Goal: Task Accomplishment & Management: Manage account settings

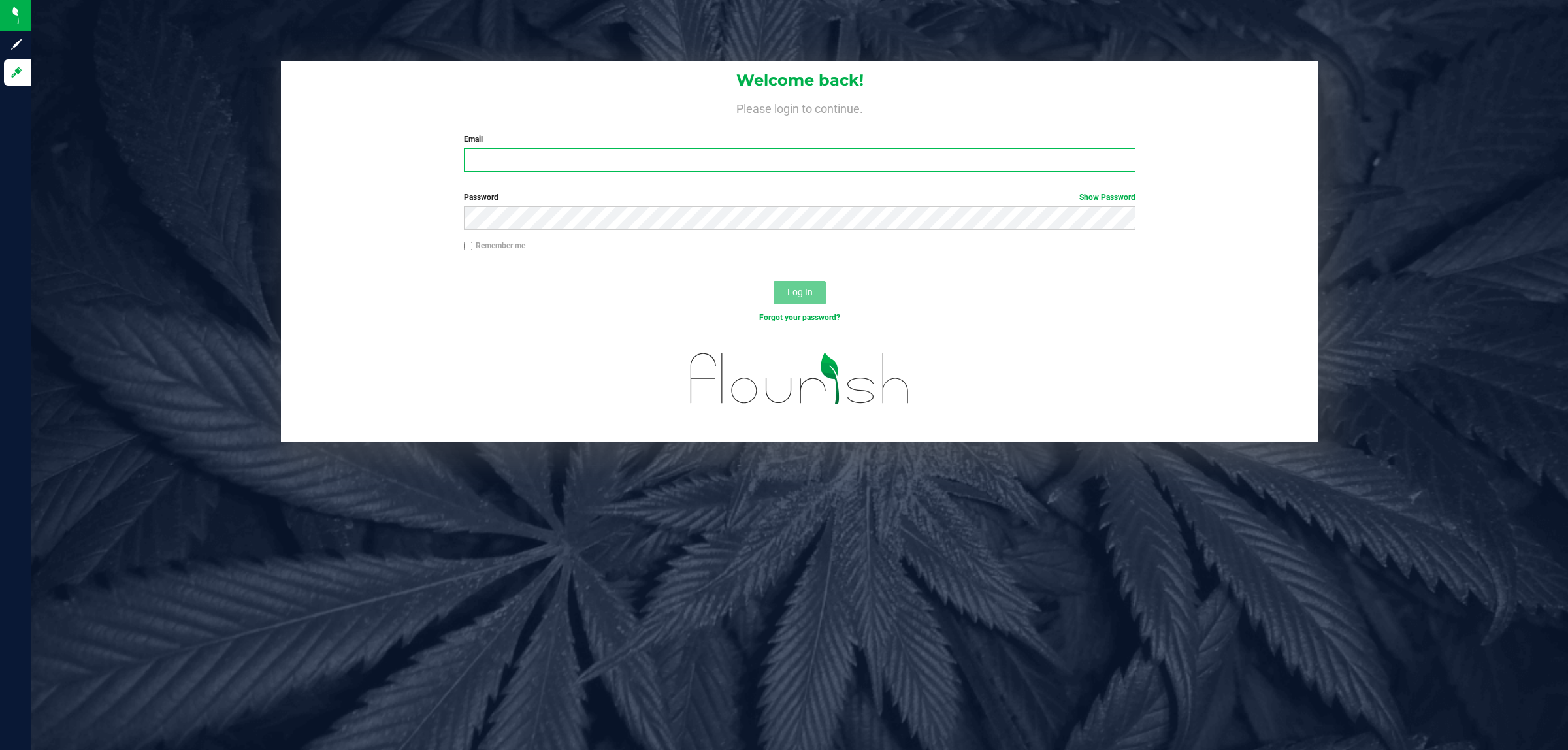
click at [523, 164] on input "Email" at bounding box center [800, 160] width 672 height 23
type input "RBARCOMB@liveparallel.com"
click at [774, 281] on button "Log In" at bounding box center [800, 292] width 52 height 23
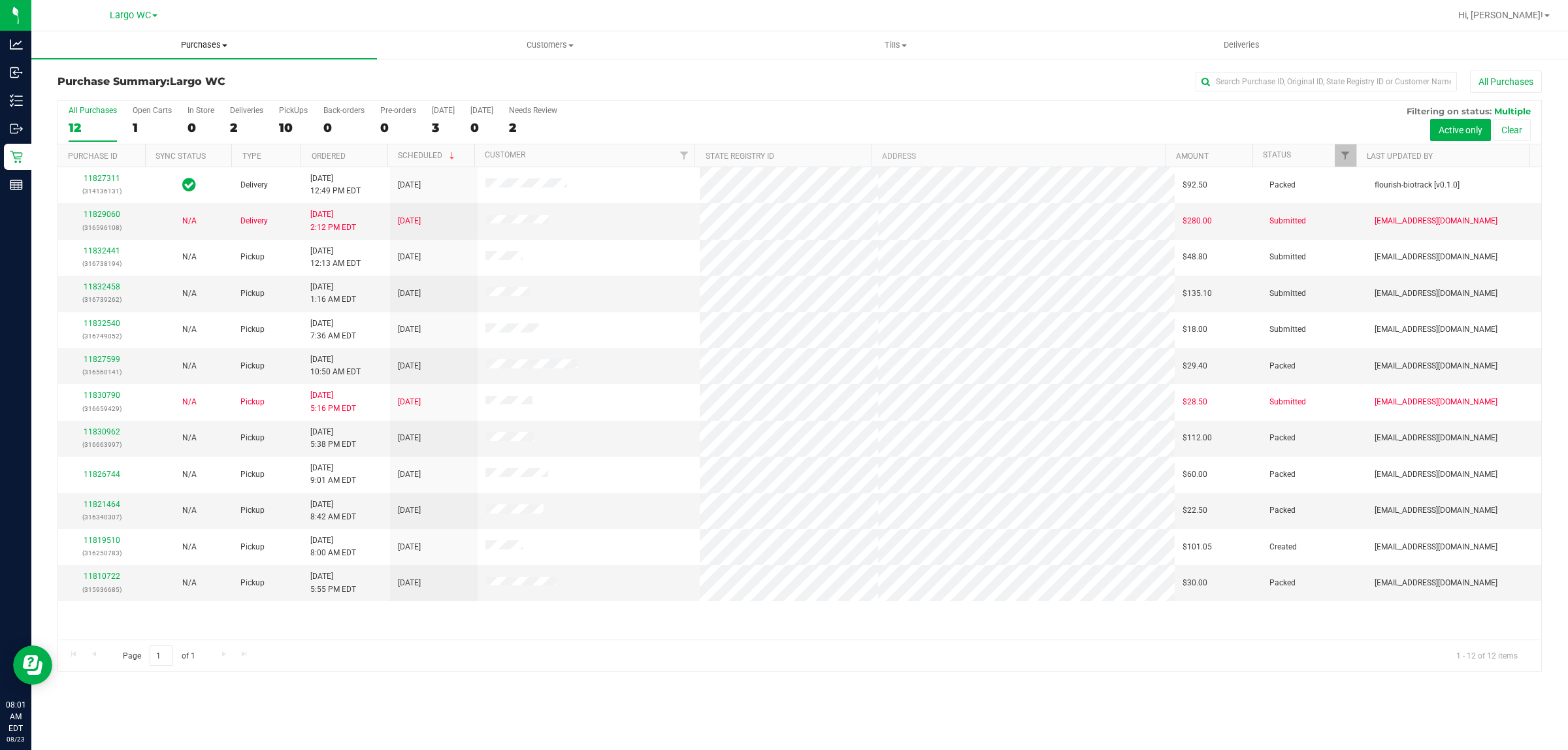
click at [223, 47] on span "Purchases" at bounding box center [204, 45] width 346 height 12
click at [125, 92] on li "Fulfillment" at bounding box center [204, 94] width 346 height 16
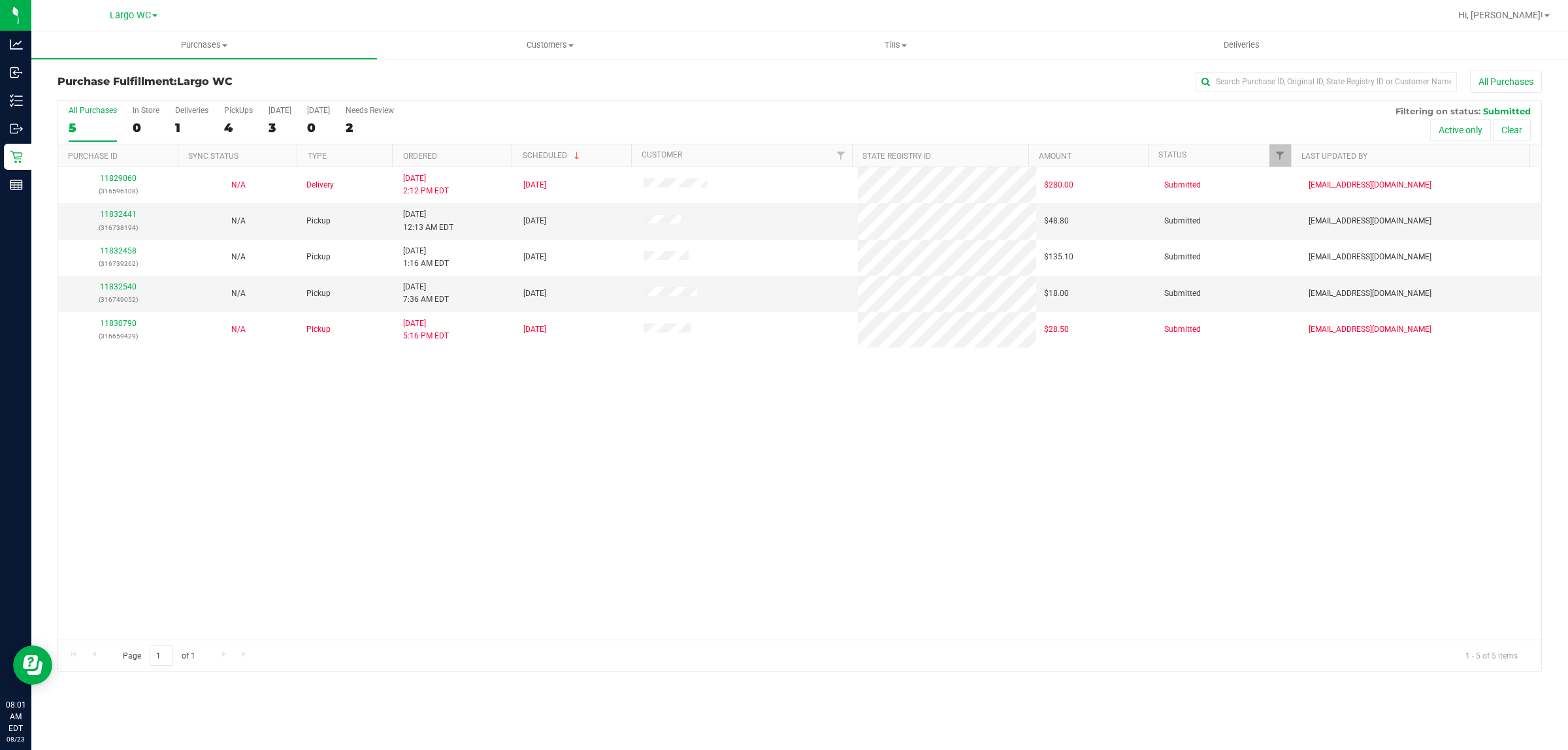
click at [322, 105] on div "All Purchases 5 In Store 0 Deliveries 1 PickUps 4 Today 3 Tomorrow 0 Needs Revi…" at bounding box center [800, 106] width 1483 height 11
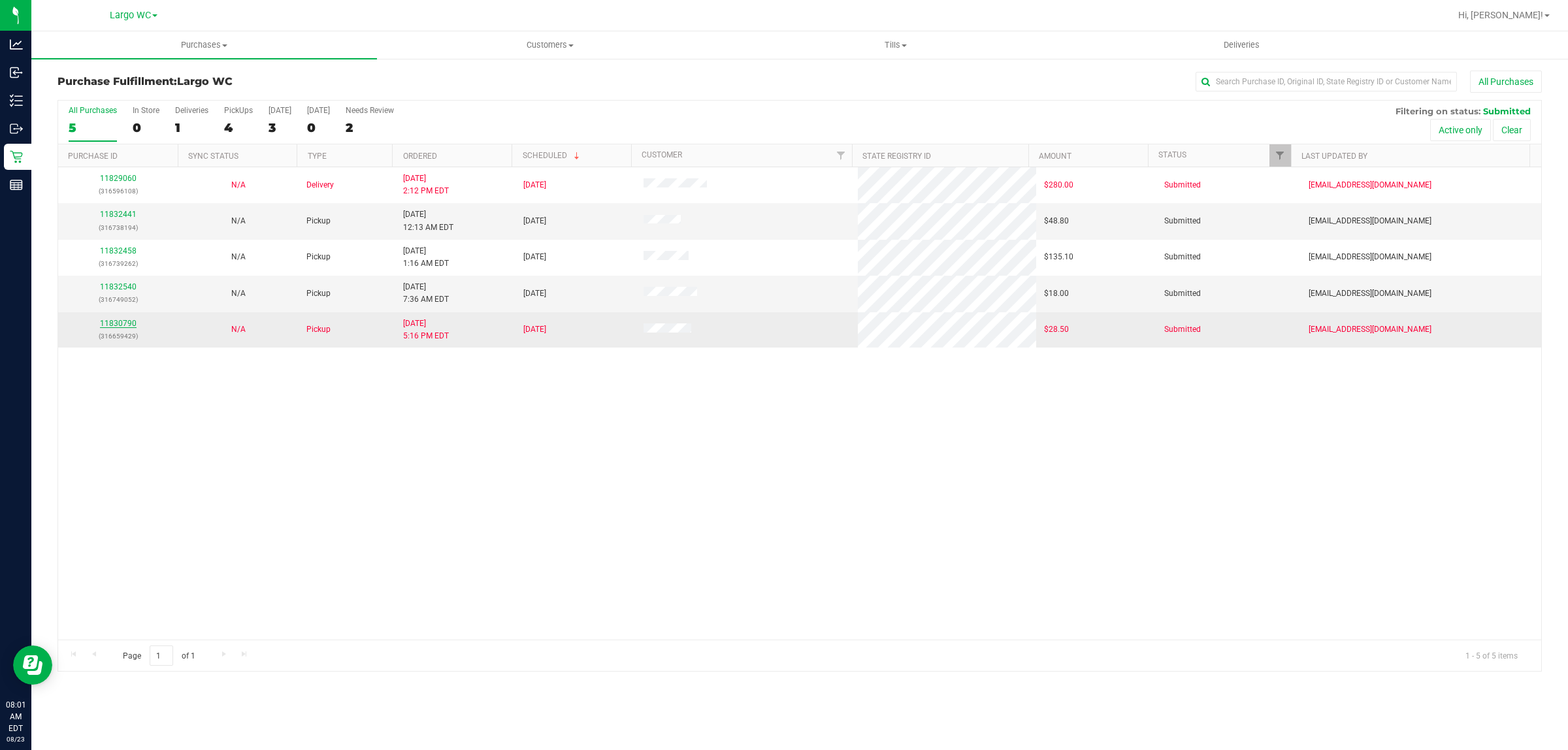
click at [118, 321] on link "11830790" at bounding box center [118, 323] width 37 height 9
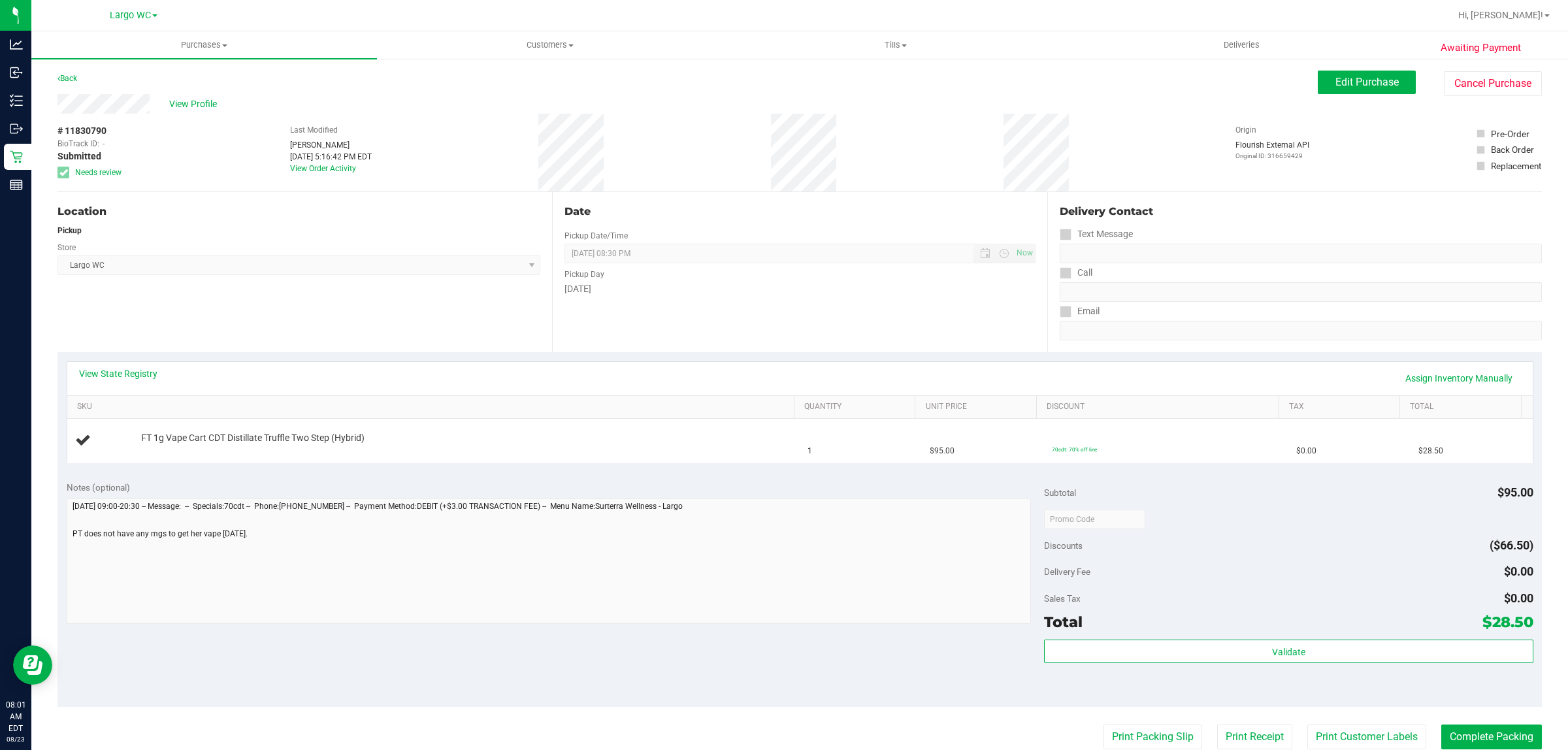
click at [126, 382] on div "View State Registry Assign Inventory Manually" at bounding box center [800, 378] width 1442 height 22
click at [128, 380] on link "View State Registry" at bounding box center [118, 374] width 78 height 13
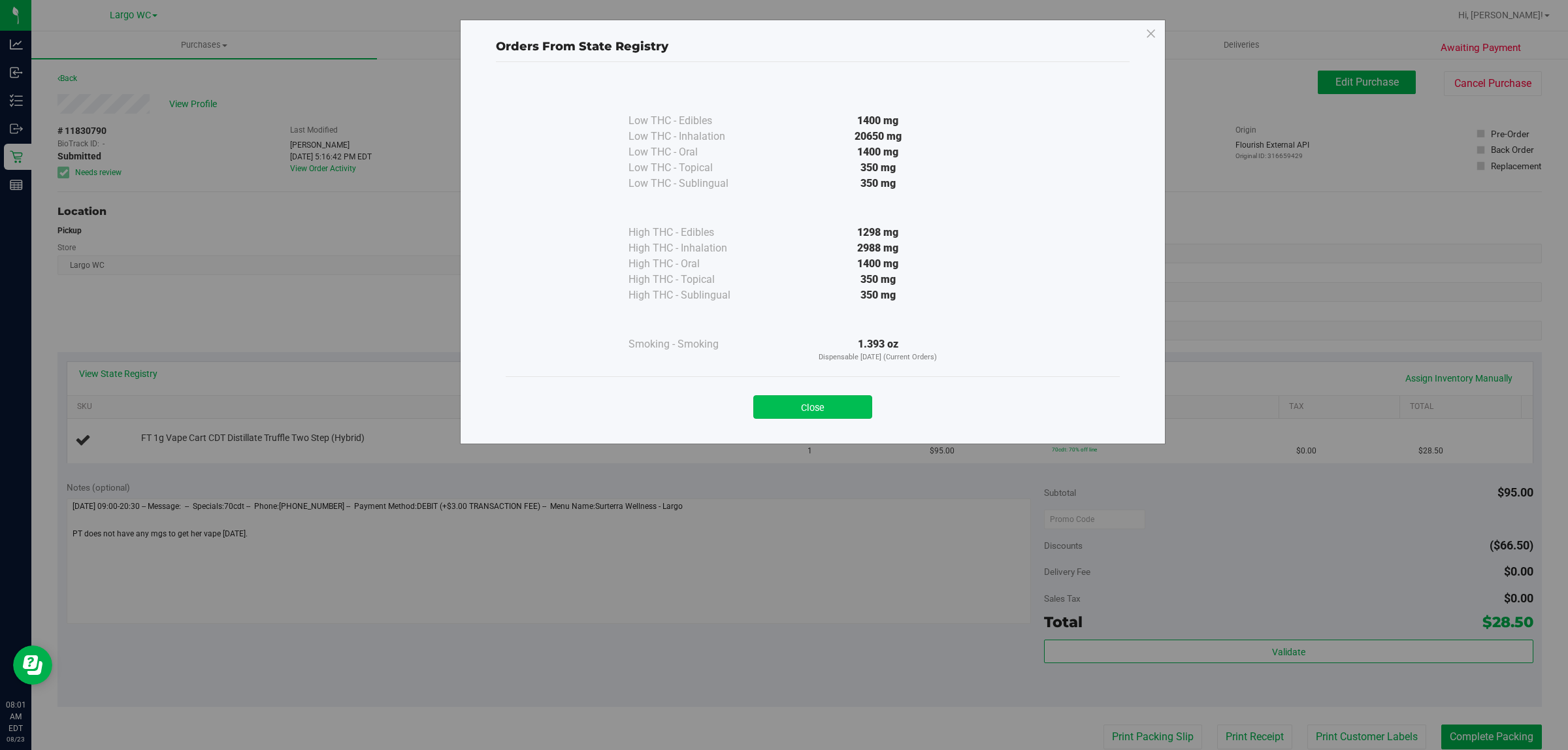
click at [783, 408] on button "Close" at bounding box center [812, 408] width 119 height 23
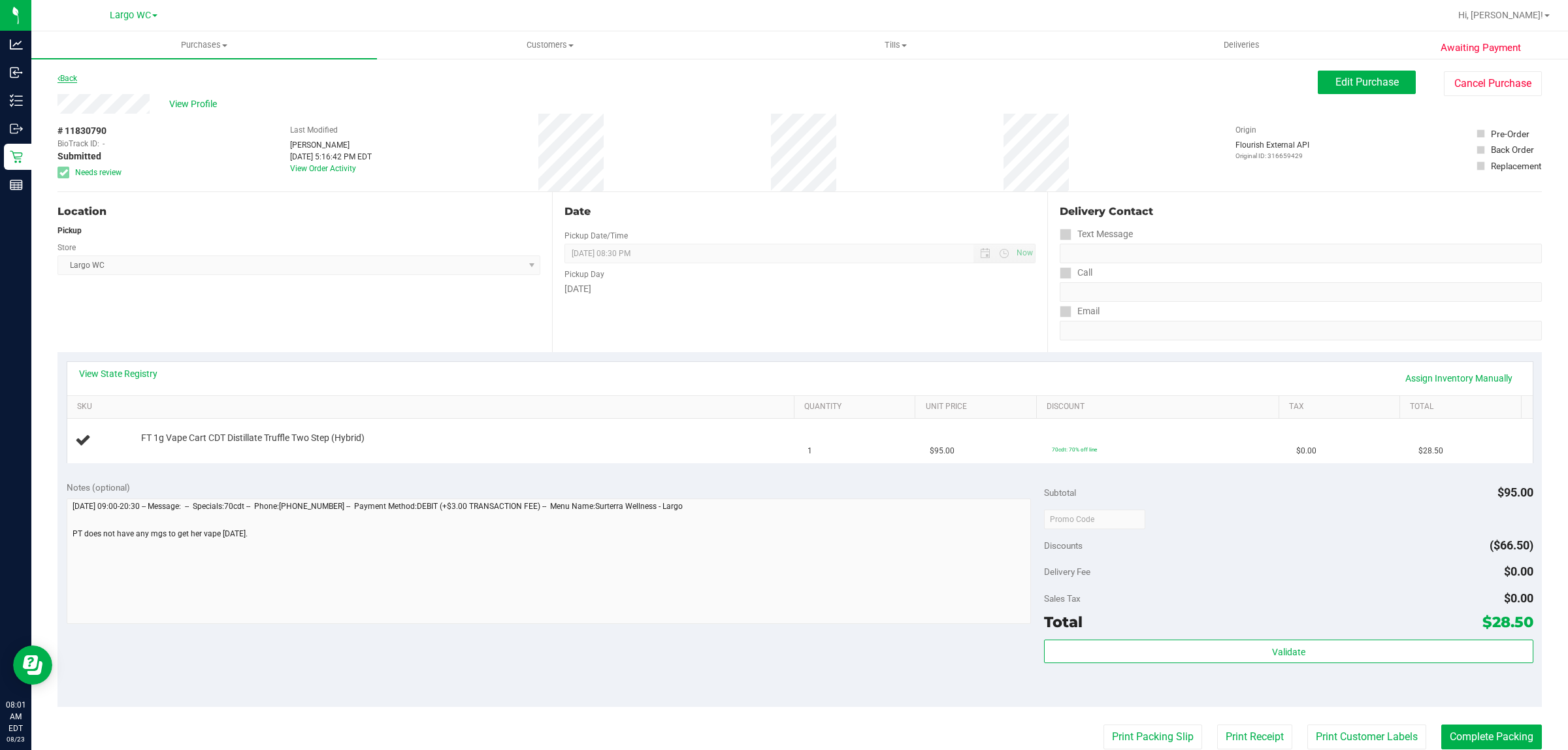
click at [68, 76] on link "Back" at bounding box center [67, 78] width 20 height 9
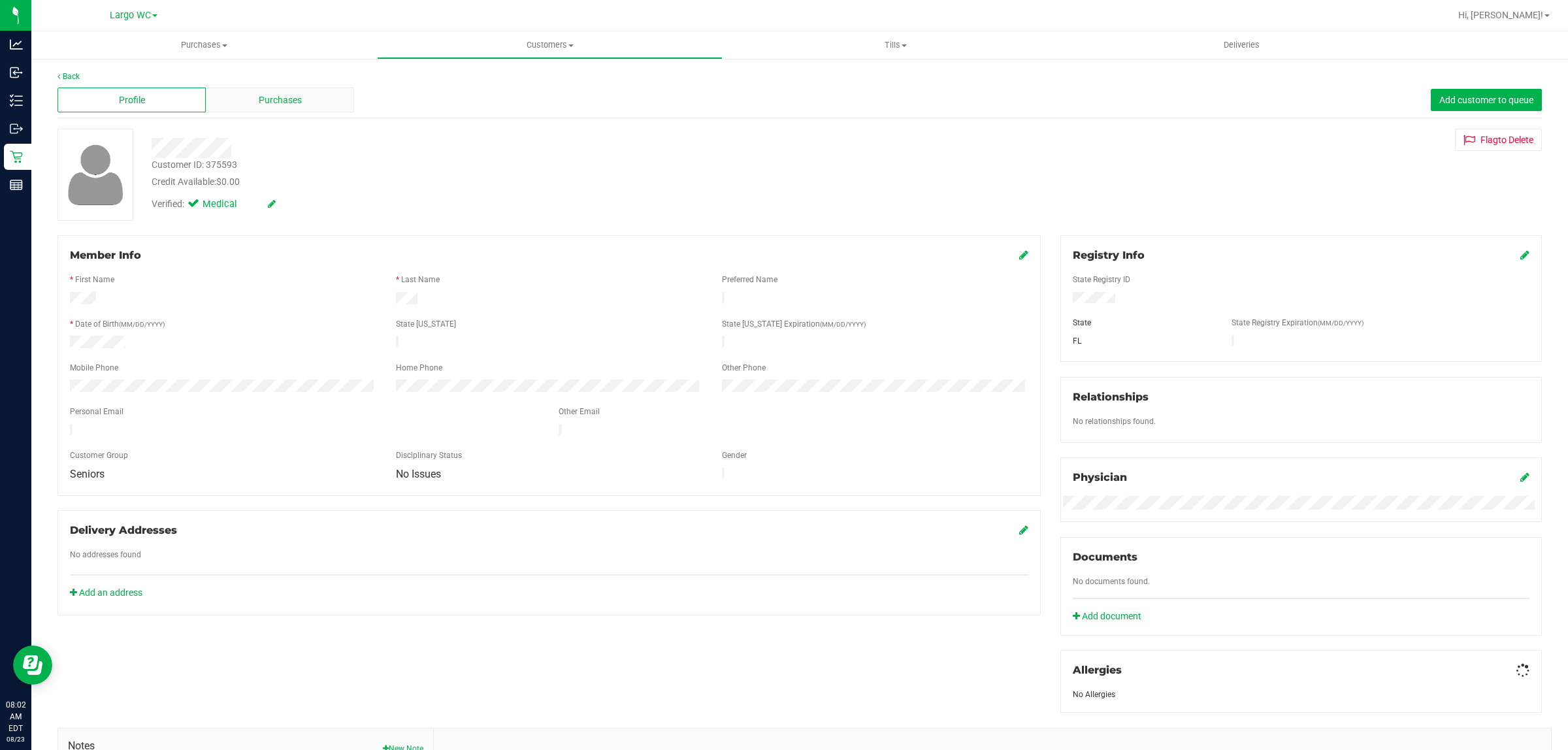
click at [256, 105] on div "Purchases" at bounding box center [280, 100] width 148 height 25
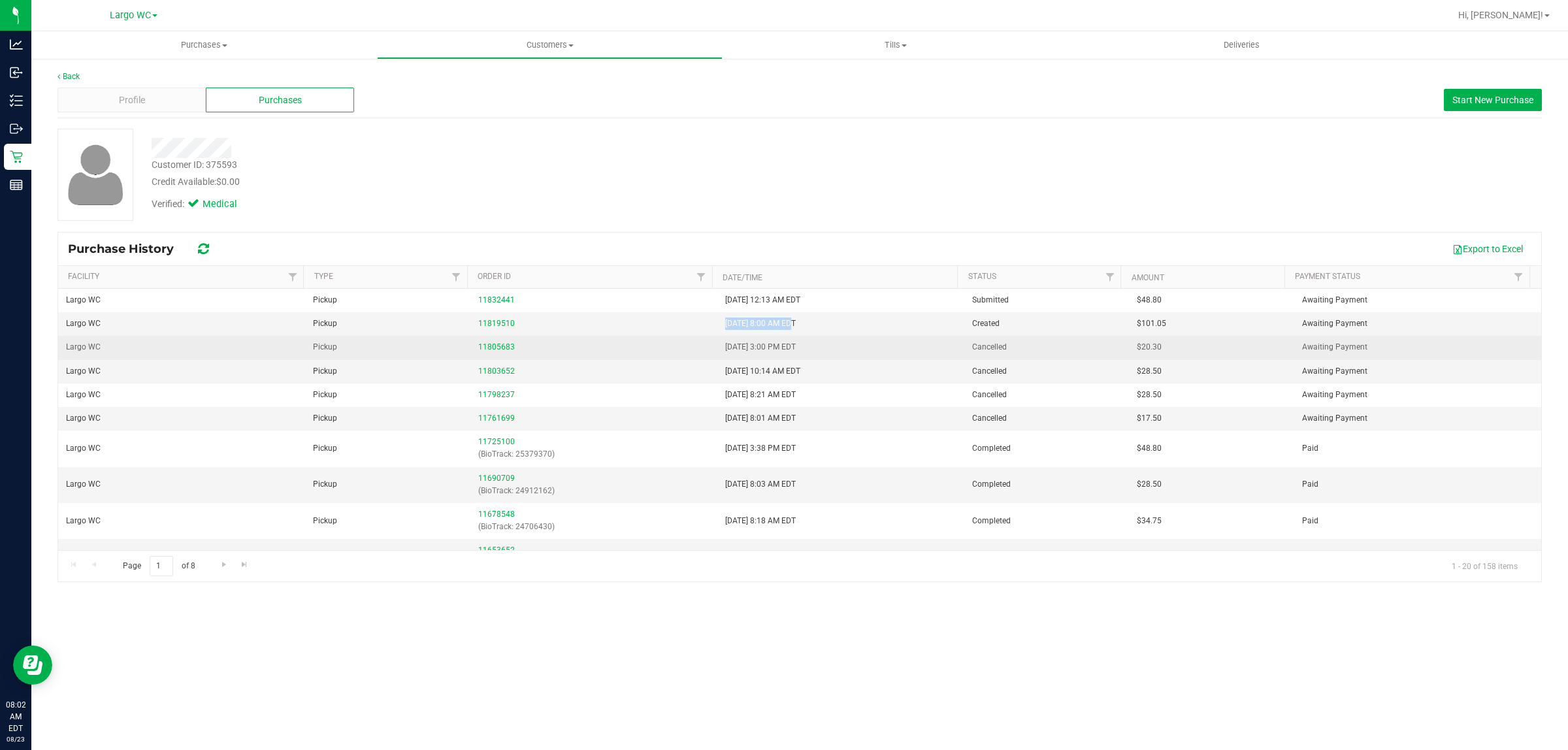
drag, startPoint x: 704, startPoint y: 328, endPoint x: 707, endPoint y: 344, distance: 16.3
click at [788, 322] on tr "Largo WC Pickup 11819510 8/23/2025 8:00 AM EDT Created $101.05 Awaiting Payment" at bounding box center [800, 324] width 1483 height 23
click at [682, 348] on div "11805683" at bounding box center [594, 347] width 232 height 12
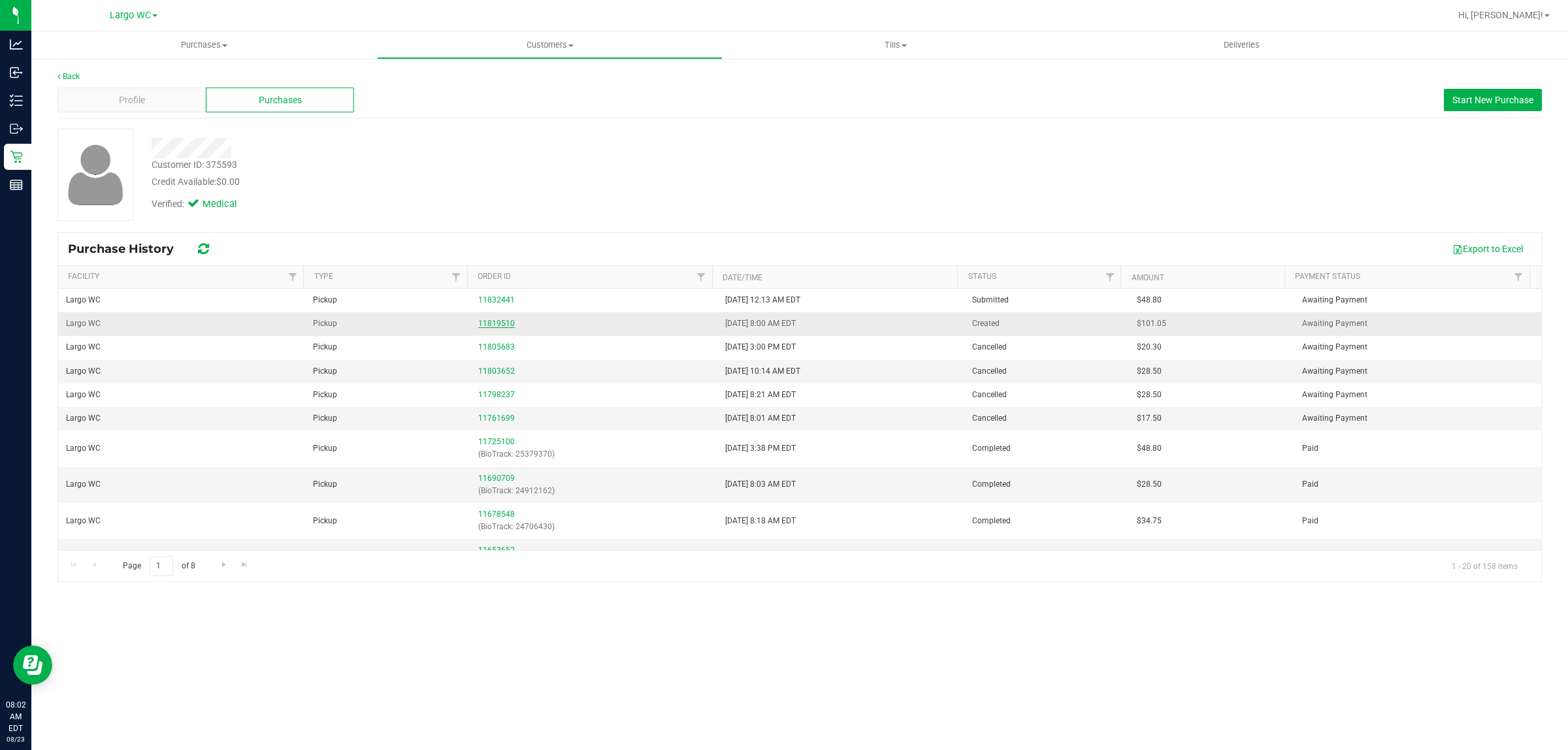
click at [502, 327] on link "11819510" at bounding box center [497, 323] width 37 height 9
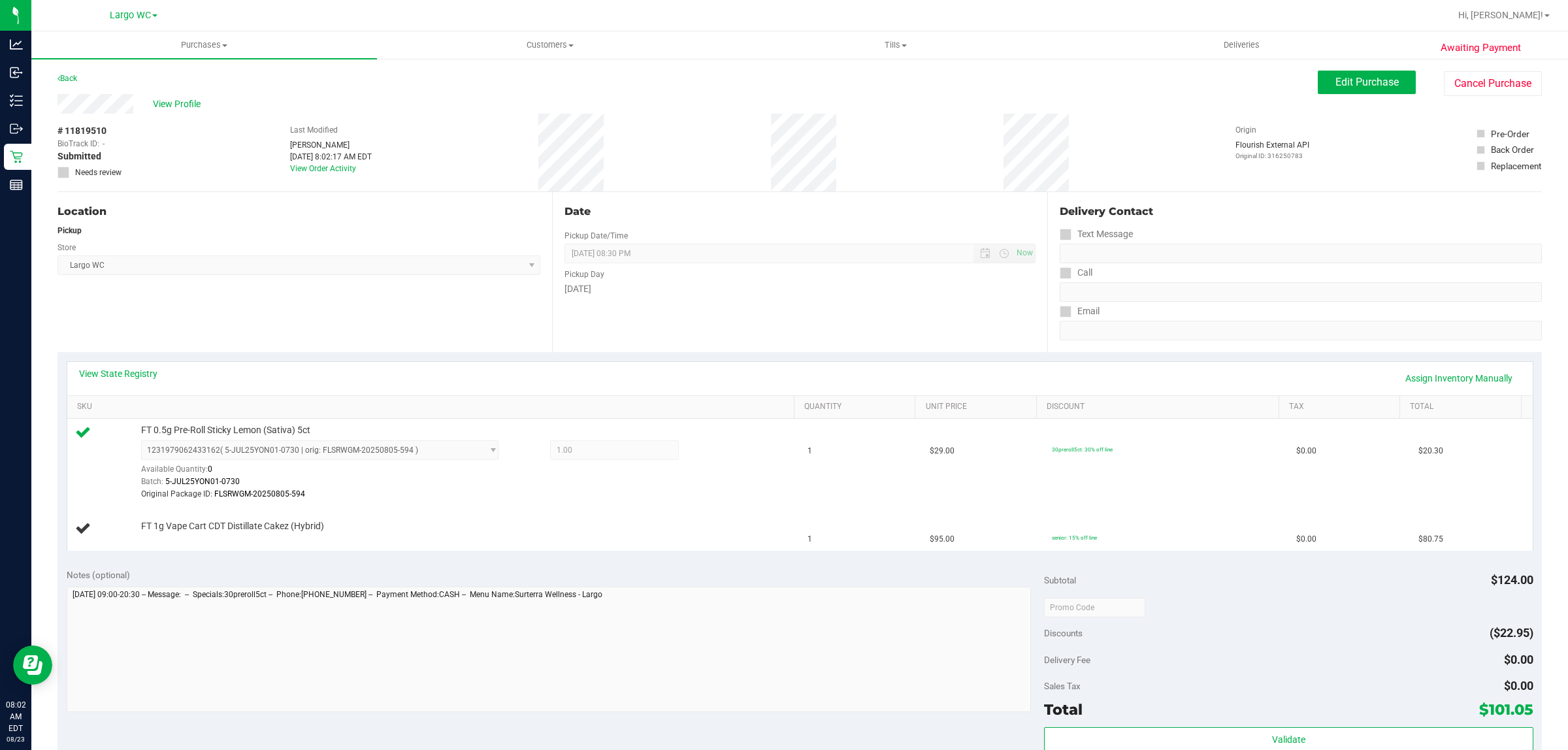
click at [322, 174] on div "Last Modified Raymond Barcomb Aug 23, 2025 8:02:17 AM EDT View Order Activity" at bounding box center [331, 152] width 82 height 78
click at [321, 165] on link "View Order Activity" at bounding box center [322, 168] width 66 height 9
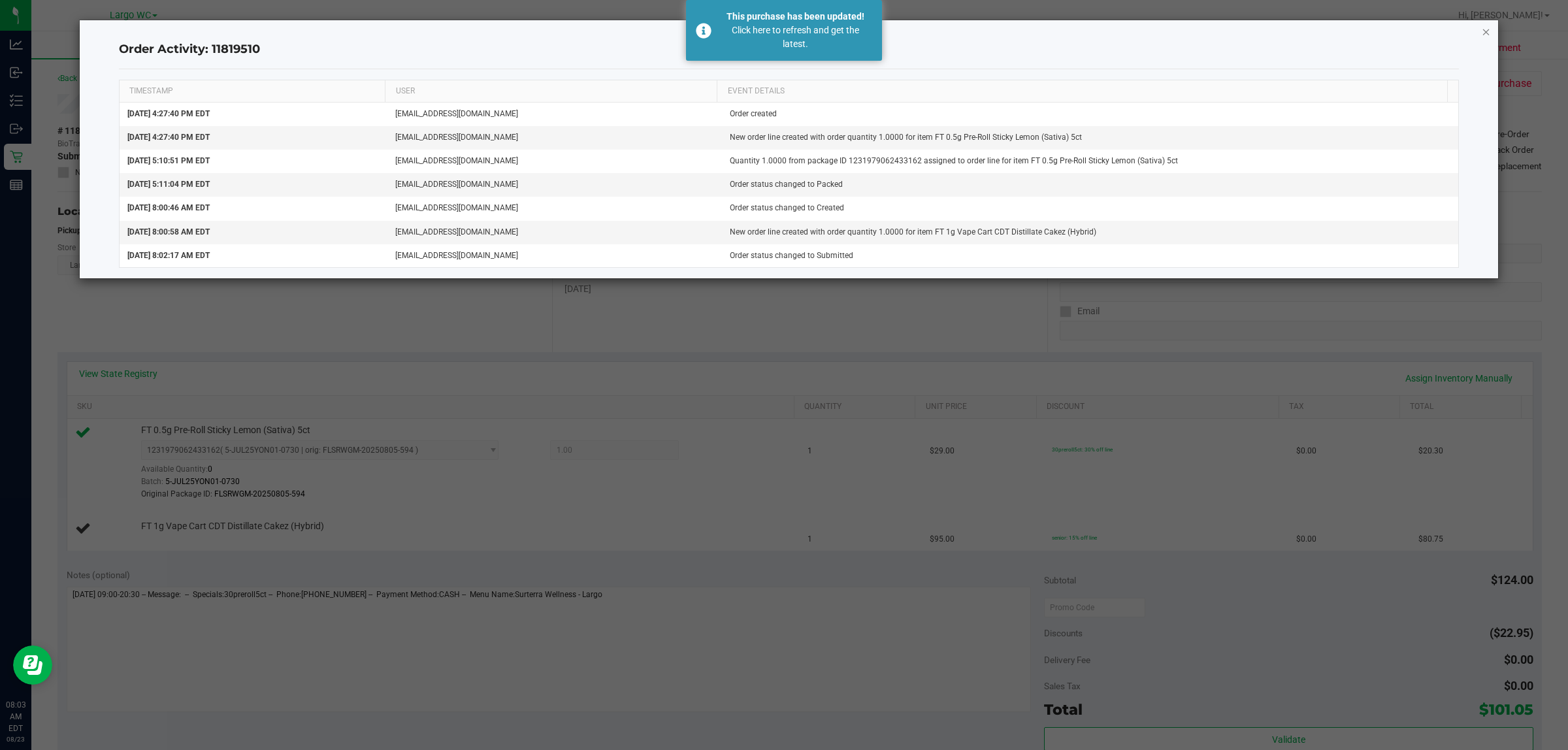
click at [1483, 33] on icon "button" at bounding box center [1486, 31] width 9 height 16
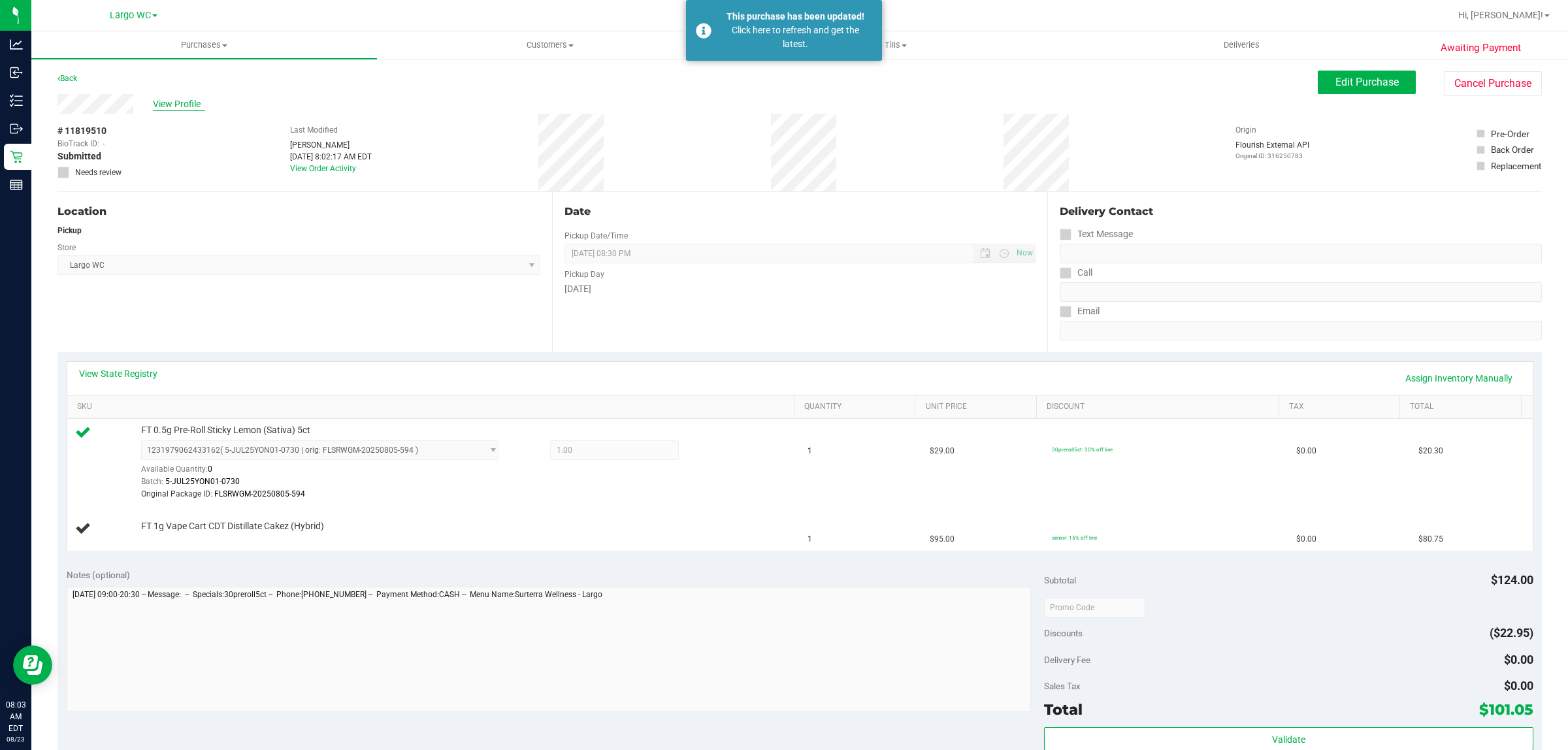
click at [185, 99] on span "View Profile" at bounding box center [179, 104] width 52 height 13
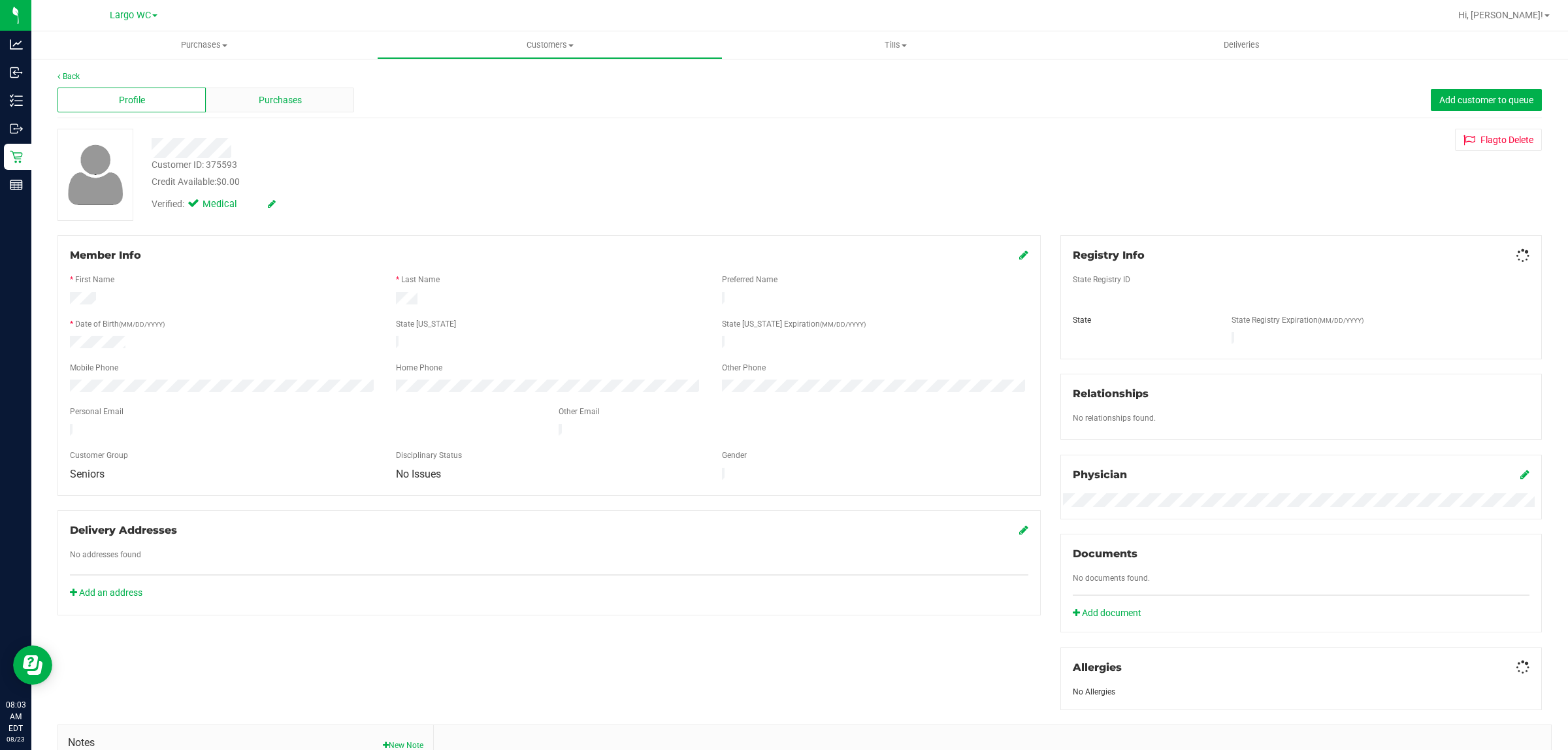
click at [242, 103] on div "Purchases" at bounding box center [280, 100] width 148 height 25
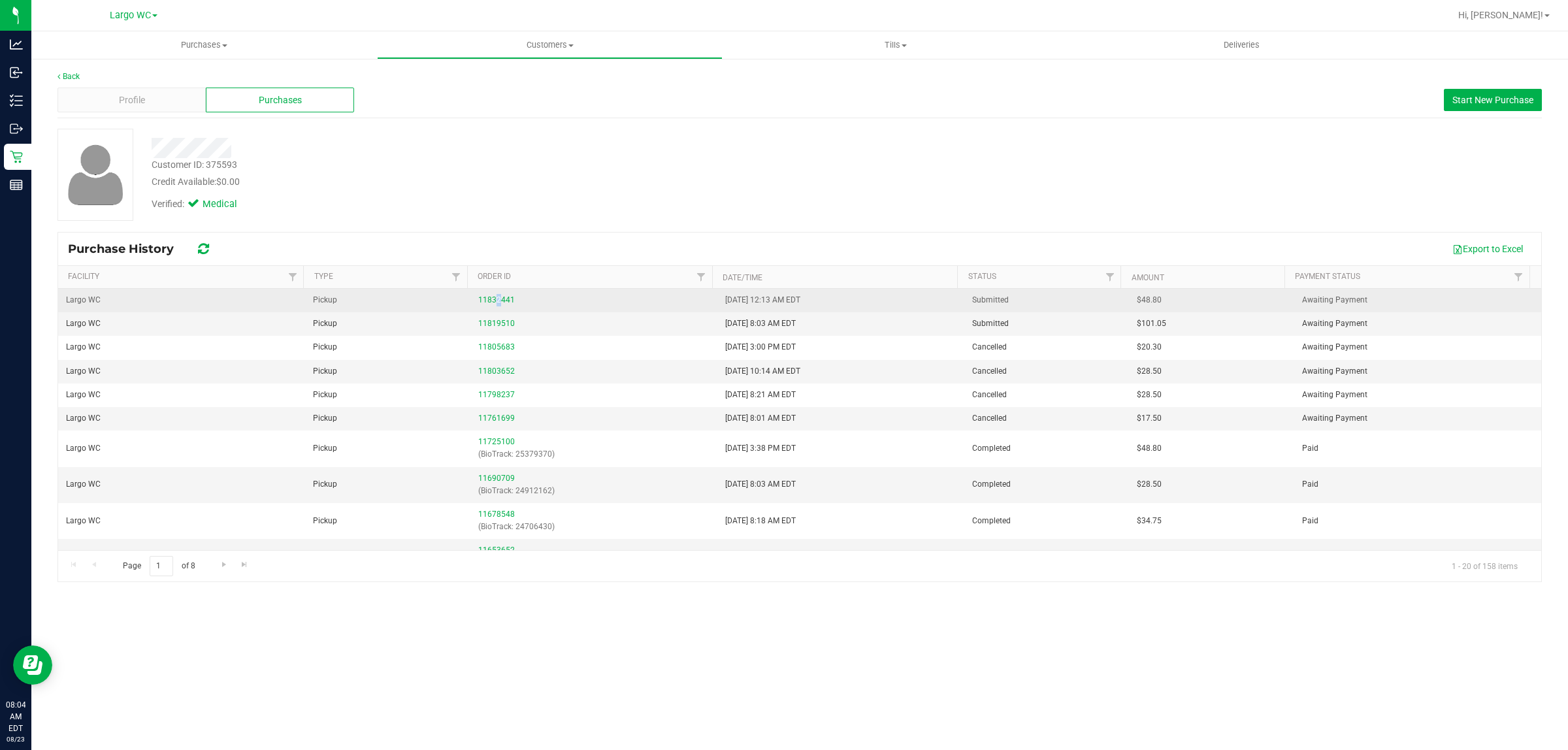
click at [497, 292] on td "11832441" at bounding box center [594, 301] width 247 height 23
click at [501, 304] on link "11832441" at bounding box center [497, 300] width 37 height 9
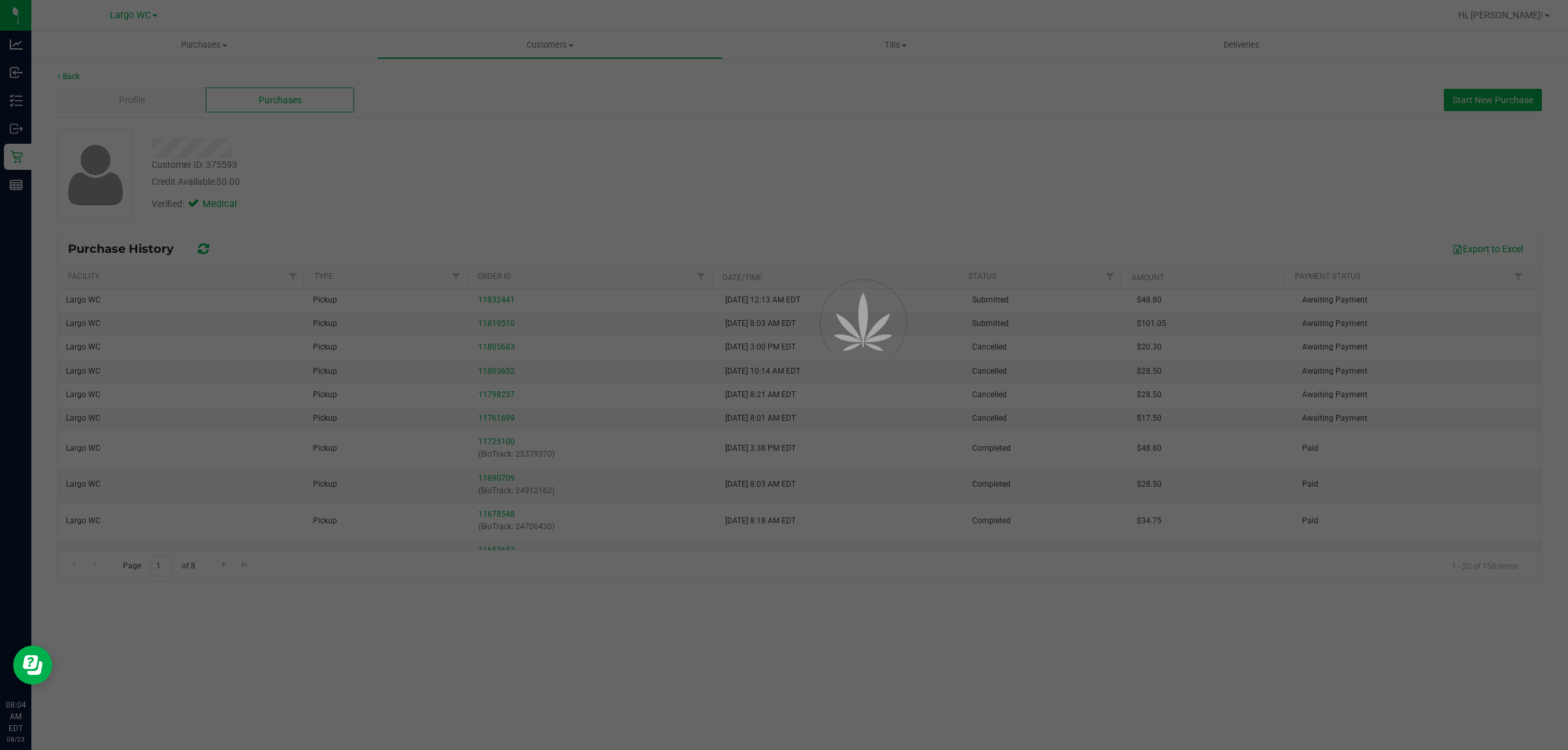
click at [567, 344] on div at bounding box center [784, 375] width 1568 height 750
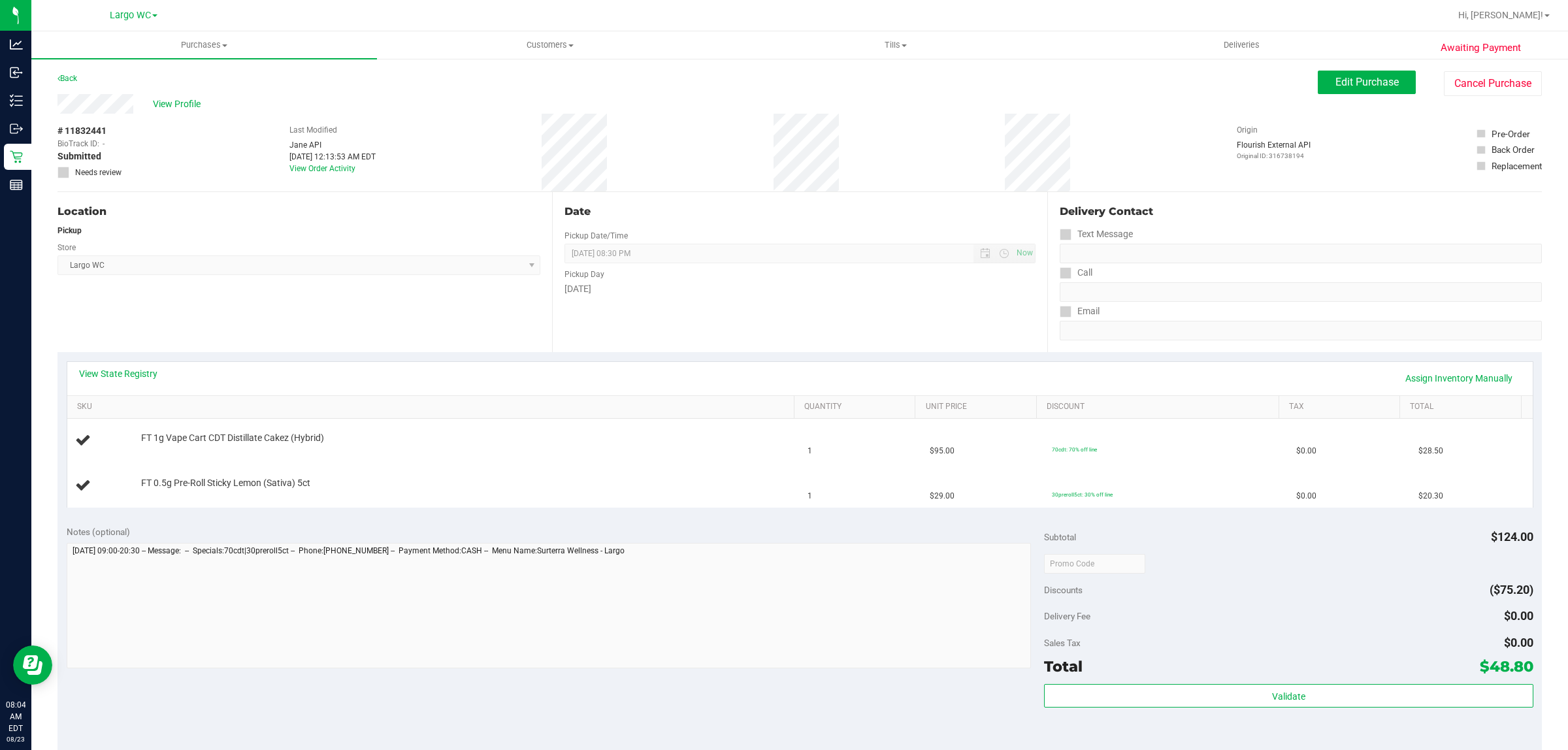
drag, startPoint x: 168, startPoint y: 427, endPoint x: 382, endPoint y: 521, distance: 233.7
click at [377, 521] on purchase-details "Back Edit Purchase Cancel Purchase View Profile # 11832441 BioTrack ID: - Submi…" at bounding box center [800, 563] width 1485 height 986
click at [382, 521] on div "Notes (optional) Subtotal $124.00 Discounts ($75.20) Delivery Fee $0.00 Sales T…" at bounding box center [800, 634] width 1485 height 235
drag, startPoint x: 136, startPoint y: 437, endPoint x: 356, endPoint y: 505, distance: 230.3
click at [337, 497] on tbody "FT 1g Vape Cart CDT Distillate Cakez (Hybrid) 1 $95.00 70cdt: 70% off line $0.0…" at bounding box center [800, 463] width 1466 height 88
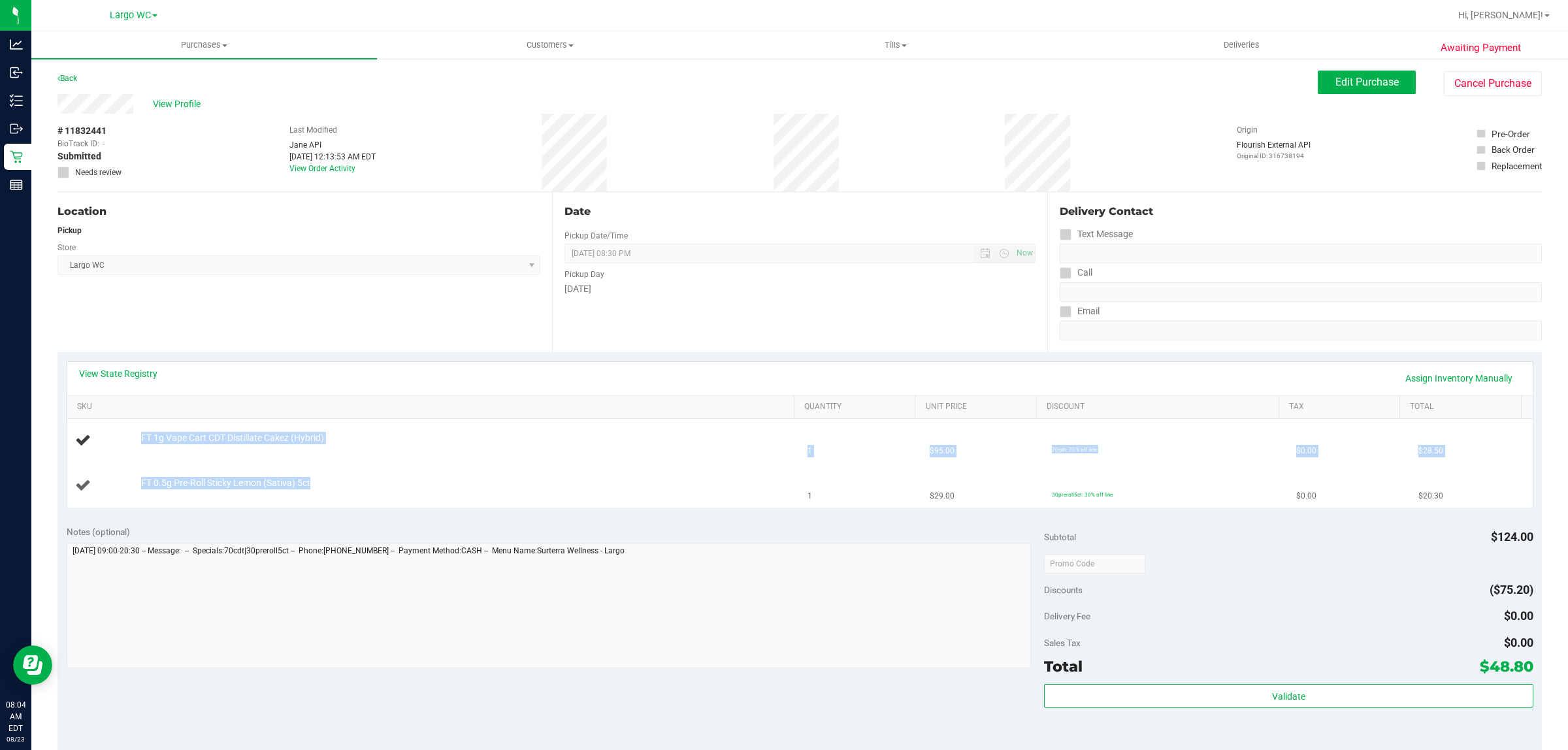
click at [356, 505] on td "FT 0.5g Pre-Roll Sticky Lemon (Sativa) 5ct" at bounding box center [434, 486] width 733 height 44
click at [184, 105] on span "View Profile" at bounding box center [179, 104] width 52 height 13
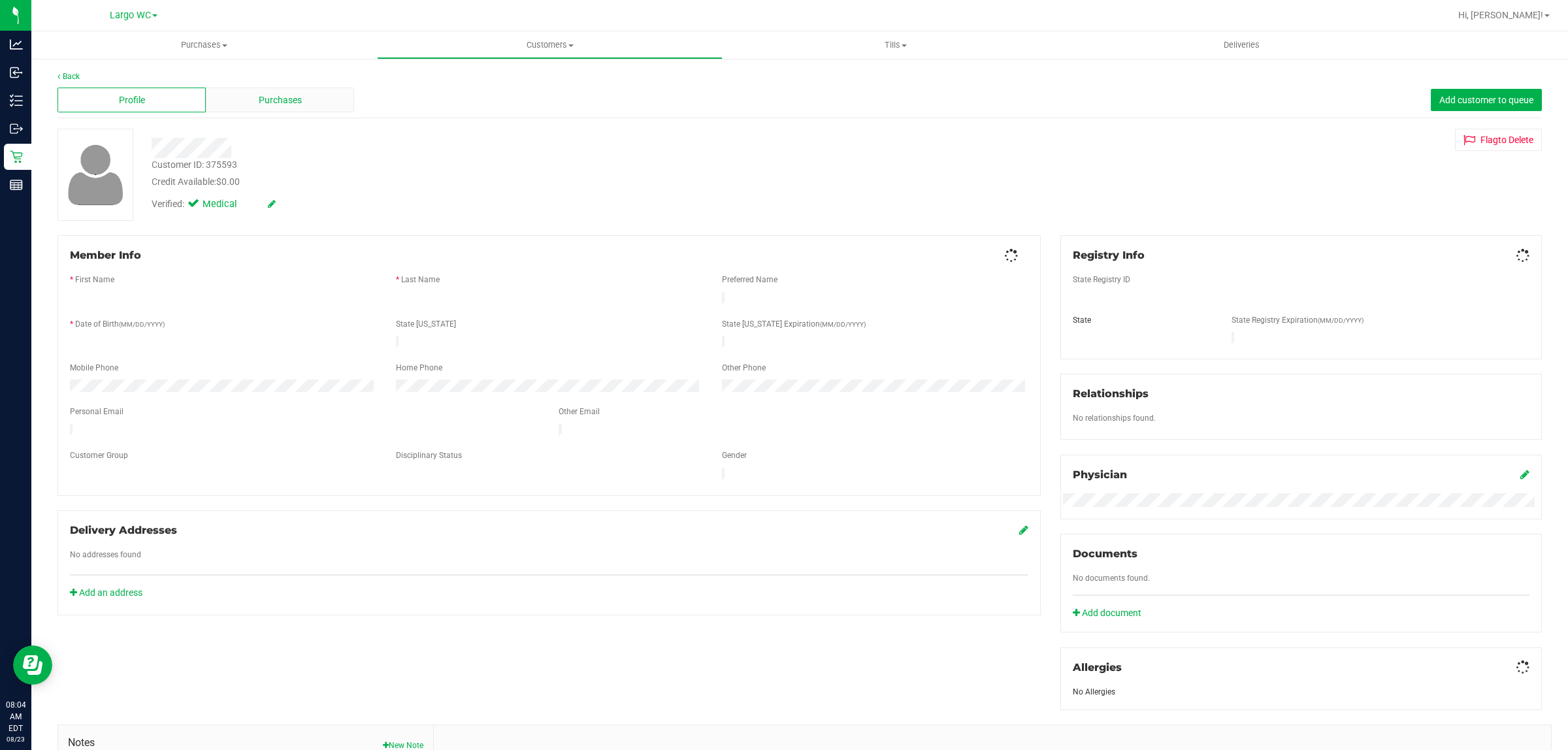
click at [197, 95] on div "Profile" at bounding box center [132, 100] width 148 height 25
click at [312, 102] on div "Purchases" at bounding box center [280, 100] width 148 height 25
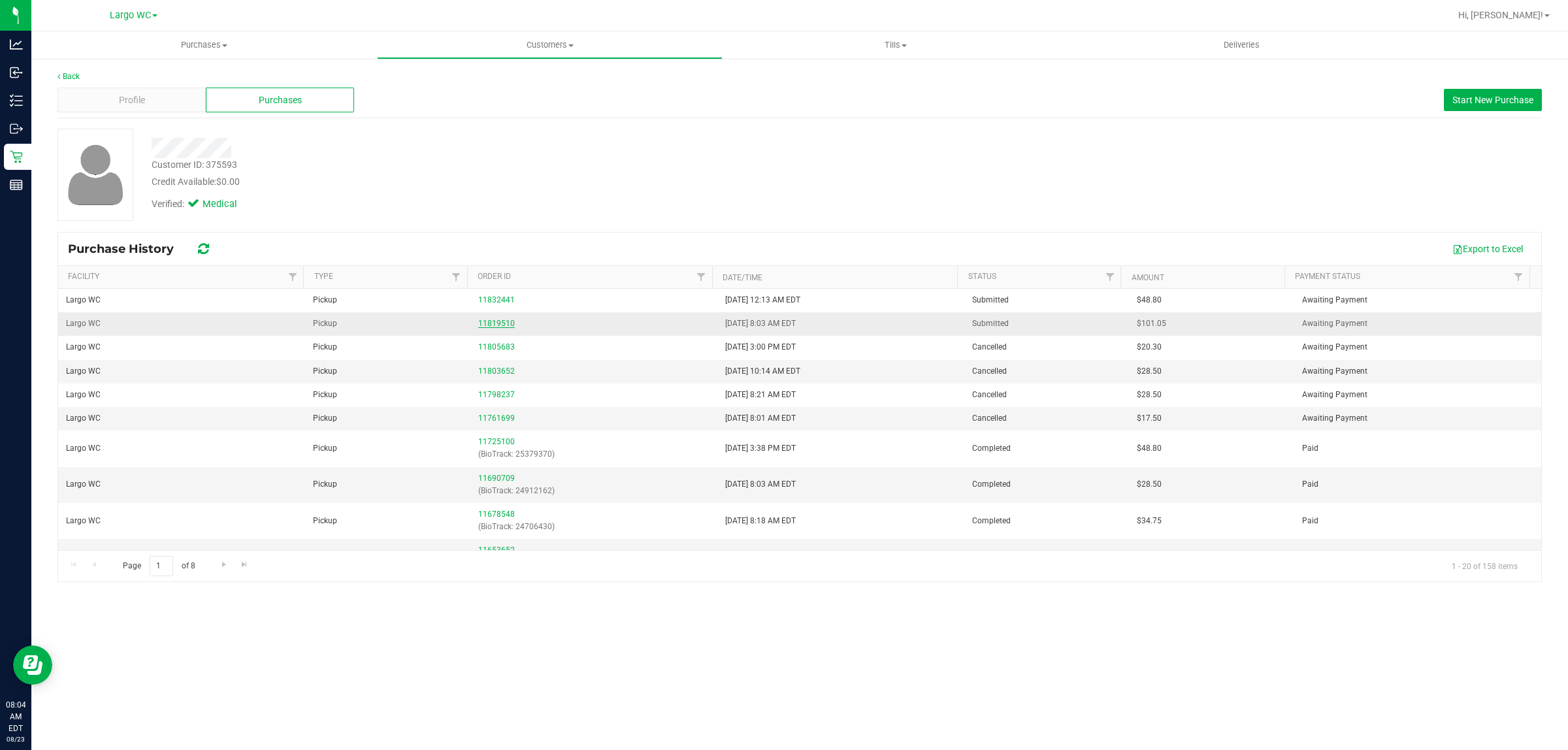
click at [495, 325] on link "11819510" at bounding box center [497, 323] width 37 height 9
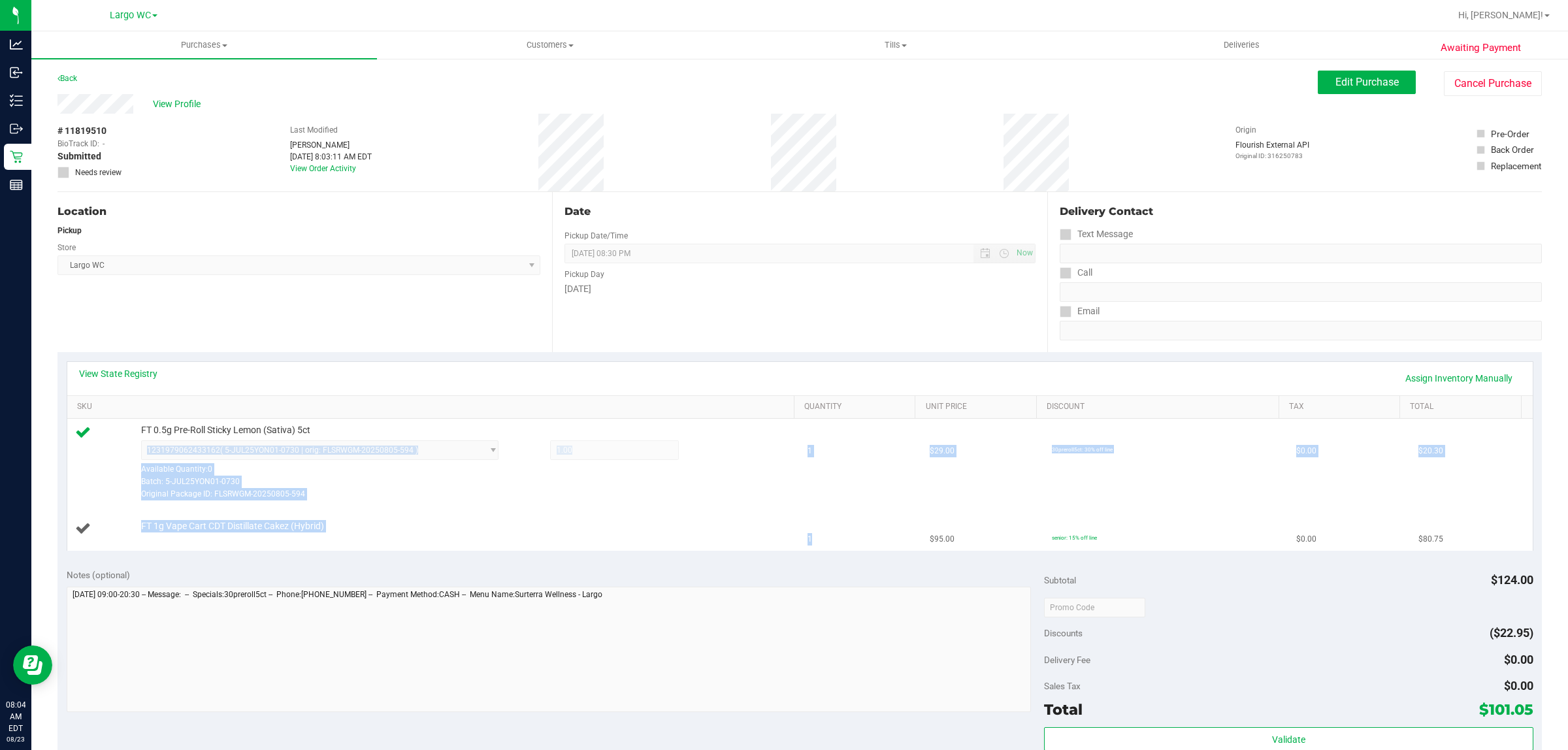
drag, startPoint x: 784, startPoint y: 459, endPoint x: 851, endPoint y: 544, distance: 108.2
click at [851, 544] on tbody "FT 0.5g Pre-Roll Sticky Lemon (Sativa) 5ct 1231979062433162 ( 5-JUL25YON01-0730…" at bounding box center [800, 485] width 1466 height 132
click at [851, 546] on td "1" at bounding box center [861, 529] width 122 height 44
drag, startPoint x: 808, startPoint y: 541, endPoint x: 838, endPoint y: 541, distance: 30.0
click at [837, 541] on td "1" at bounding box center [861, 529] width 122 height 44
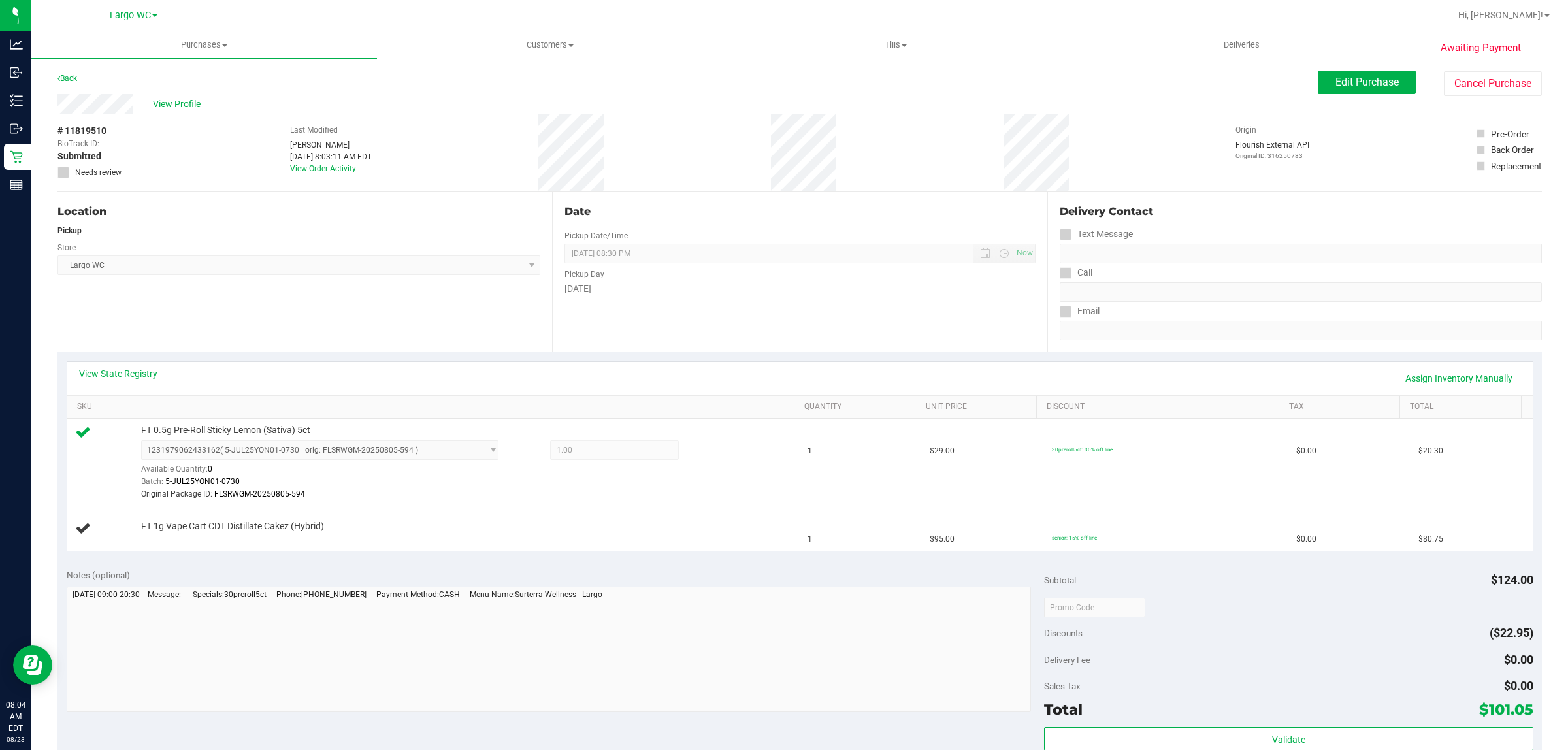
click at [841, 560] on div "View State Registry Assign Inventory Manually SKU Quantity Unit Price Discount …" at bounding box center [800, 456] width 1485 height 208
click at [1360, 82] on span "Edit Purchase" at bounding box center [1367, 82] width 63 height 12
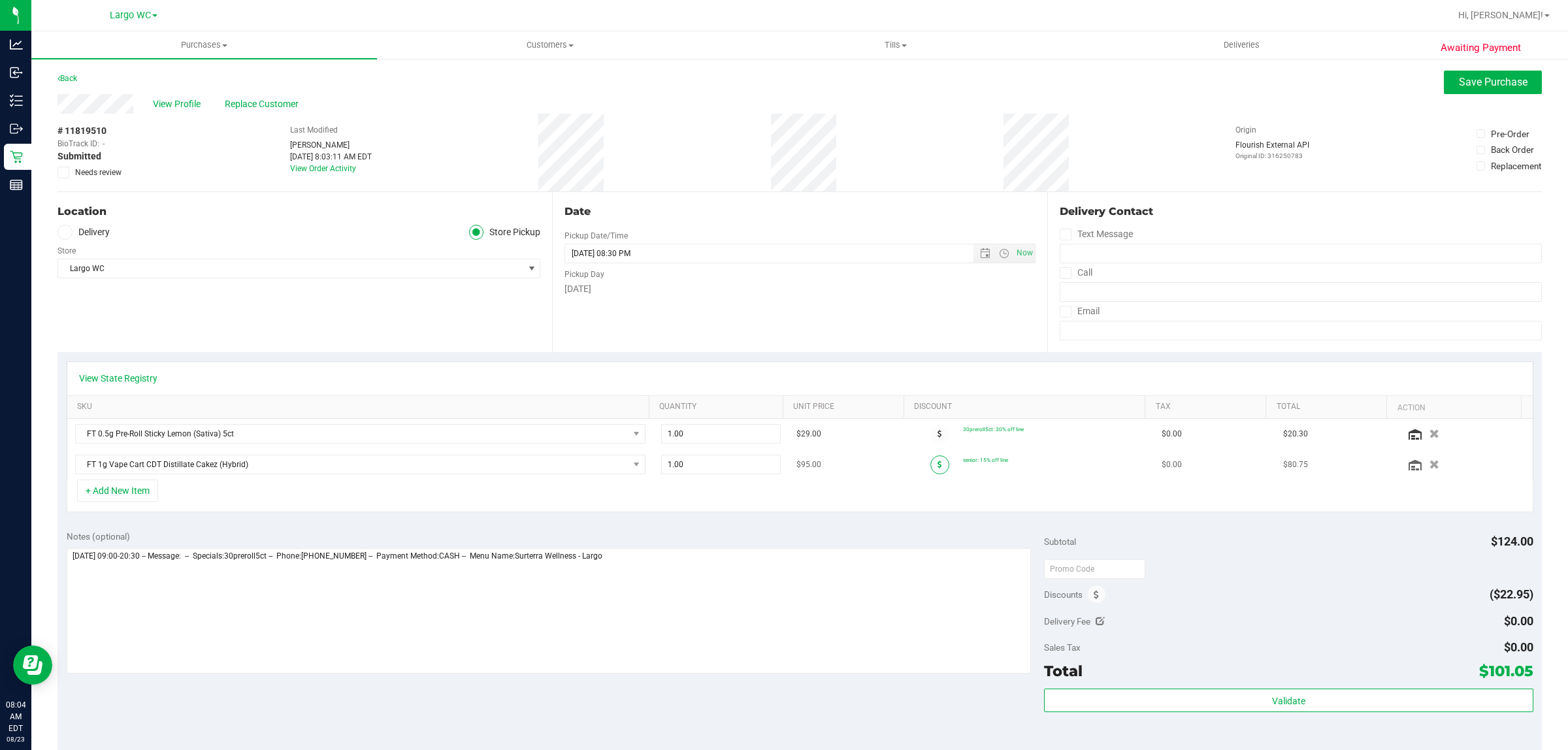
click at [916, 468] on div at bounding box center [940, 465] width 47 height 19
click at [931, 465] on span at bounding box center [940, 465] width 19 height 19
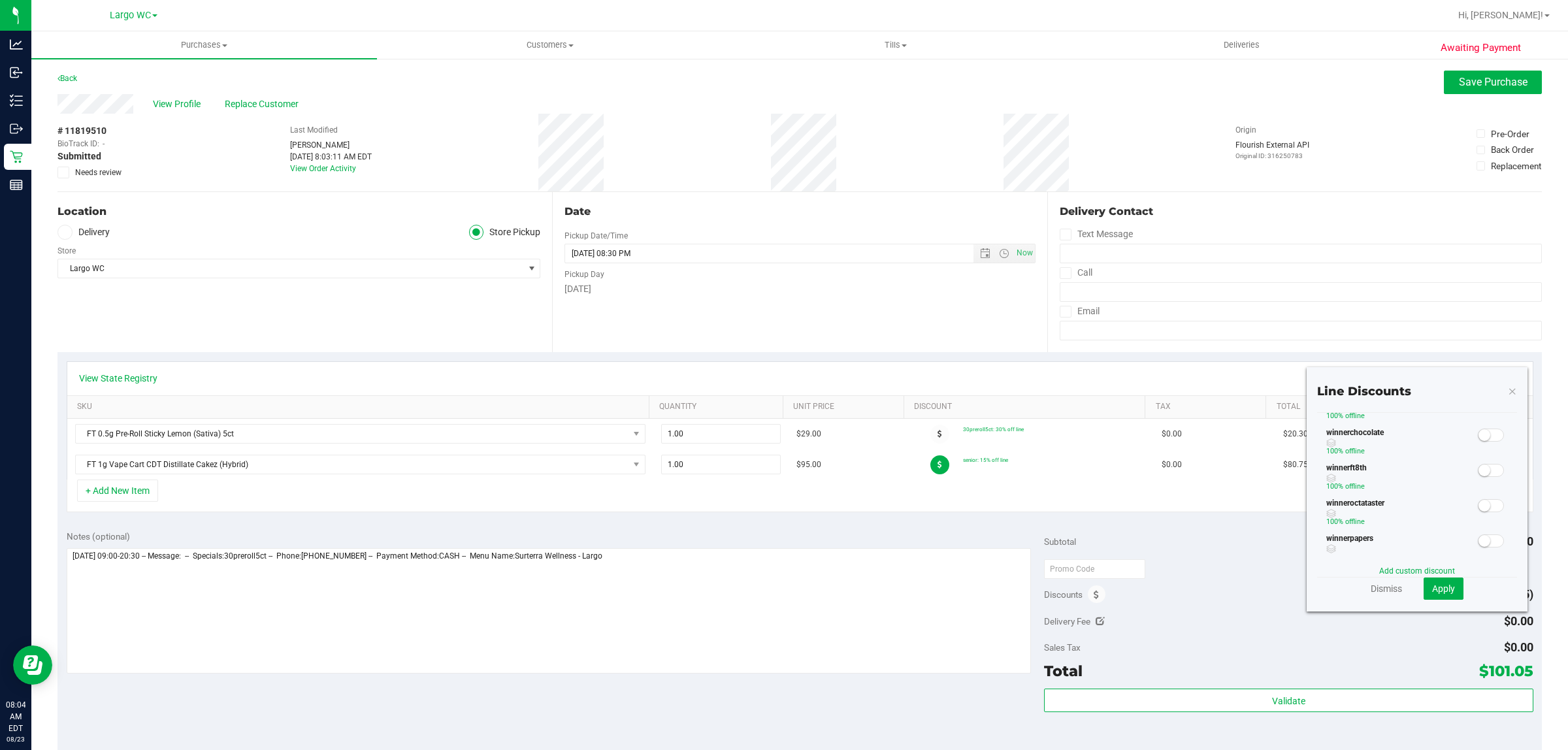
scroll to position [452, 0]
click at [1386, 592] on link "Dismiss" at bounding box center [1386, 589] width 32 height 13
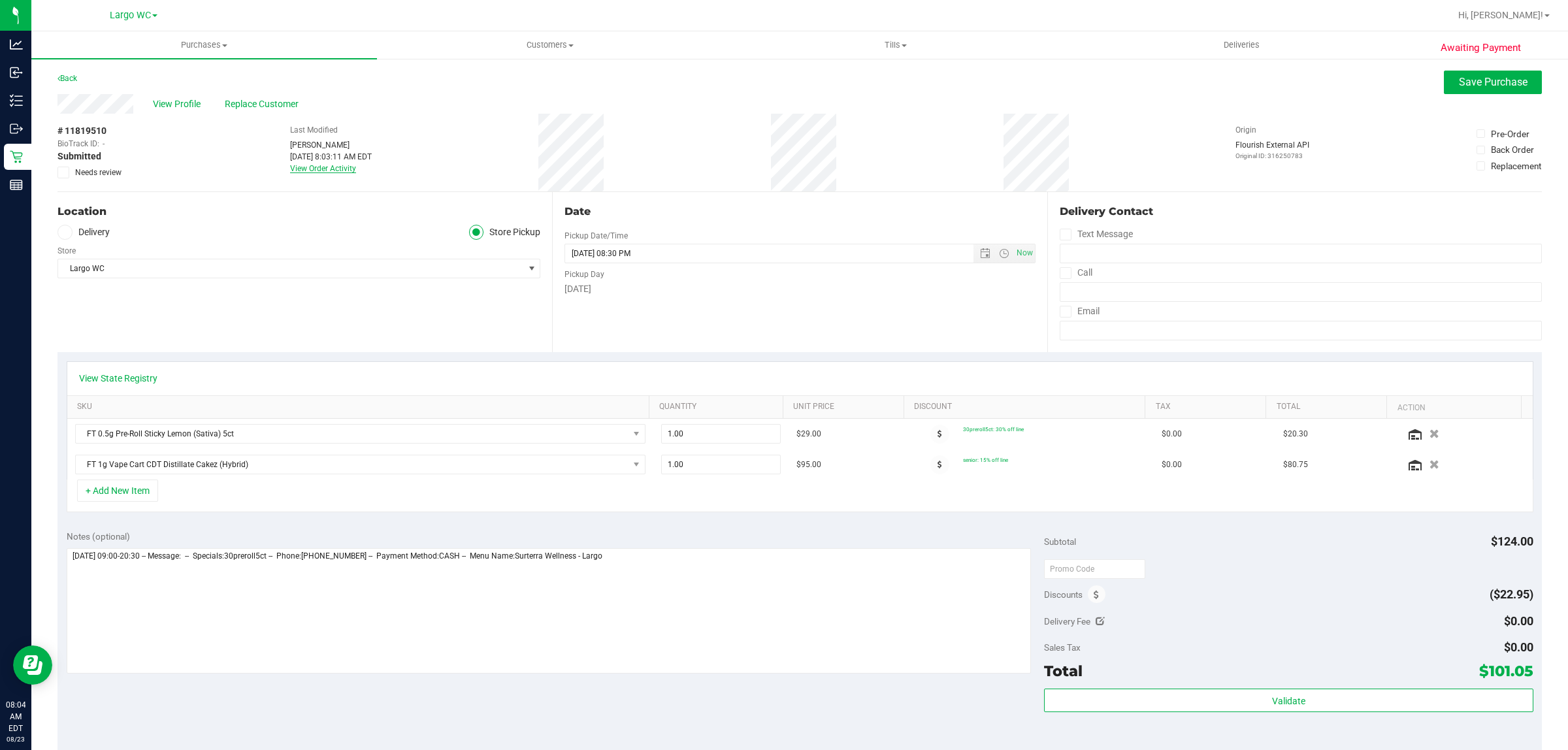
click at [335, 170] on link "View Order Activity" at bounding box center [322, 168] width 66 height 9
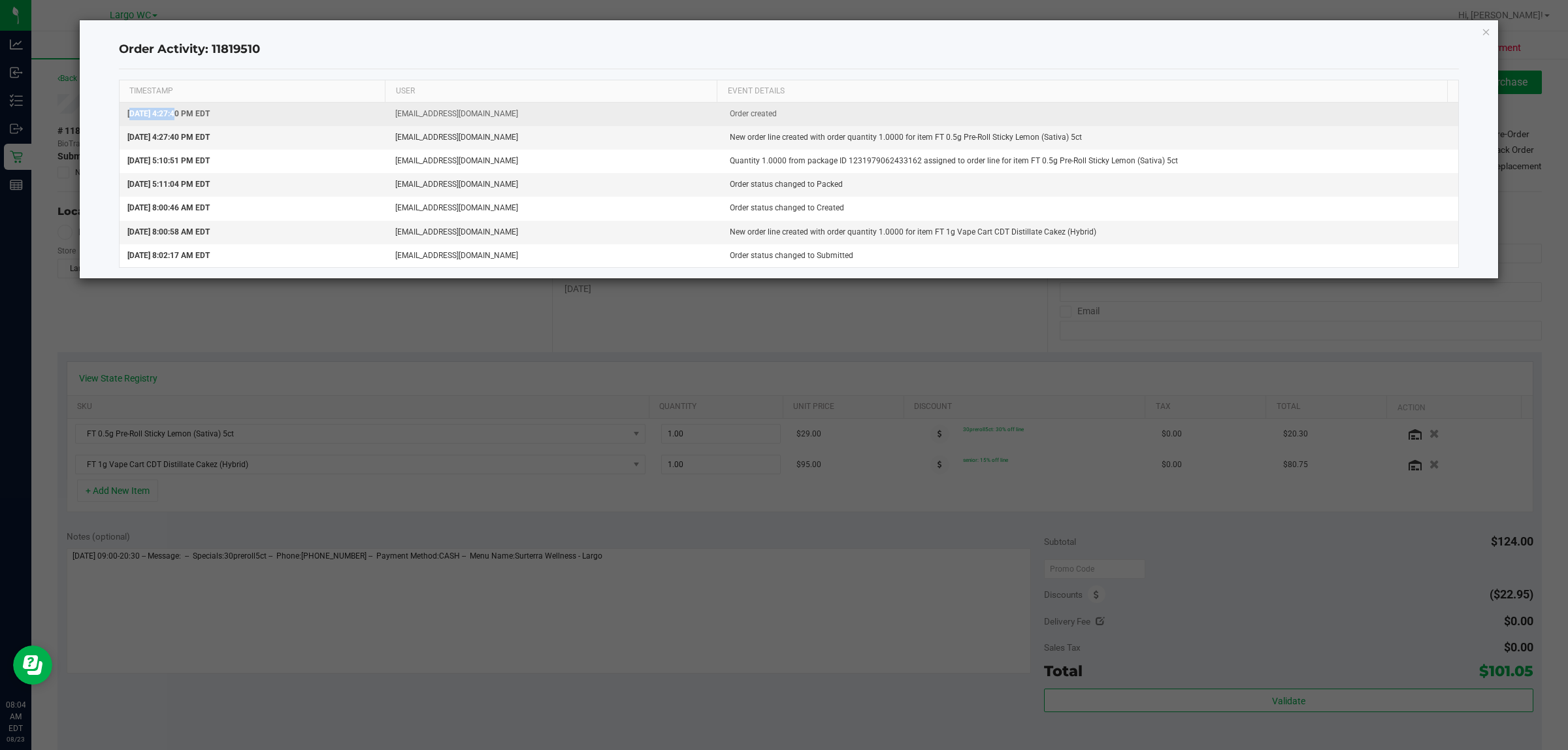
drag, startPoint x: 126, startPoint y: 112, endPoint x: 172, endPoint y: 114, distance: 46.0
click at [172, 114] on td "Aug 20, 2025 4:27:40 PM EDT" at bounding box center [254, 114] width 268 height 23
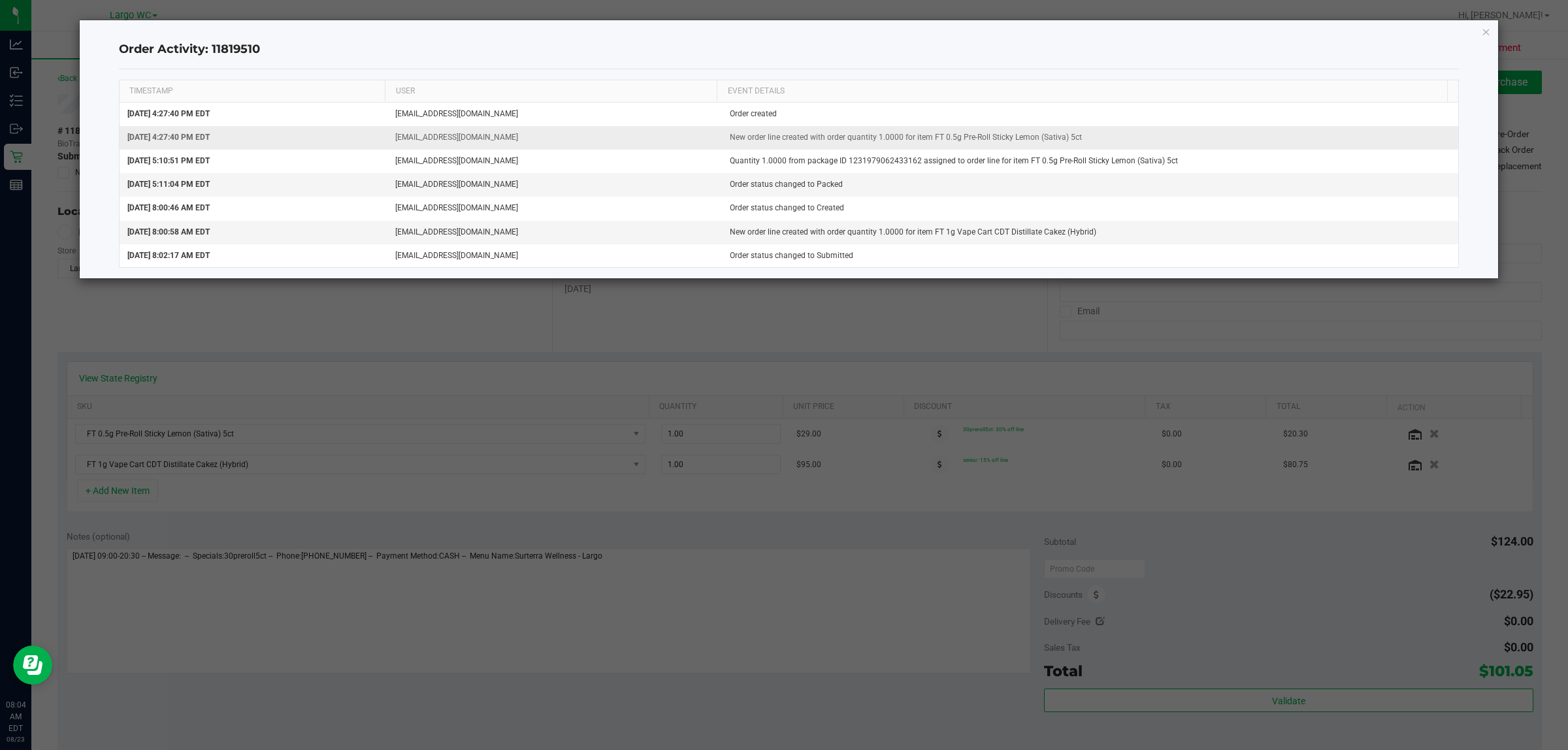
click at [221, 132] on td "Aug 20, 2025 4:27:40 PM EDT" at bounding box center [254, 138] width 268 height 23
click at [1485, 37] on icon "button" at bounding box center [1486, 31] width 9 height 16
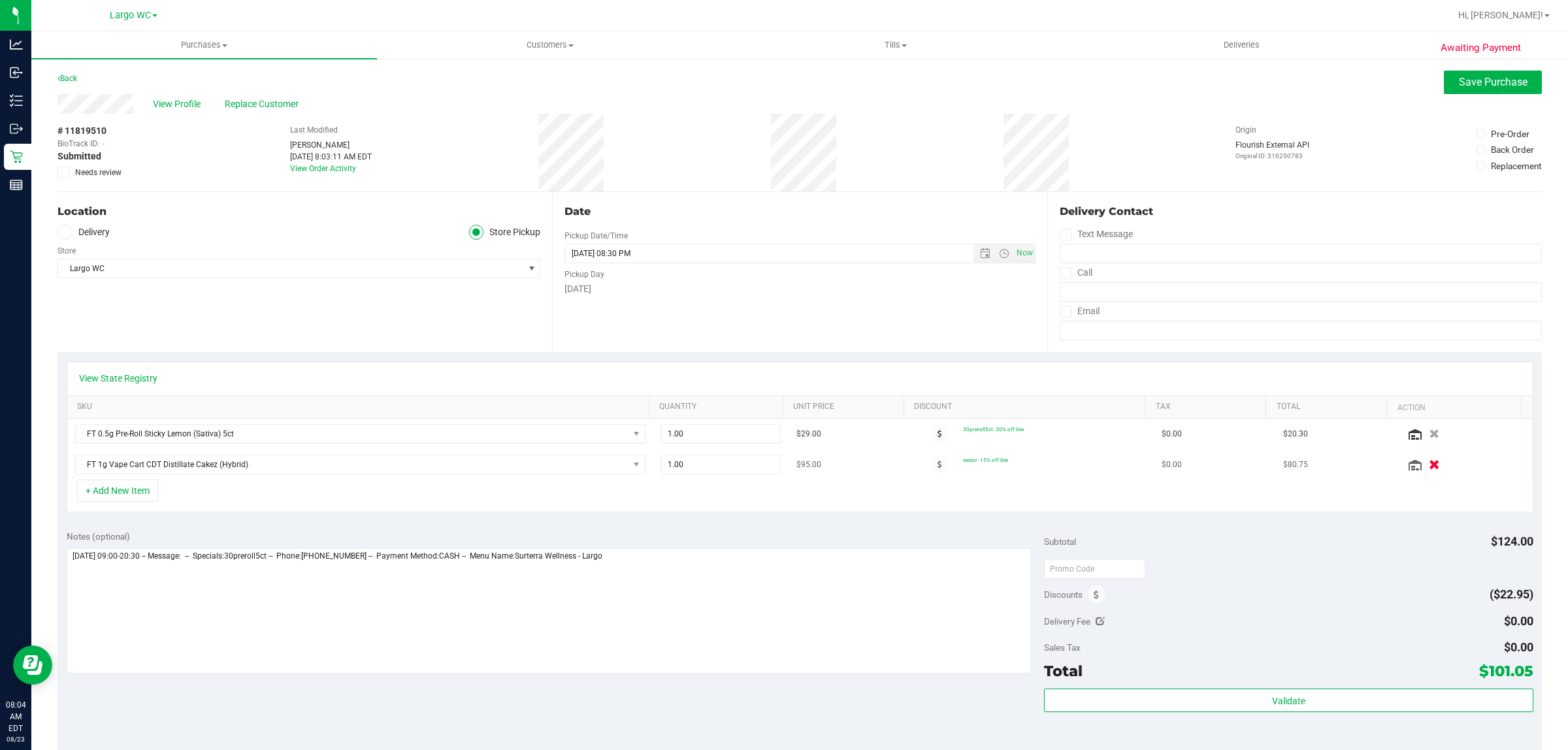
click at [1430, 462] on icon "button" at bounding box center [1435, 465] width 11 height 10
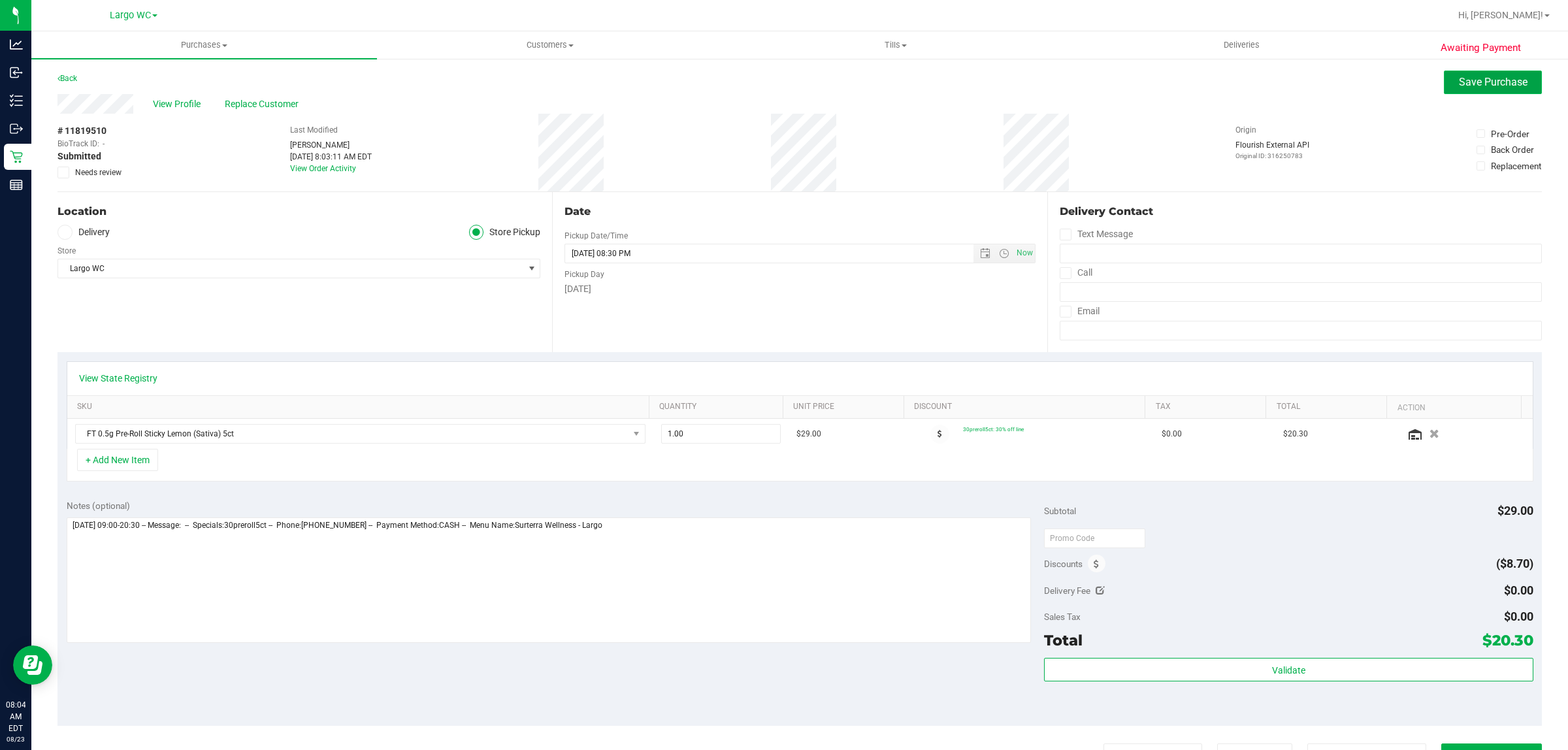
click at [1487, 78] on span "Save Purchase" at bounding box center [1493, 82] width 68 height 12
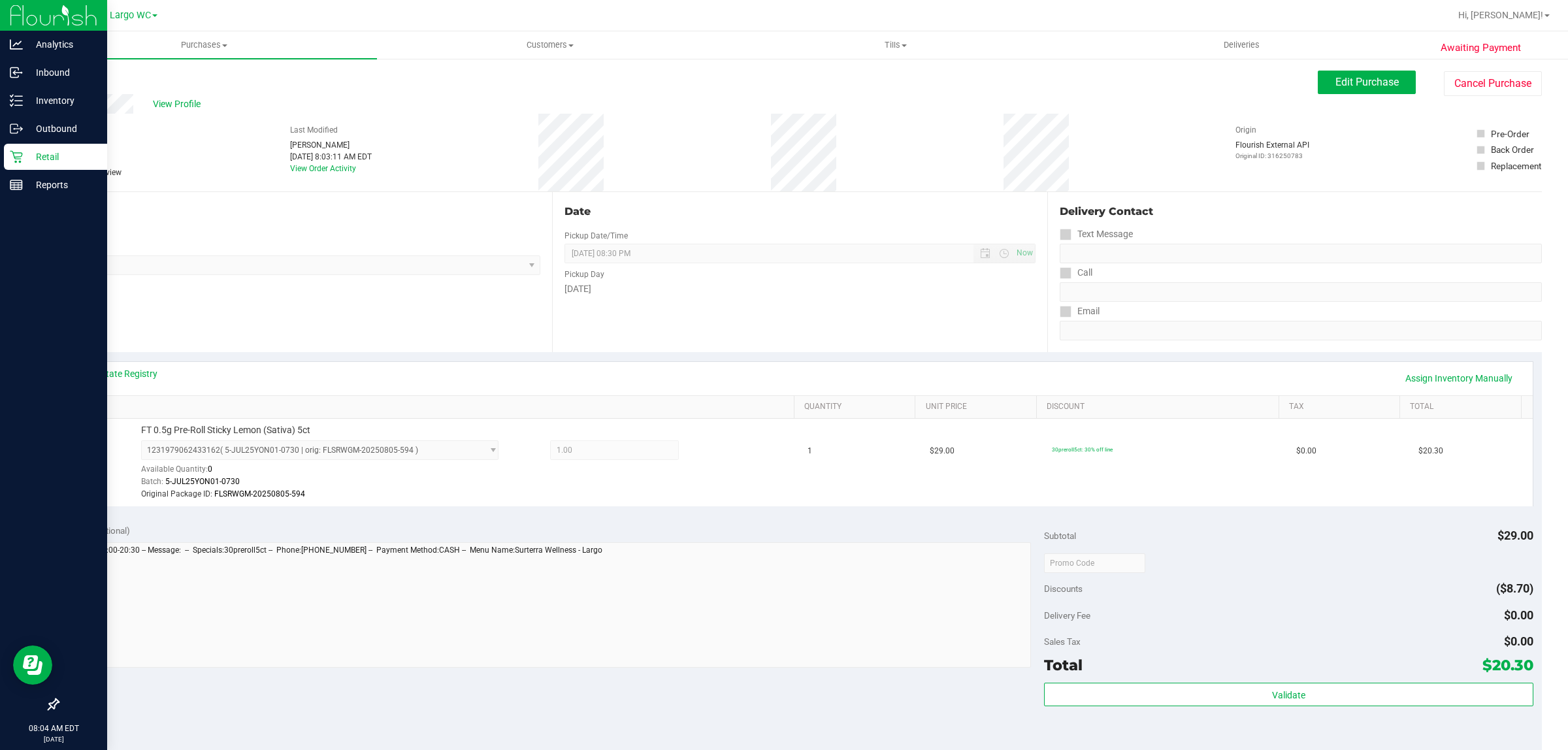
click at [21, 161] on icon at bounding box center [17, 157] width 13 height 13
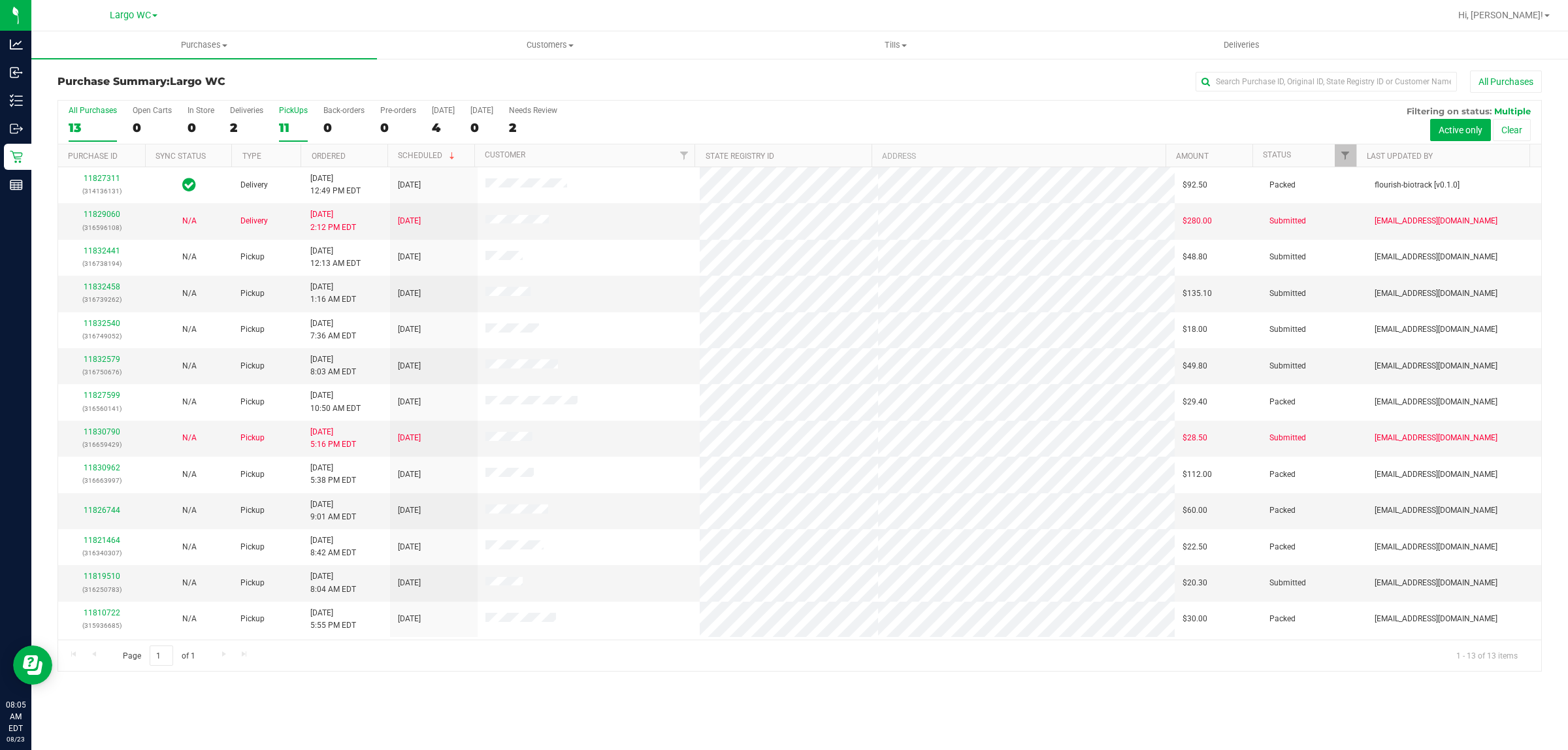
click at [286, 126] on div "11" at bounding box center [293, 128] width 29 height 15
click at [0, 0] on input "PickUps 11" at bounding box center [0, 0] width 0 height 0
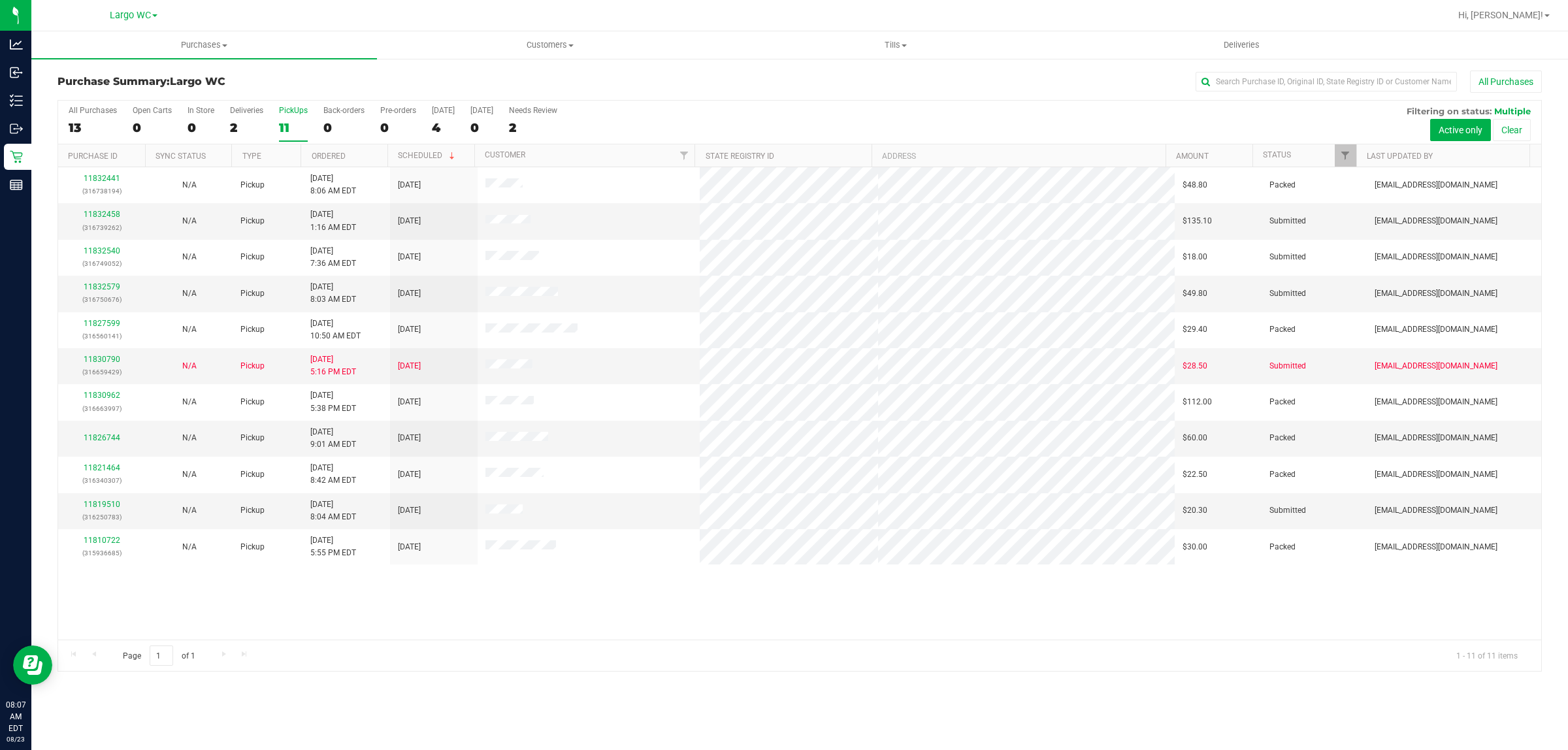
click at [296, 117] on label "PickUps 11" at bounding box center [293, 123] width 29 height 36
click at [0, 0] on input "PickUps 11" at bounding box center [0, 0] width 0 height 0
click at [112, 288] on link "11832579" at bounding box center [102, 287] width 37 height 9
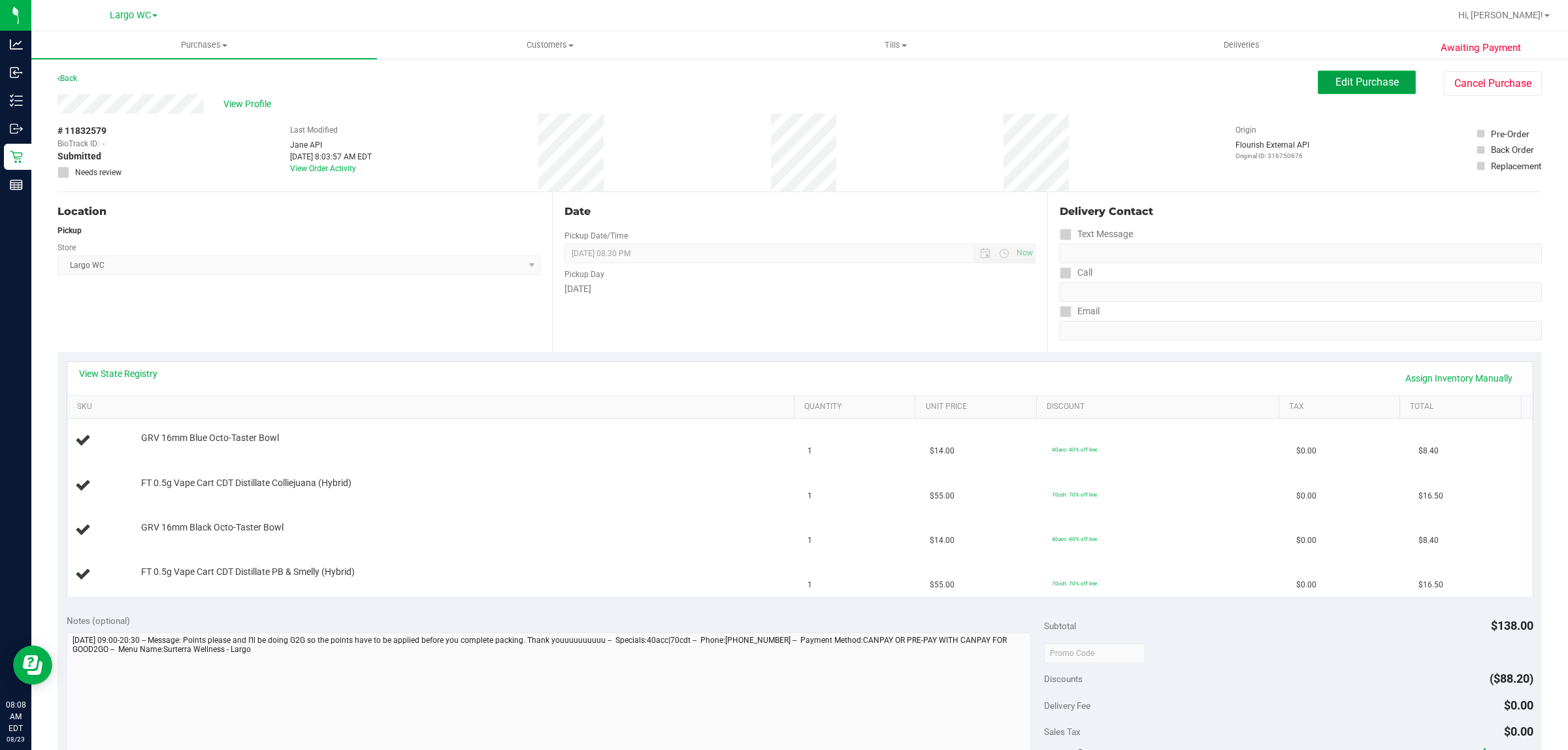
click at [1336, 82] on span "Edit Purchase" at bounding box center [1367, 82] width 63 height 12
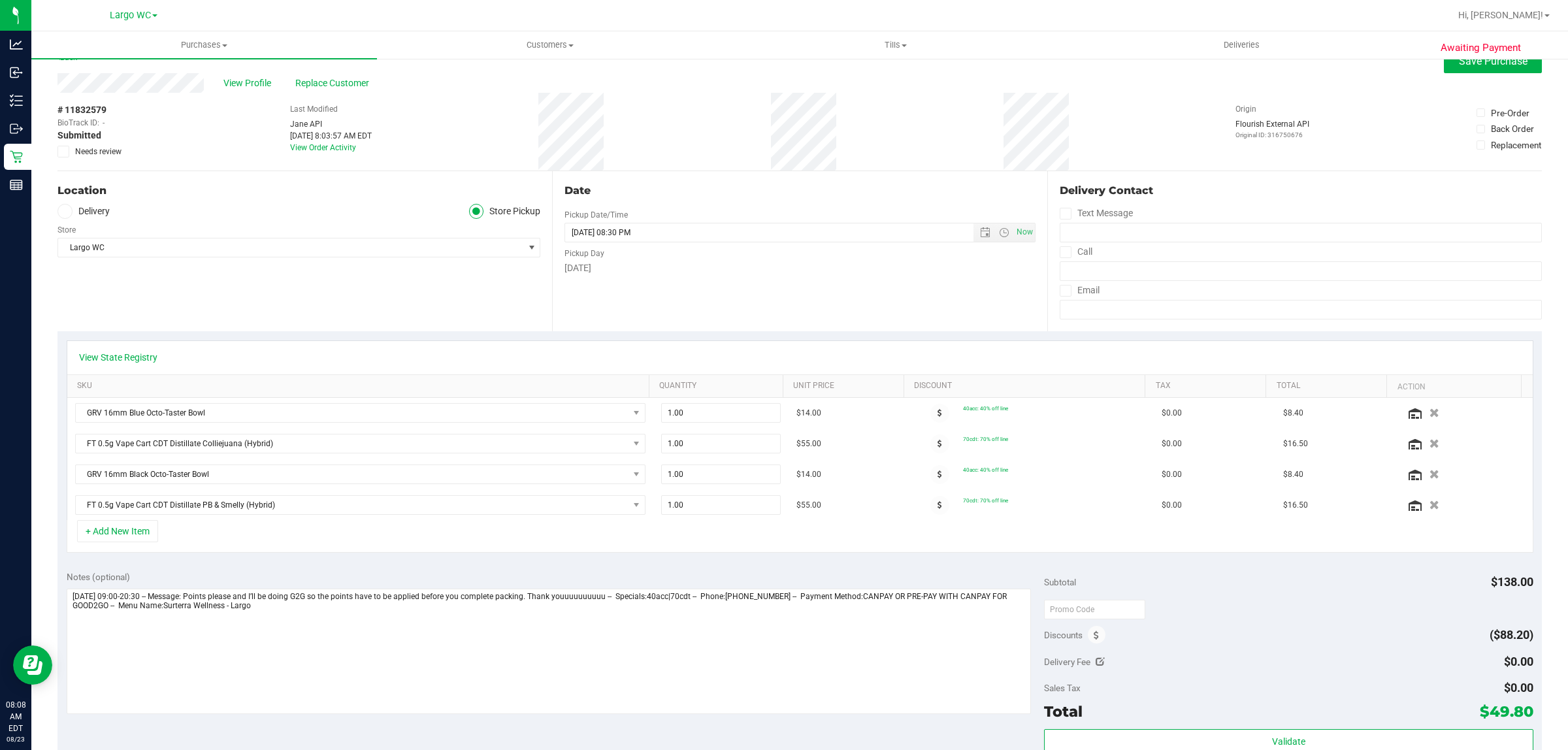
scroll to position [82, 0]
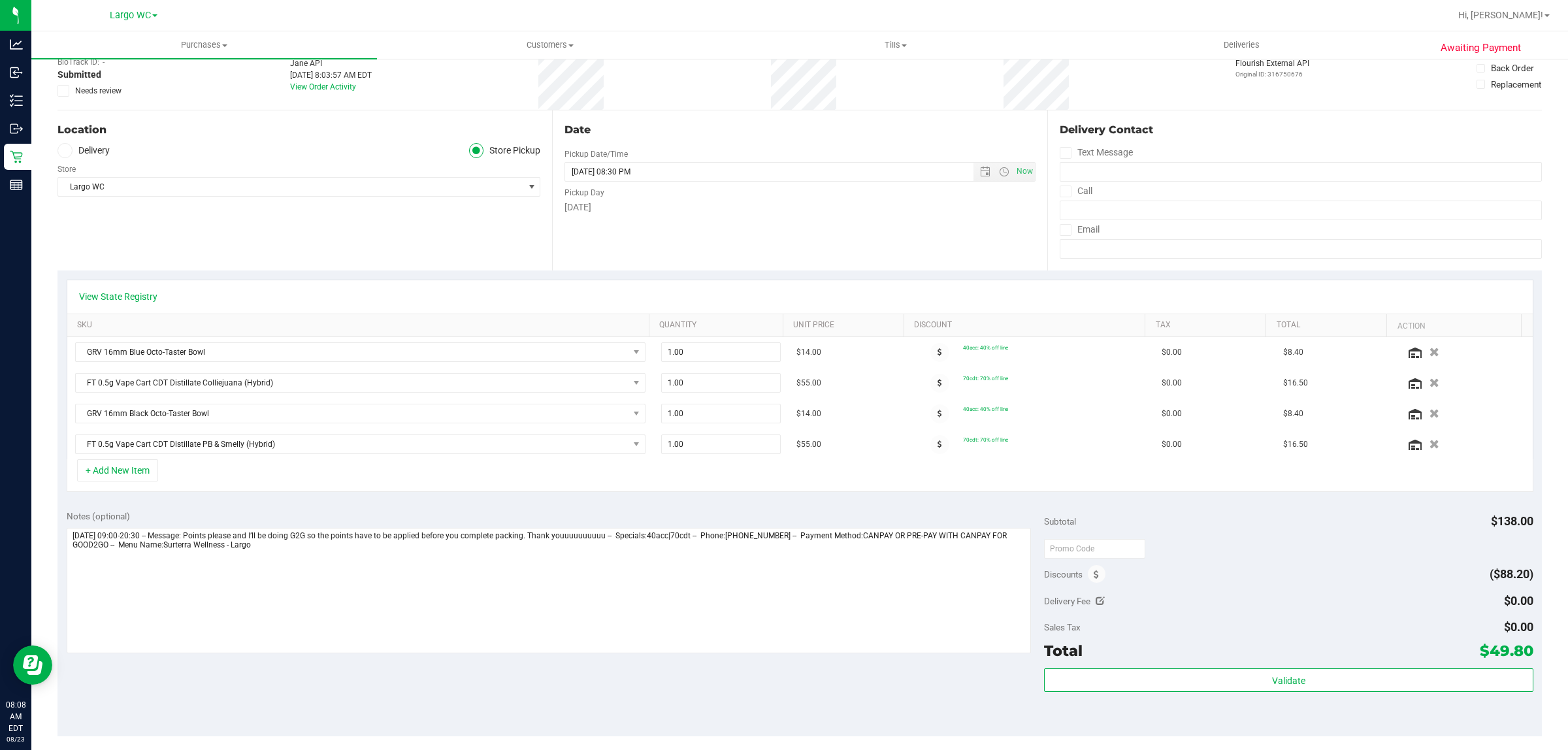
click at [1072, 578] on span "Discounts" at bounding box center [1063, 574] width 38 height 23
click at [1094, 574] on icon at bounding box center [1096, 575] width 5 height 9
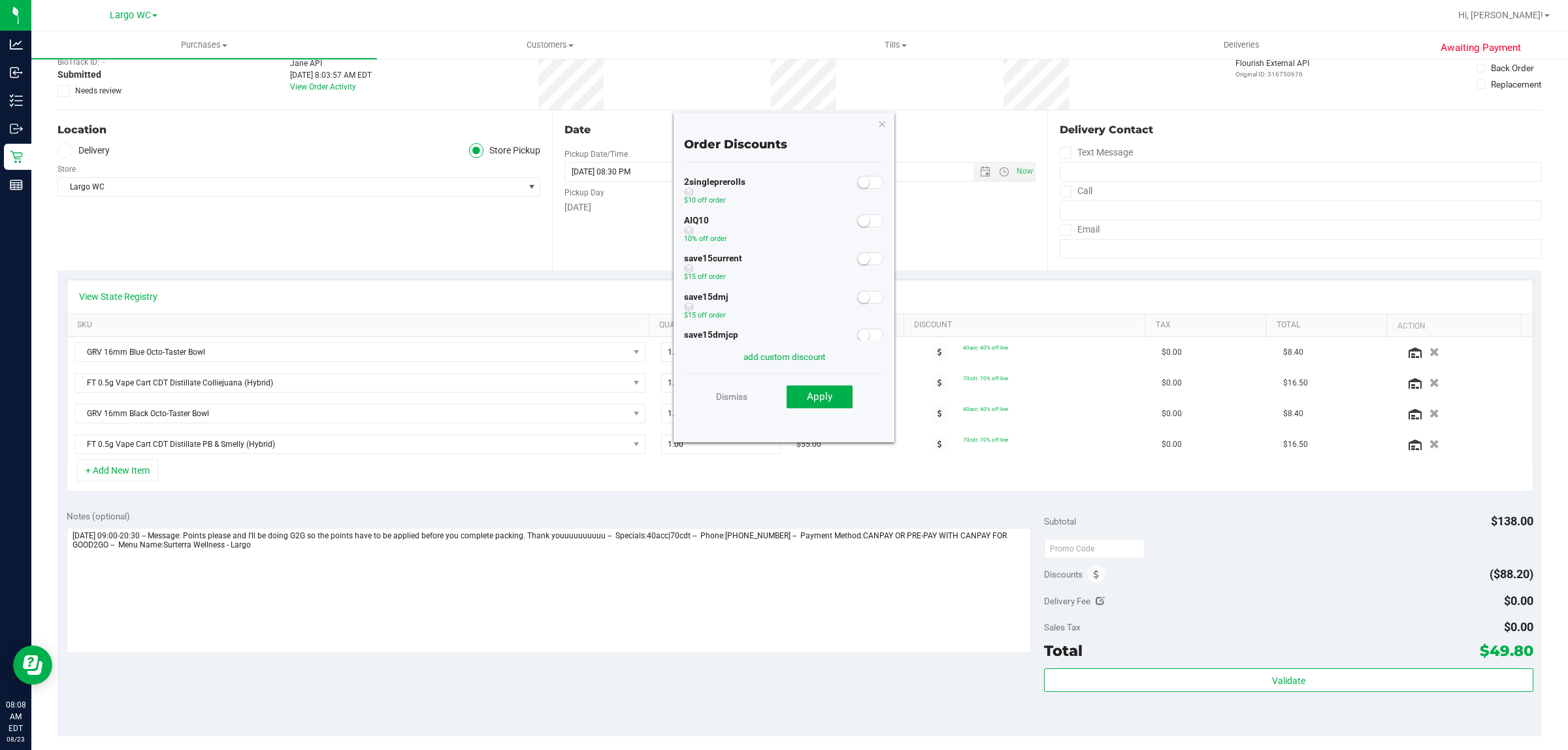
click at [858, 224] on span at bounding box center [870, 221] width 26 height 13
click at [835, 396] on button "Apply" at bounding box center [819, 398] width 66 height 23
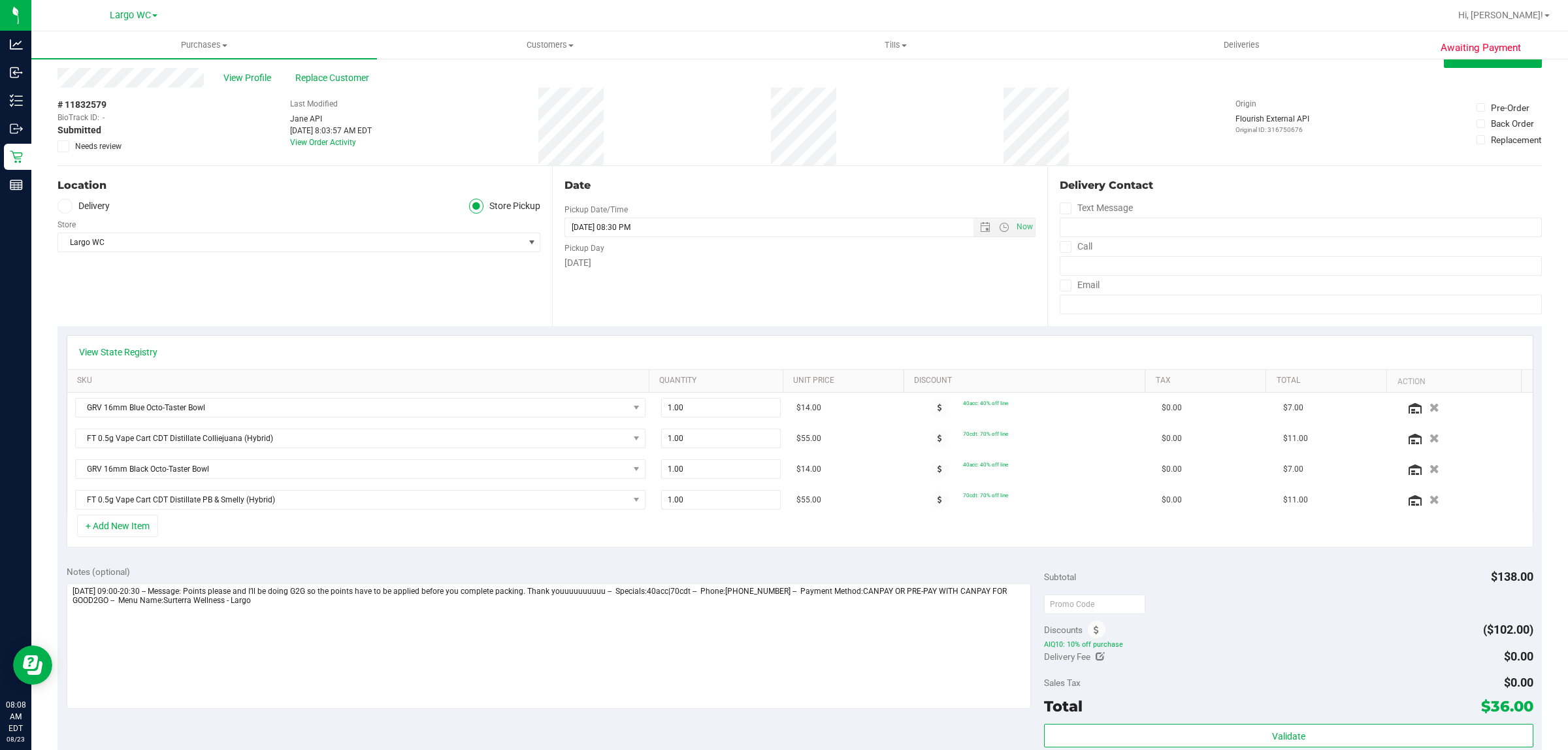
scroll to position [0, 0]
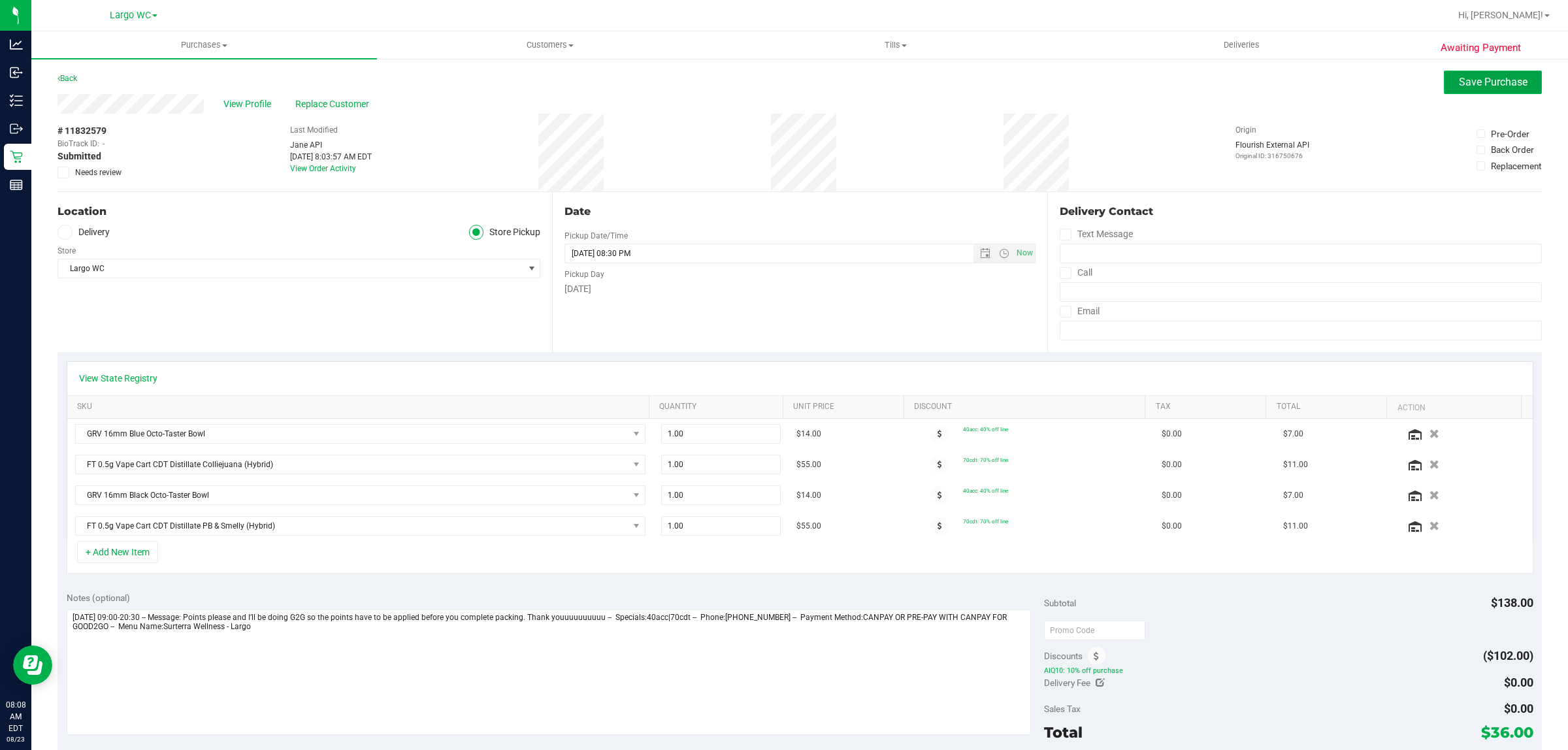
click at [1471, 92] on button "Save Purchase" at bounding box center [1493, 82] width 98 height 23
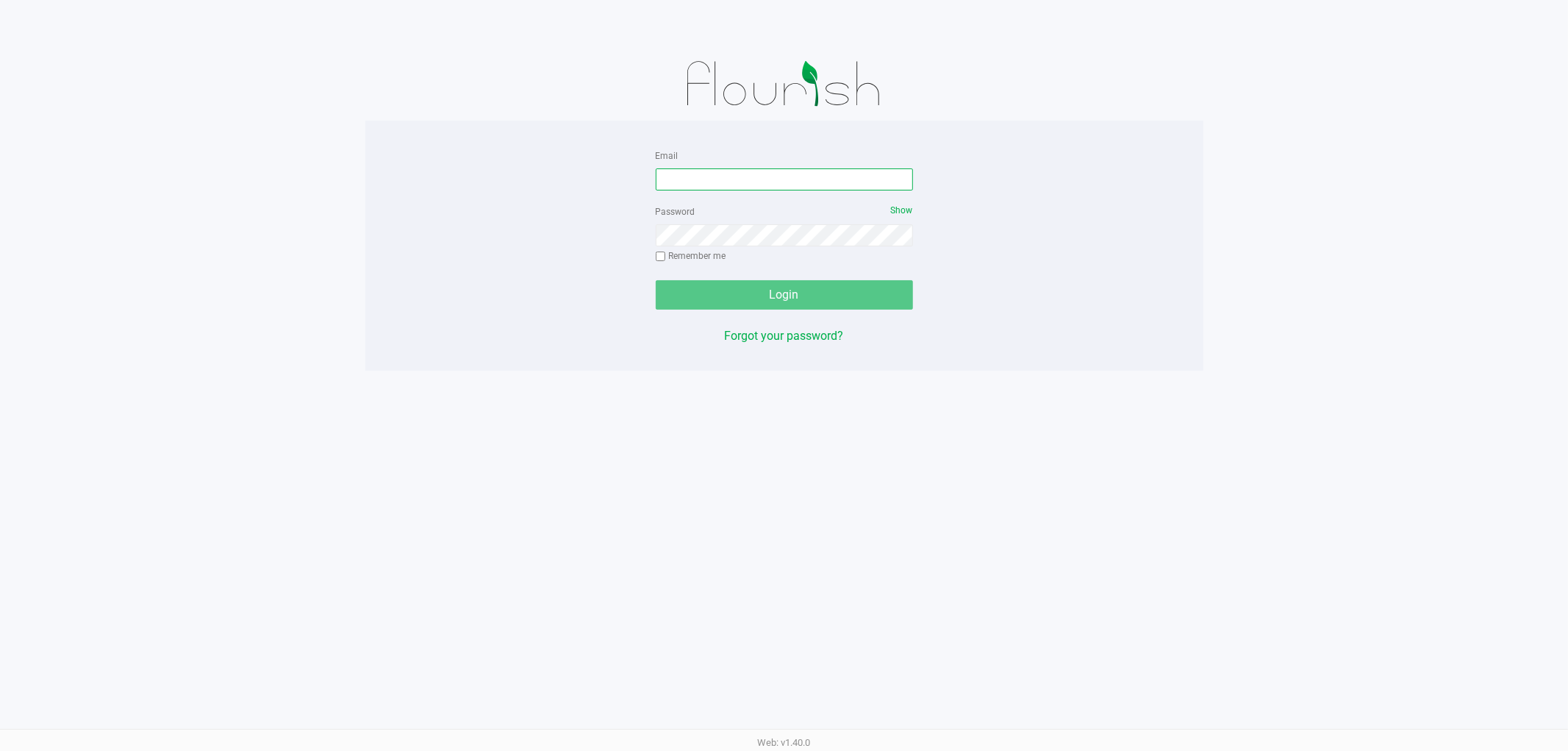
click at [780, 176] on input "Email" at bounding box center [784, 180] width 258 height 23
type input "[EMAIL_ADDRESS][DOMAIN_NAME]"
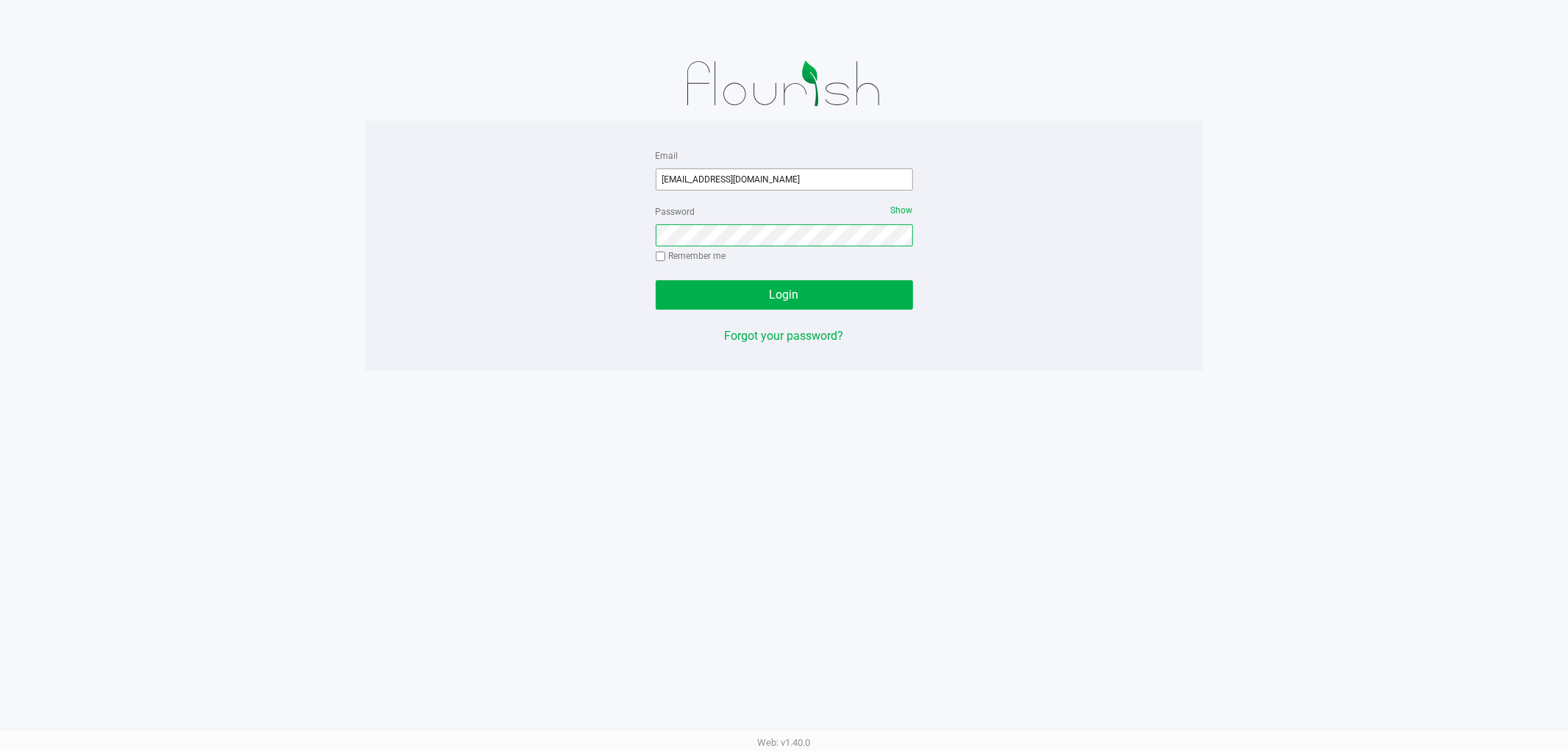
click at [656, 280] on button "Login" at bounding box center [784, 294] width 258 height 29
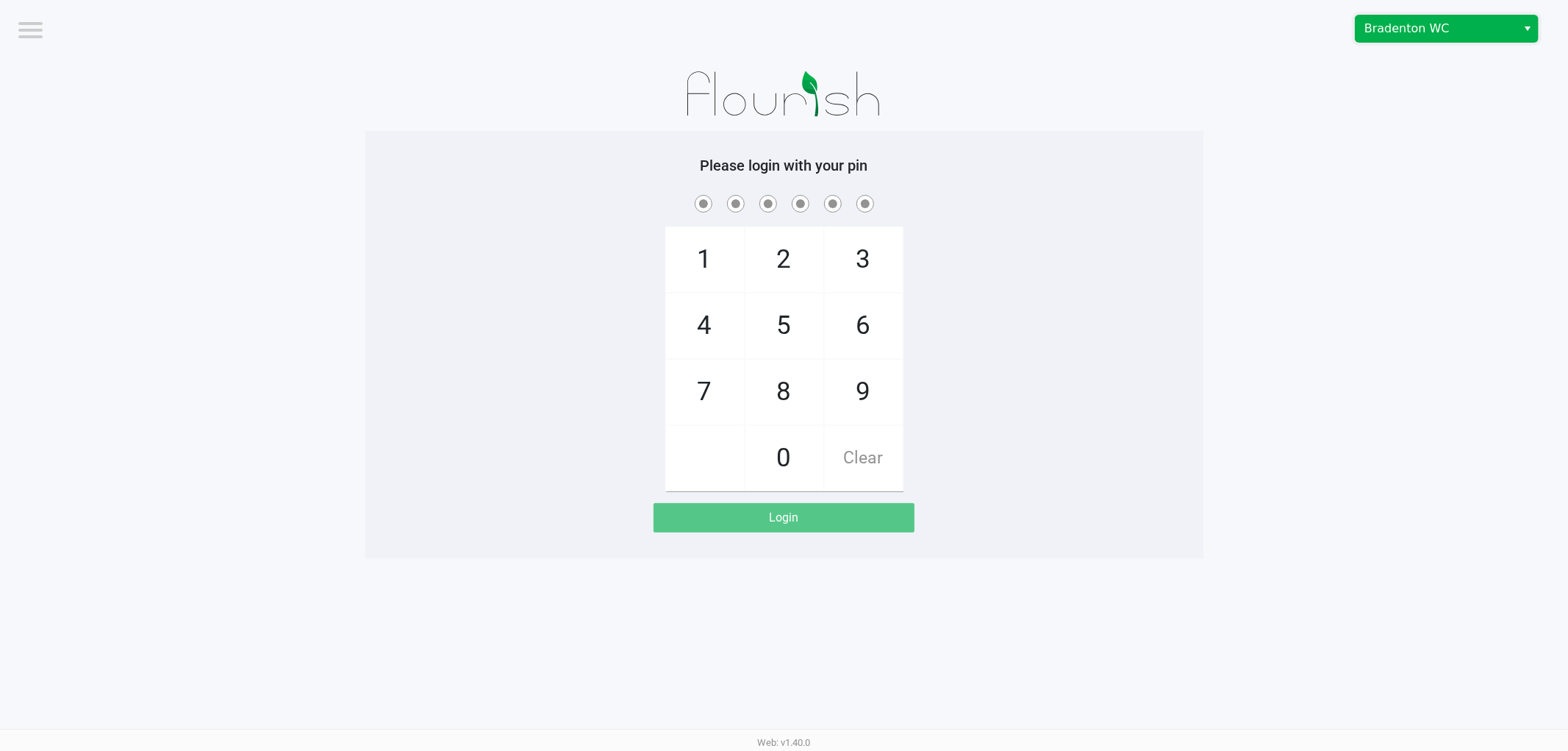
click at [1410, 23] on span "Bradenton WC" at bounding box center [1436, 28] width 143 height 18
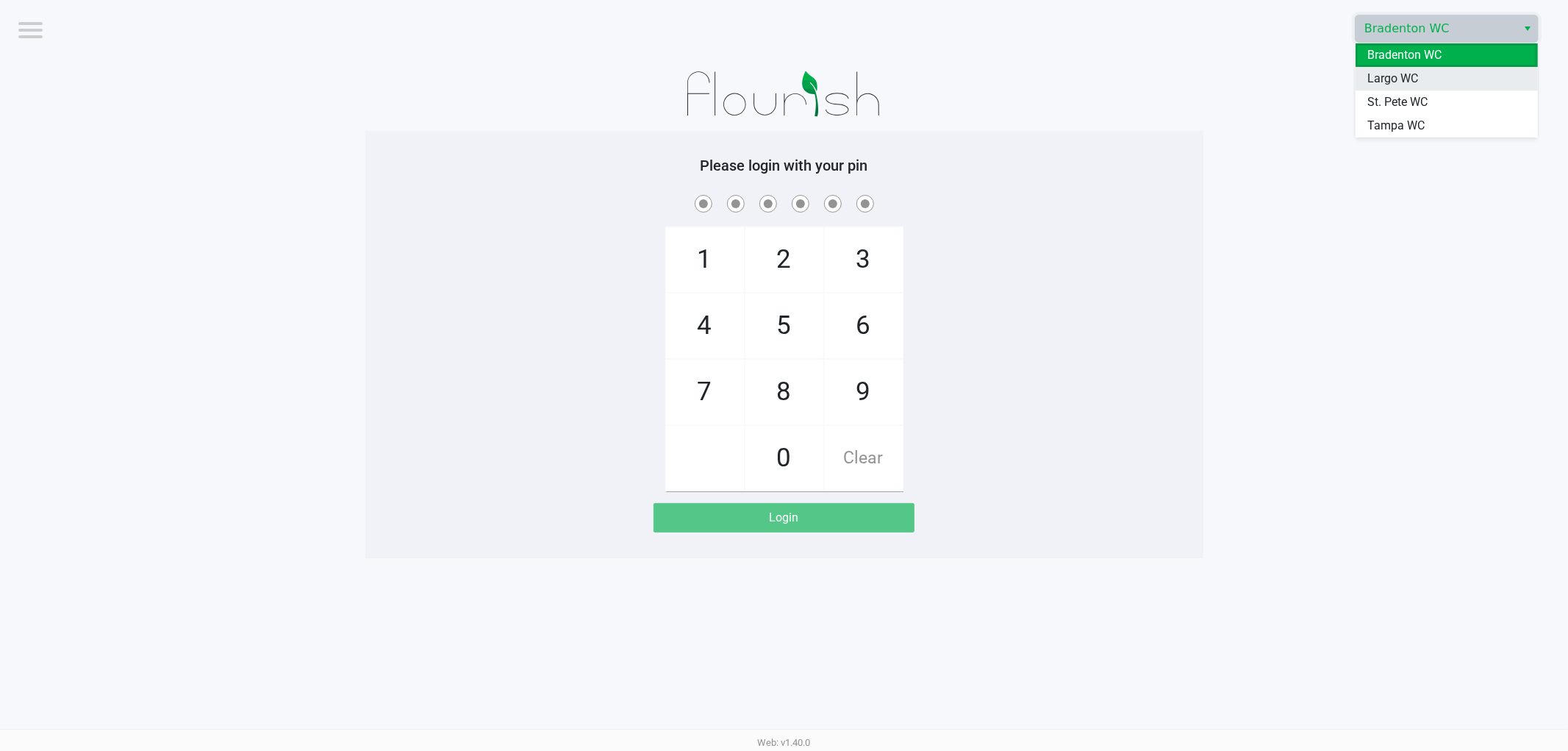
click at [1399, 87] on span "Largo WC" at bounding box center [1393, 79] width 51 height 18
checkbox input "true"
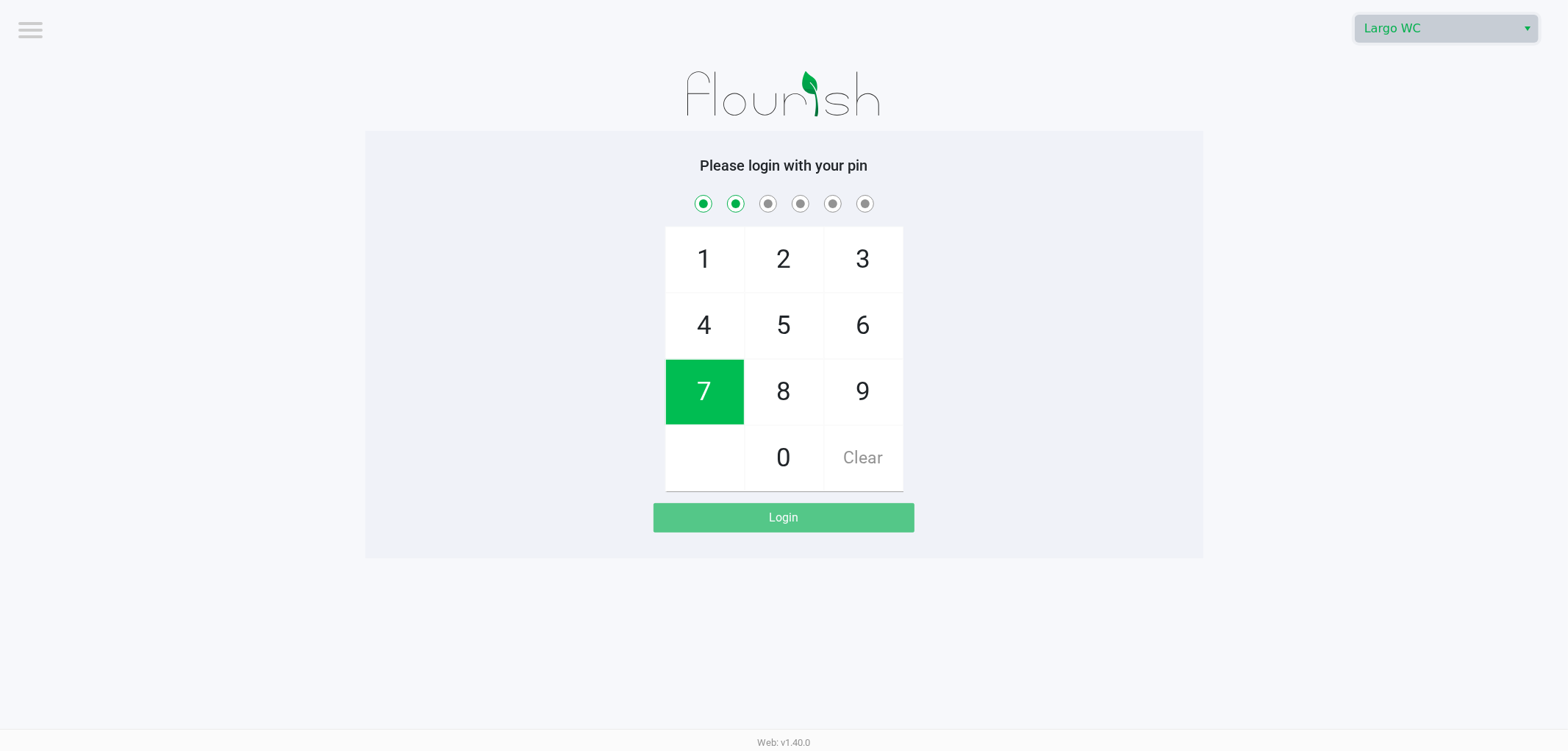
checkbox input "true"
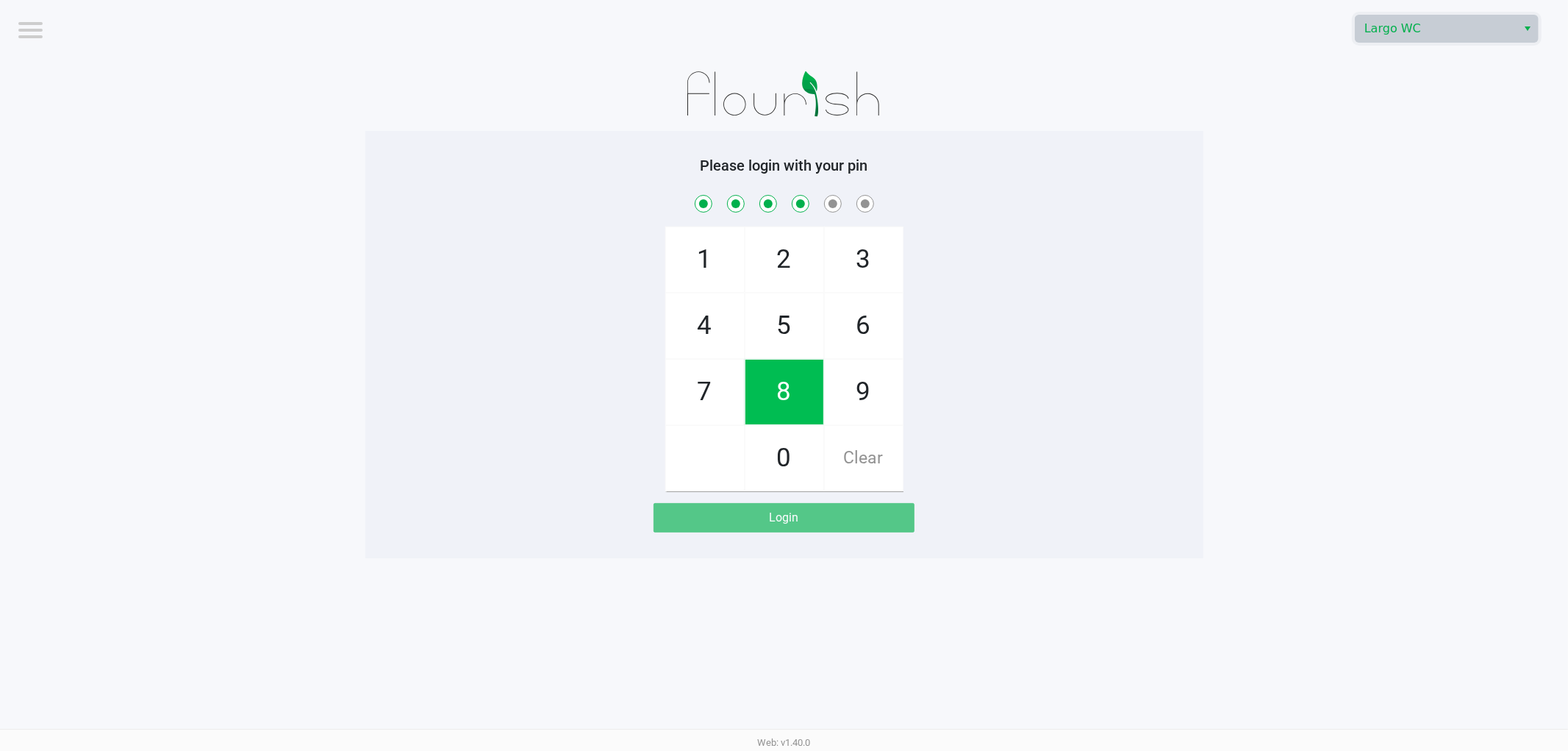
checkbox input "true"
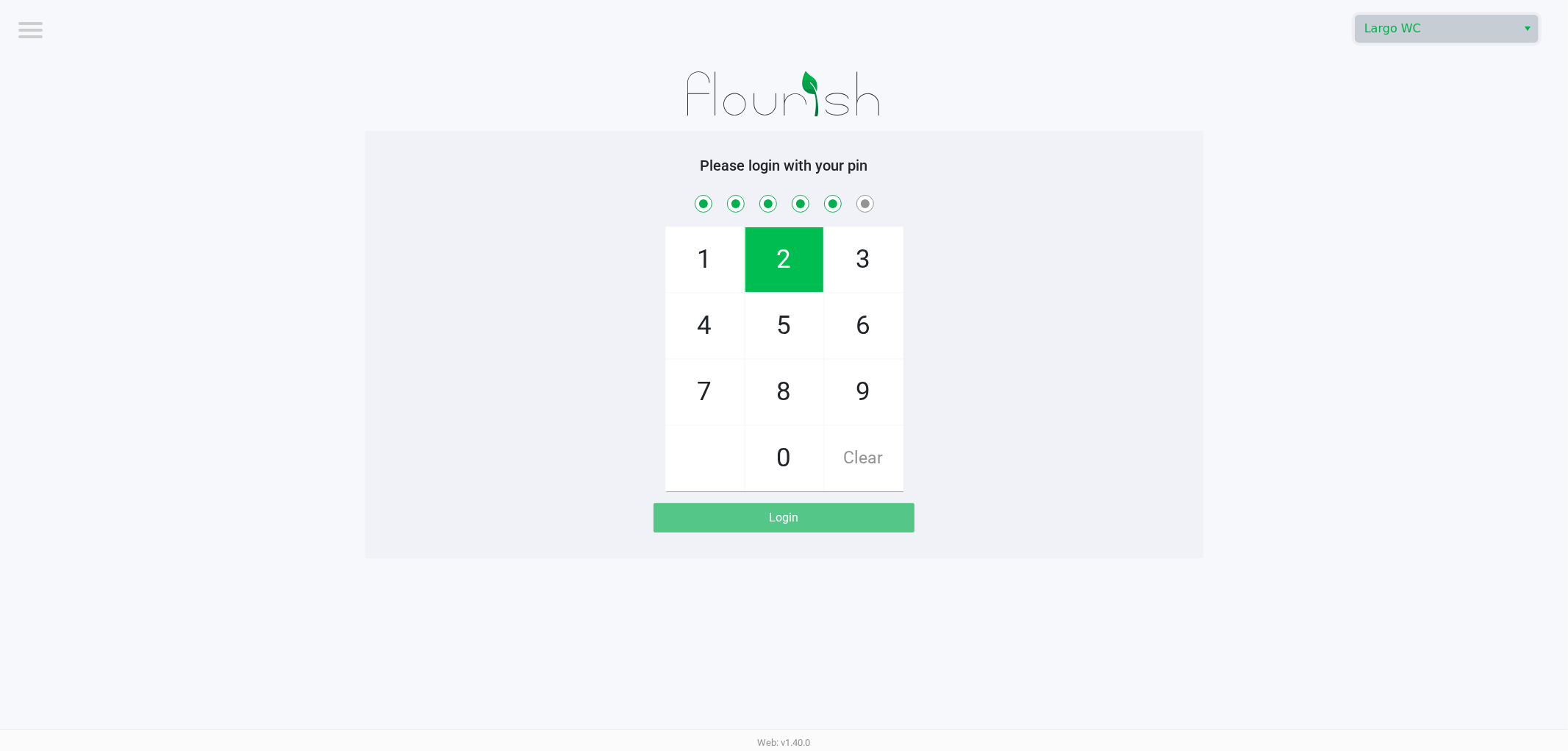
checkbox input "true"
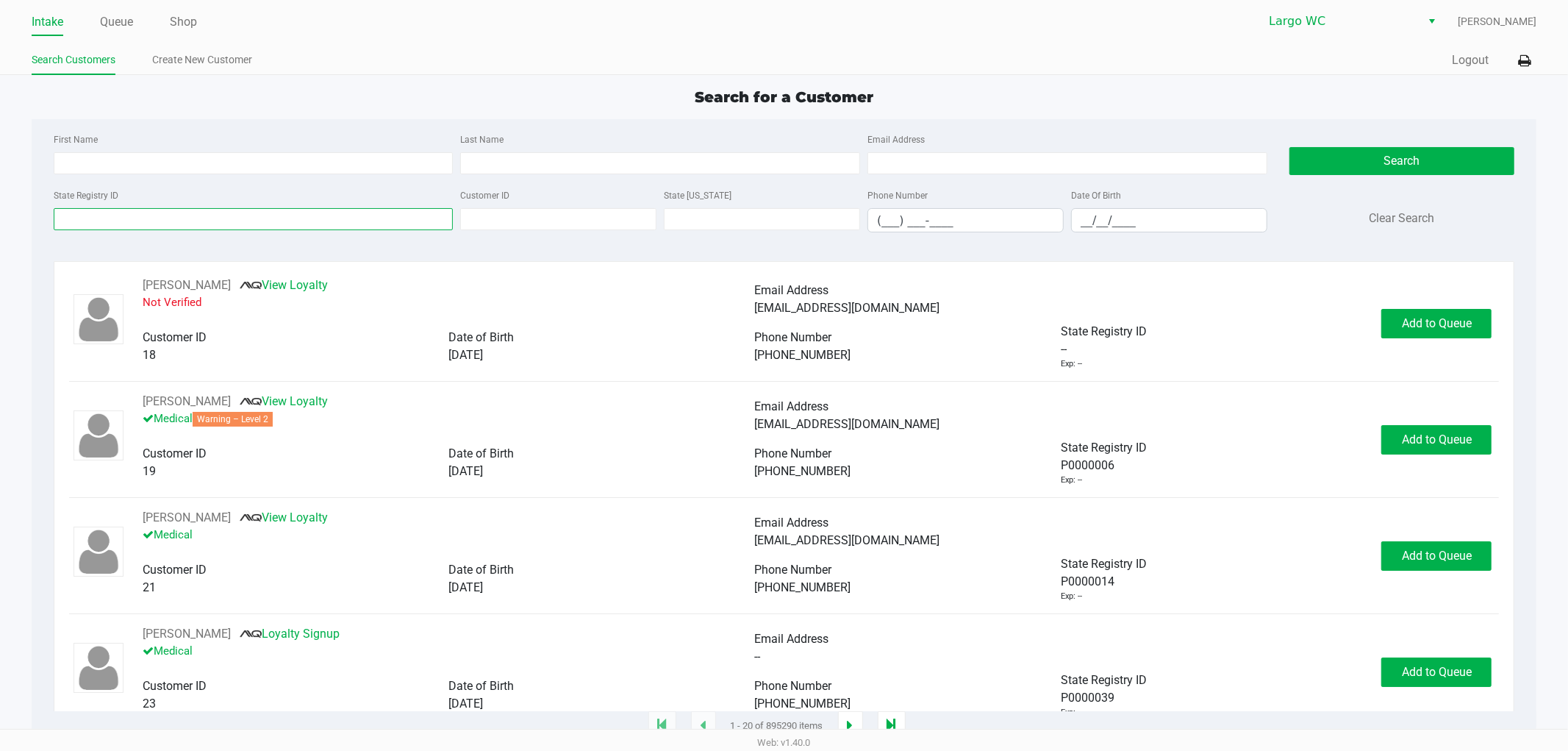
click at [211, 214] on input "State Registry ID" at bounding box center [253, 219] width 400 height 23
paste input "P0FX5625"
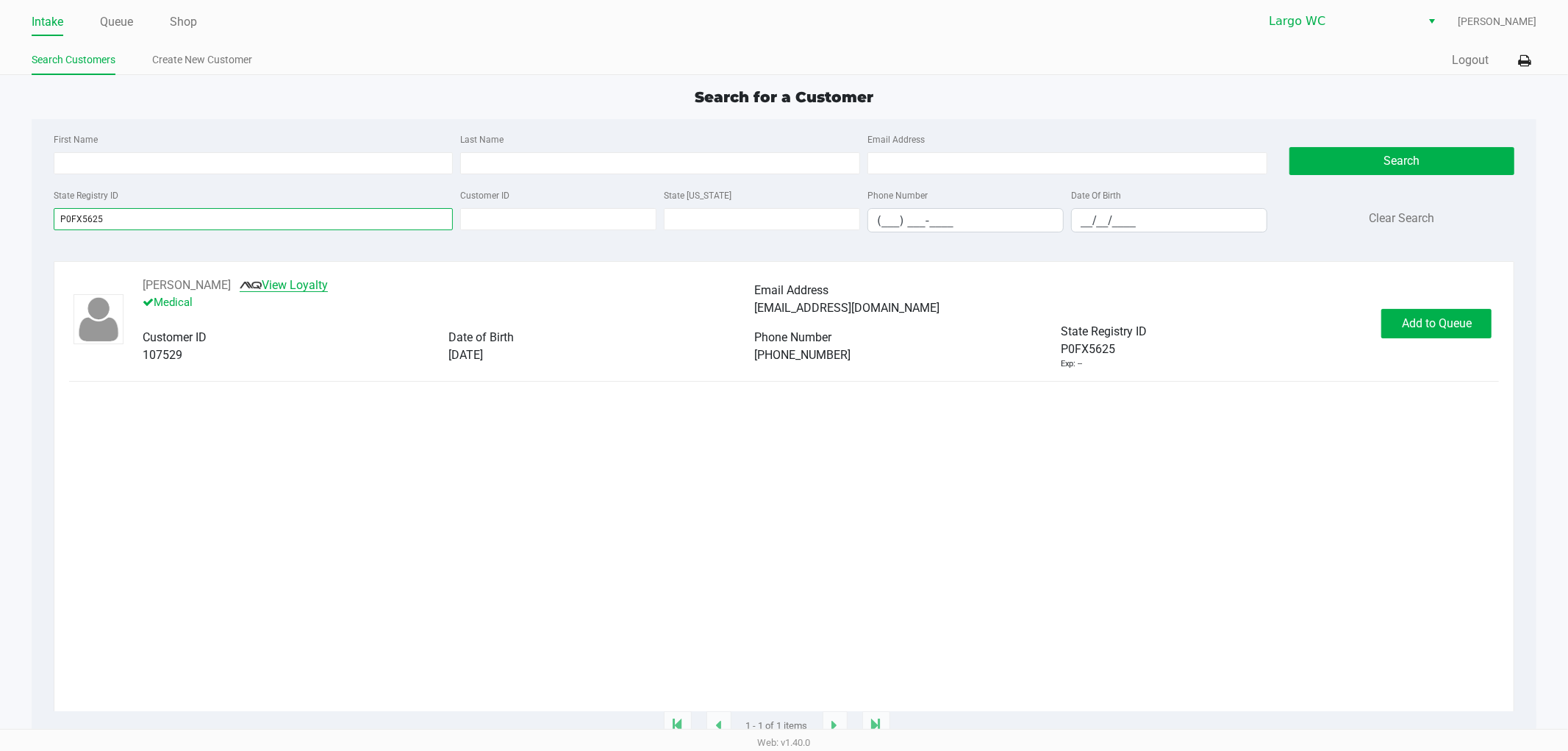
type input "P0FX5625"
click at [325, 285] on link "View Loyalty" at bounding box center [284, 284] width 88 height 14
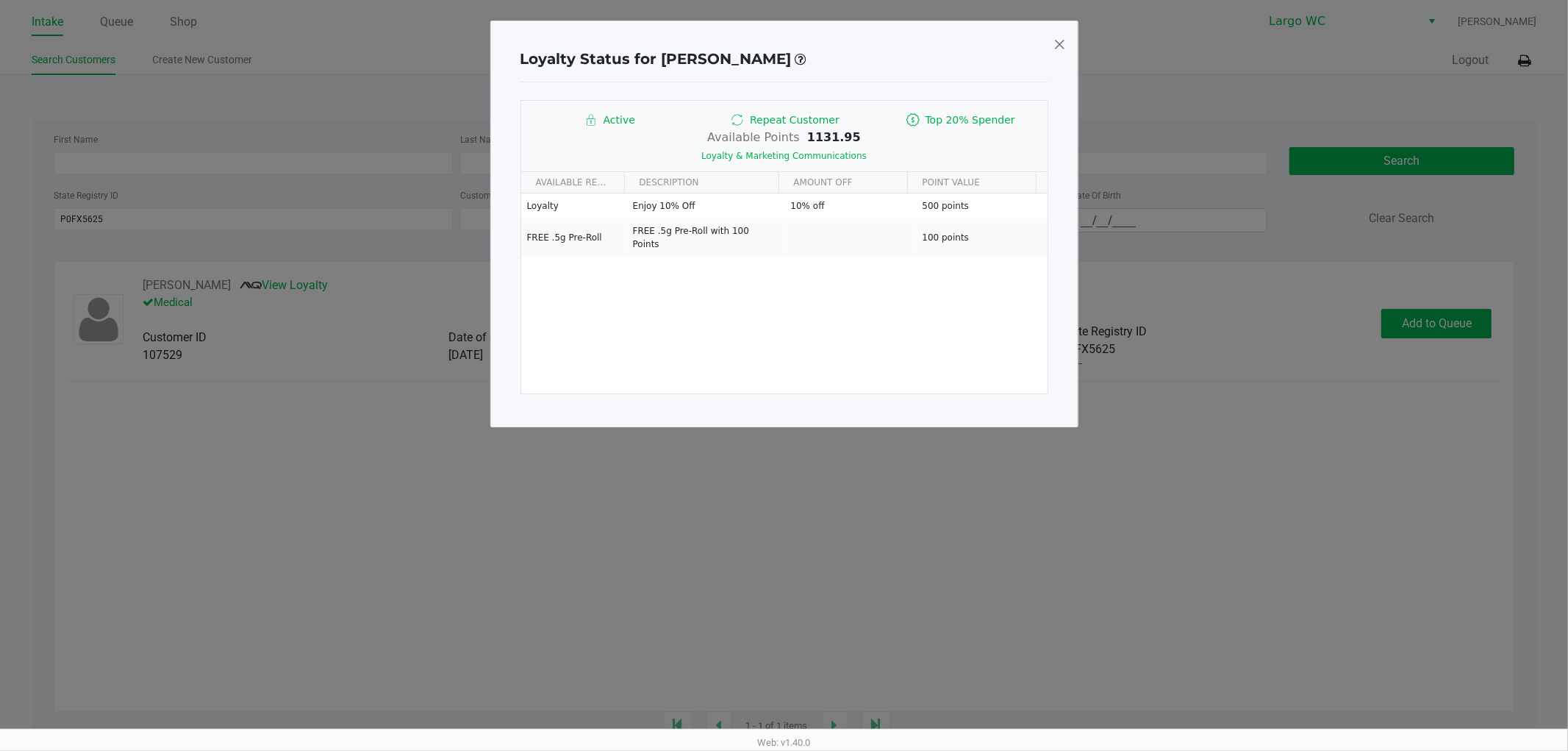
drag, startPoint x: 816, startPoint y: 143, endPoint x: 869, endPoint y: 144, distance: 53.0
click at [869, 144] on div "Available Points 1131.95 Loyalty & Marketing Communications" at bounding box center [784, 146] width 527 height 36
click at [918, 144] on div "Available Points 1131.95 Loyalty & Marketing Communications" at bounding box center [784, 146] width 527 height 36
click at [1055, 40] on span at bounding box center [1059, 44] width 13 height 23
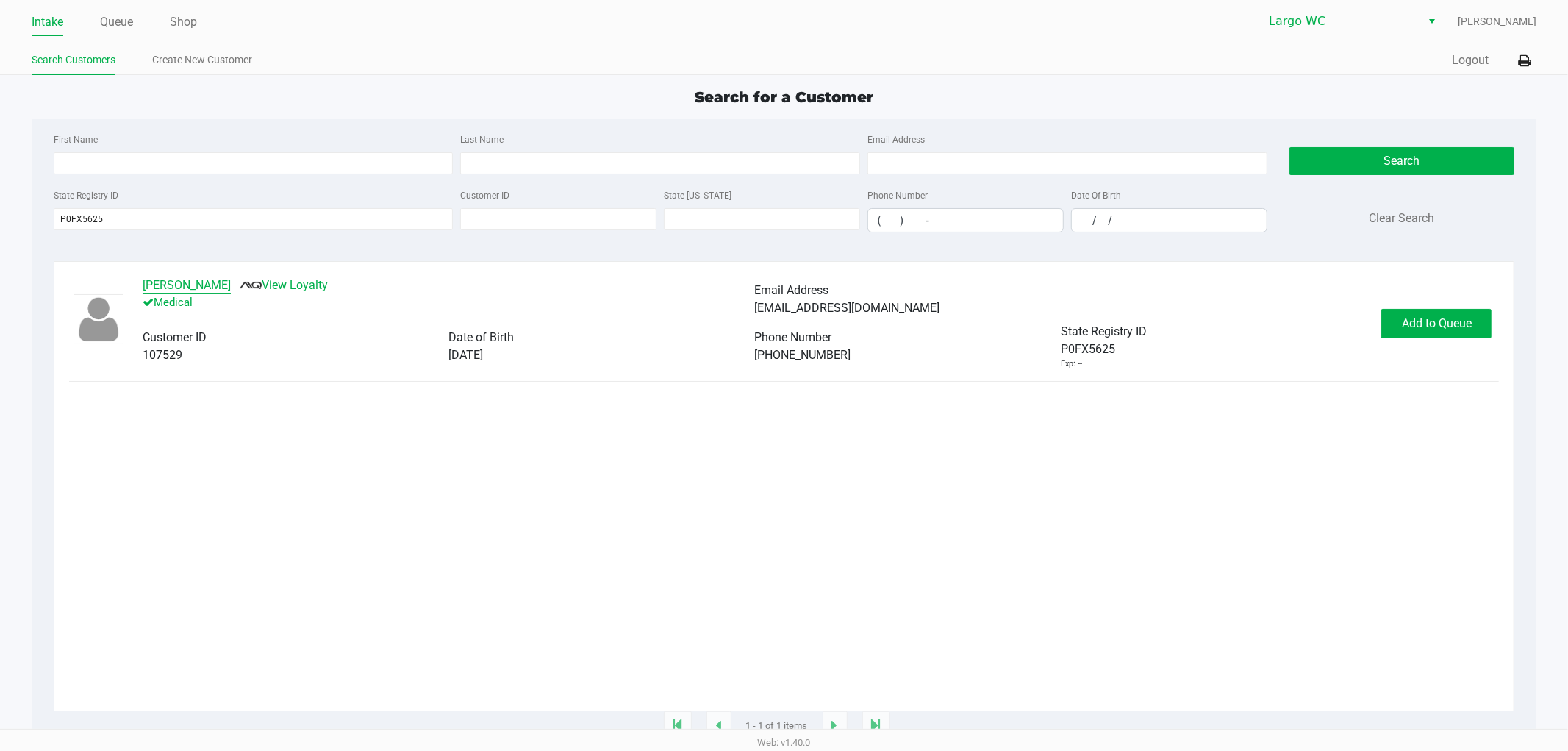
click at [227, 290] on button "Danielle Carapellucci" at bounding box center [187, 285] width 88 height 18
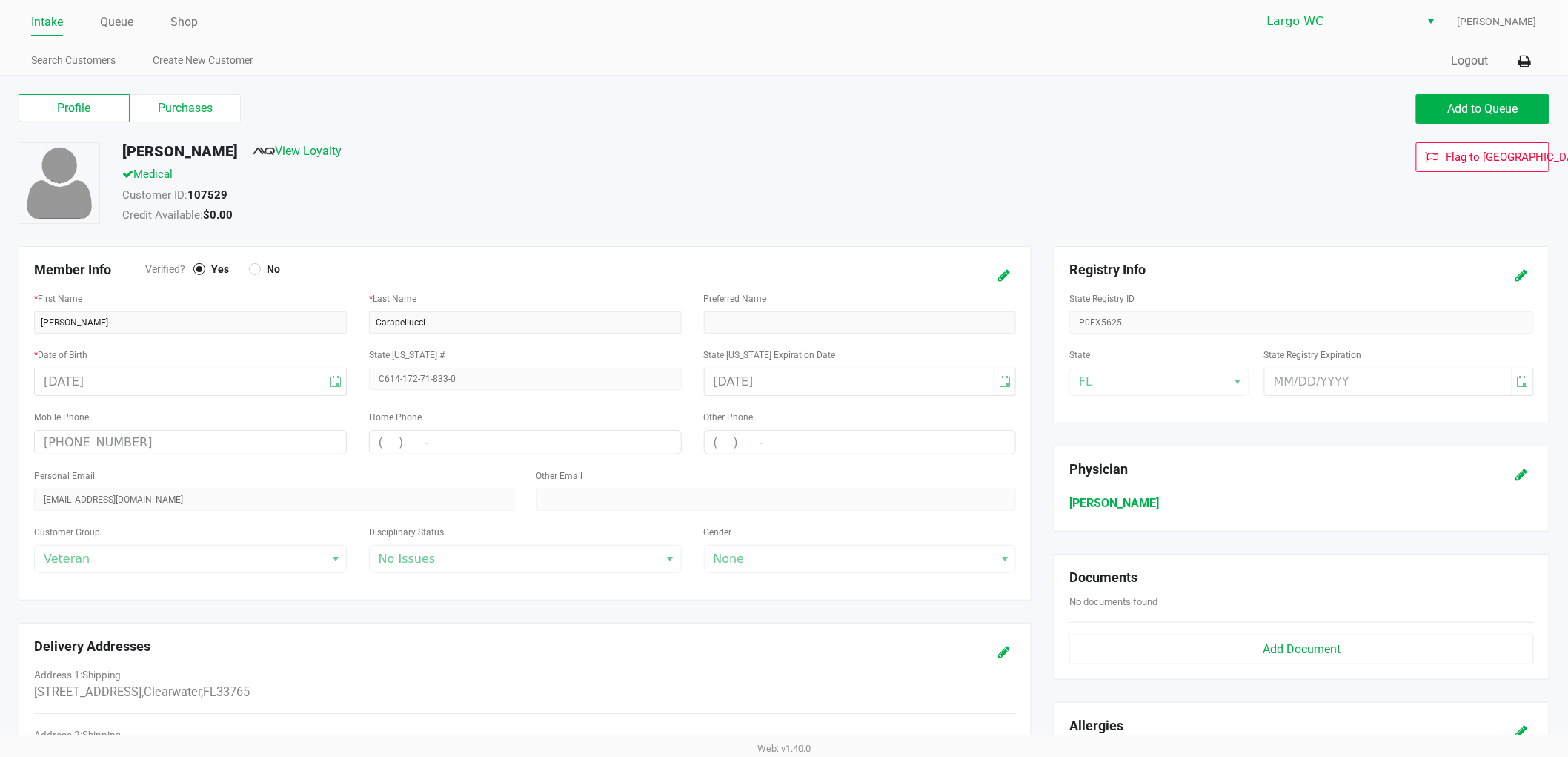
drag, startPoint x: 263, startPoint y: 149, endPoint x: 93, endPoint y: 149, distance: 170.0
click at [93, 149] on div "Danielle Carapellucci View Loyalty Medical Customer ID: 107529 Credit Available…" at bounding box center [784, 195] width 1553 height 104
click at [228, 171] on div "Medical" at bounding box center [594, 177] width 966 height 21
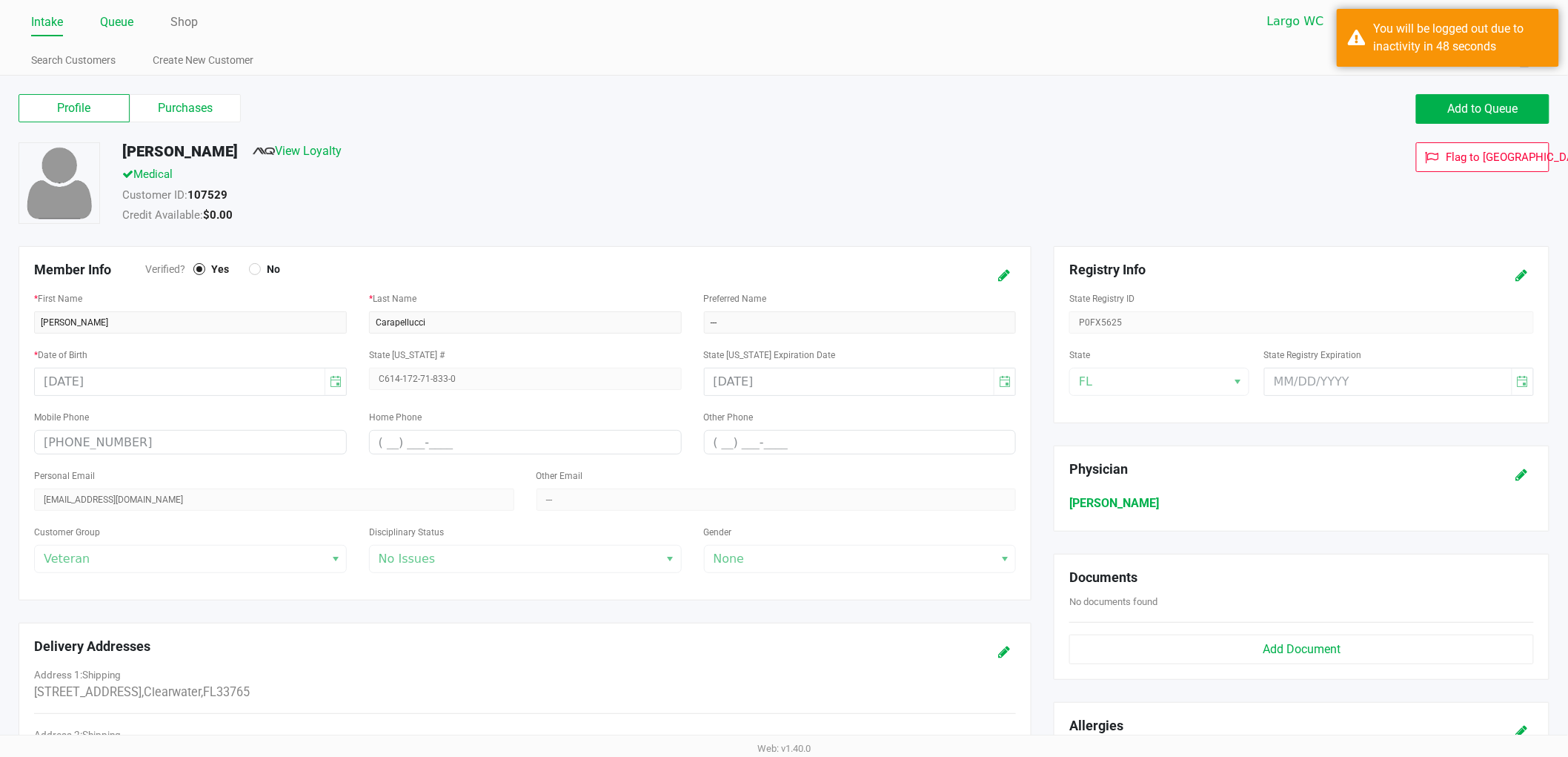
click at [109, 31] on link "Queue" at bounding box center [116, 23] width 33 height 21
click at [116, 25] on link "Queue" at bounding box center [116, 23] width 33 height 21
click at [1369, 39] on div "You will be logged out due to inactivity in 48 seconds" at bounding box center [1447, 37] width 222 height 58
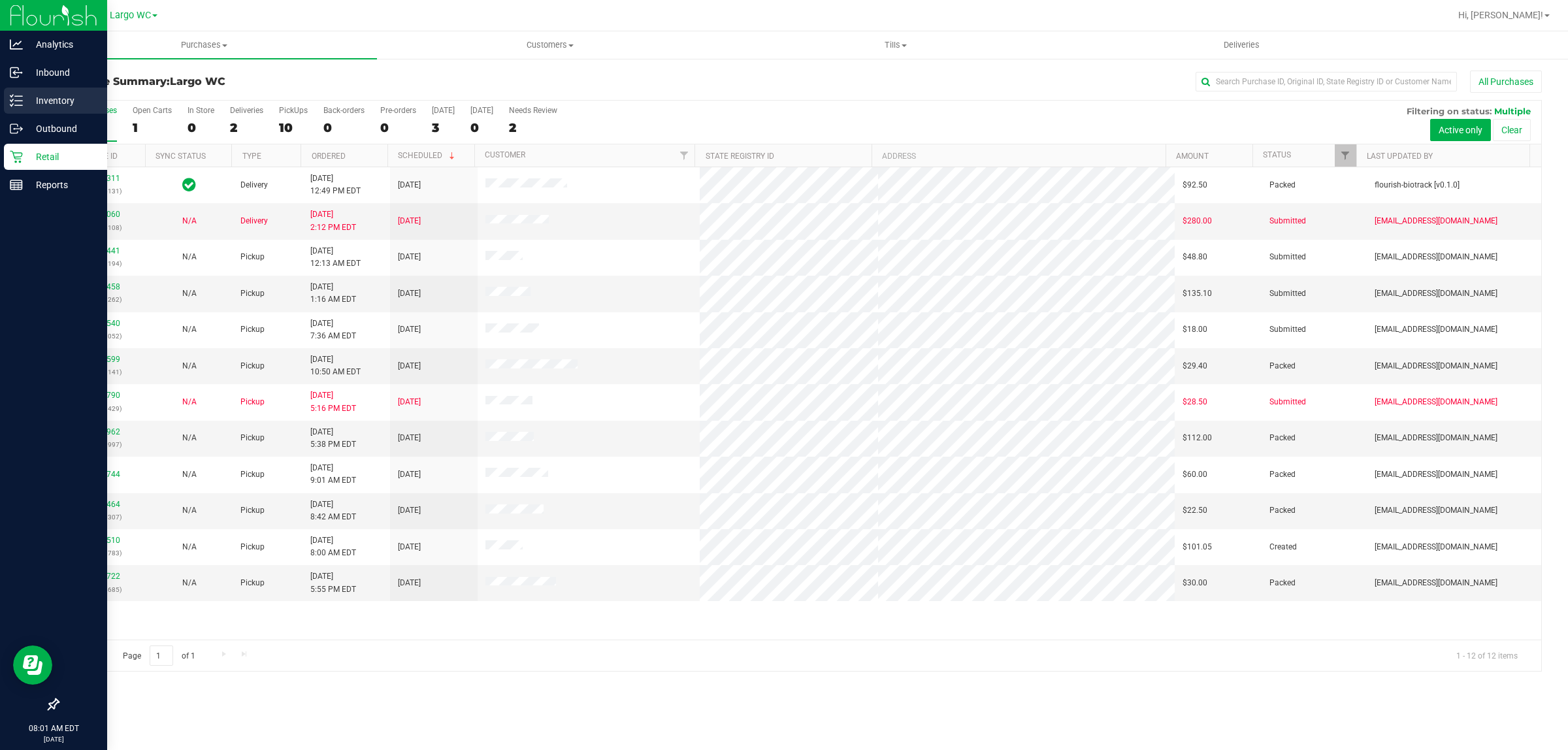
click at [18, 89] on div "Inventory" at bounding box center [56, 100] width 103 height 26
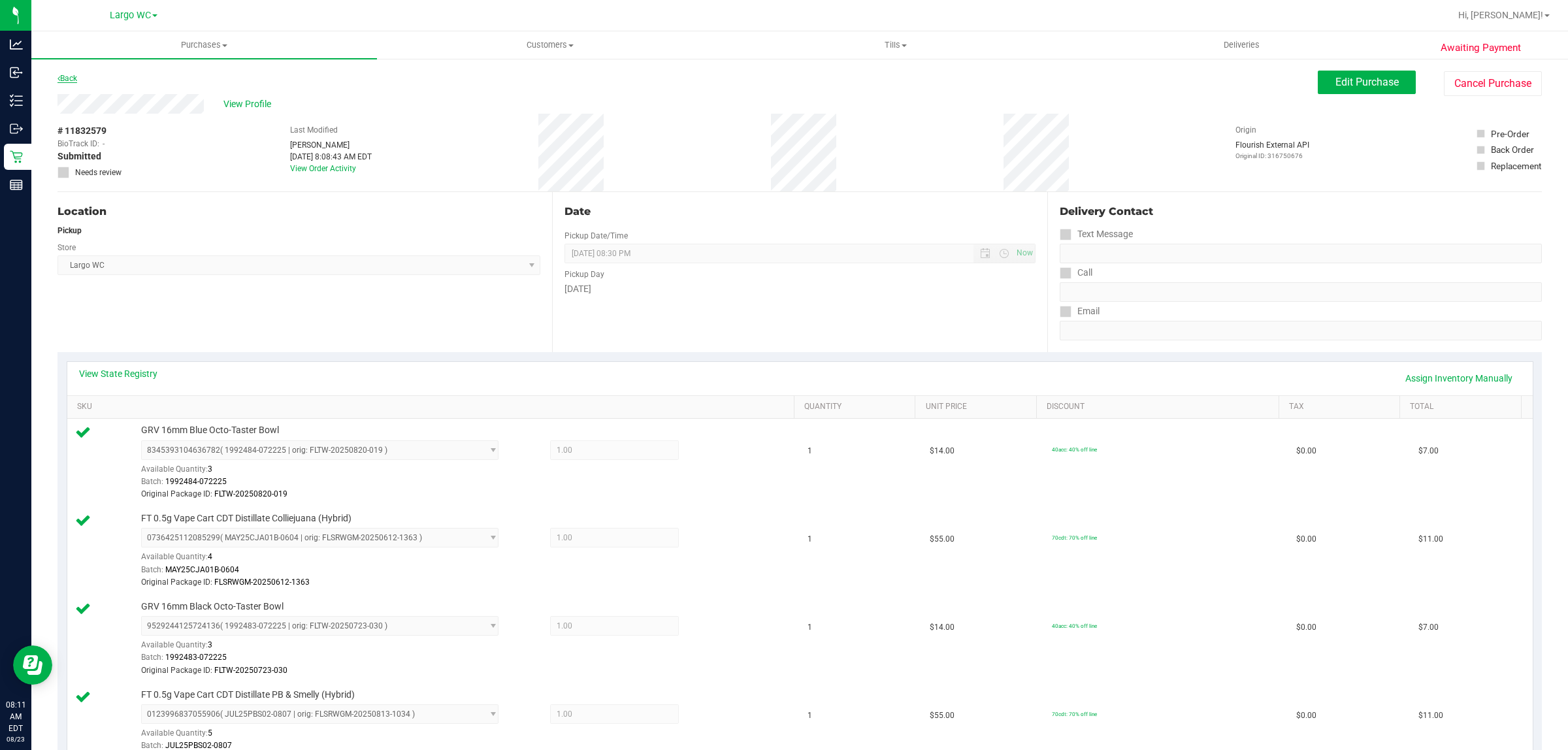
click at [75, 78] on link "Back" at bounding box center [67, 78] width 20 height 9
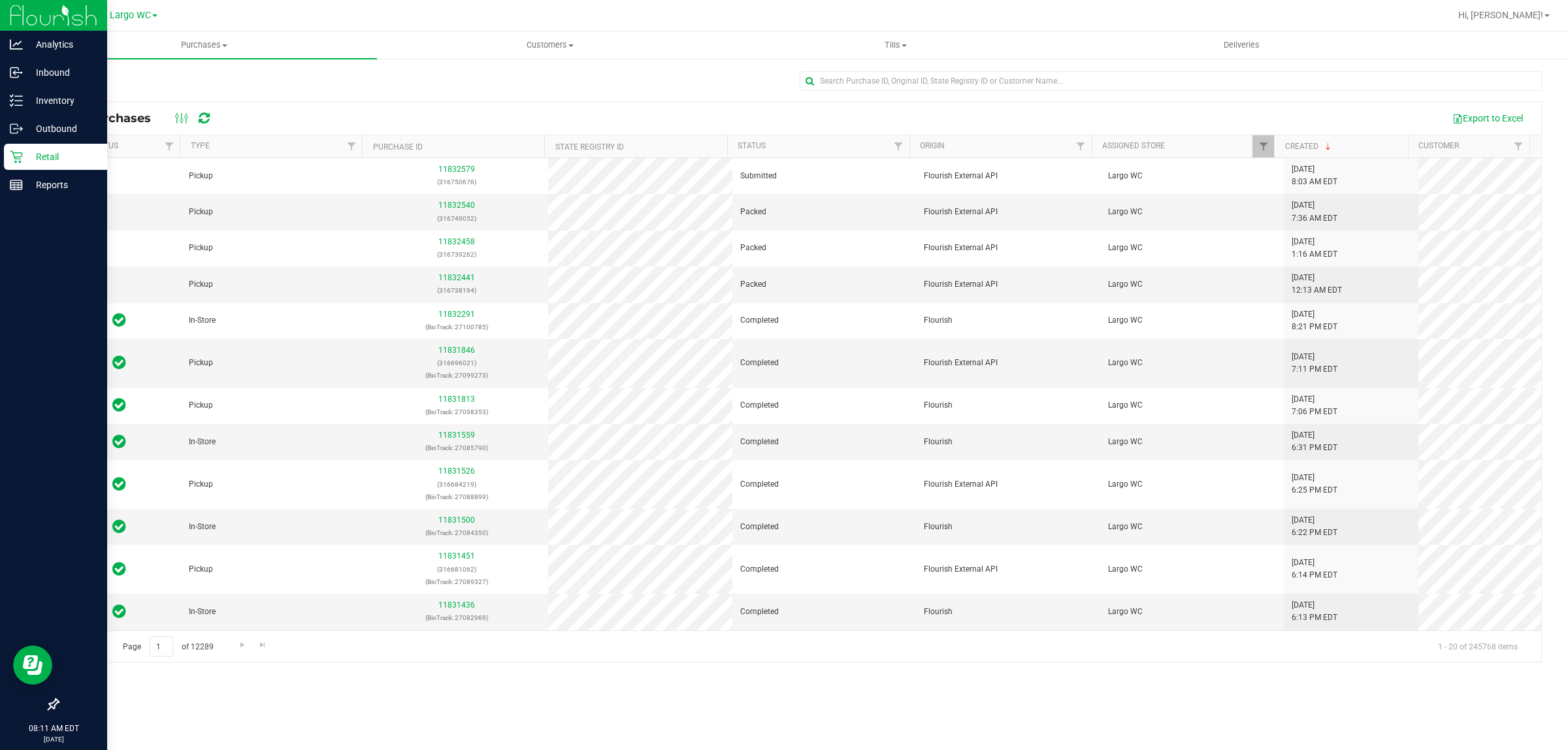
click at [17, 157] on icon at bounding box center [16, 157] width 12 height 12
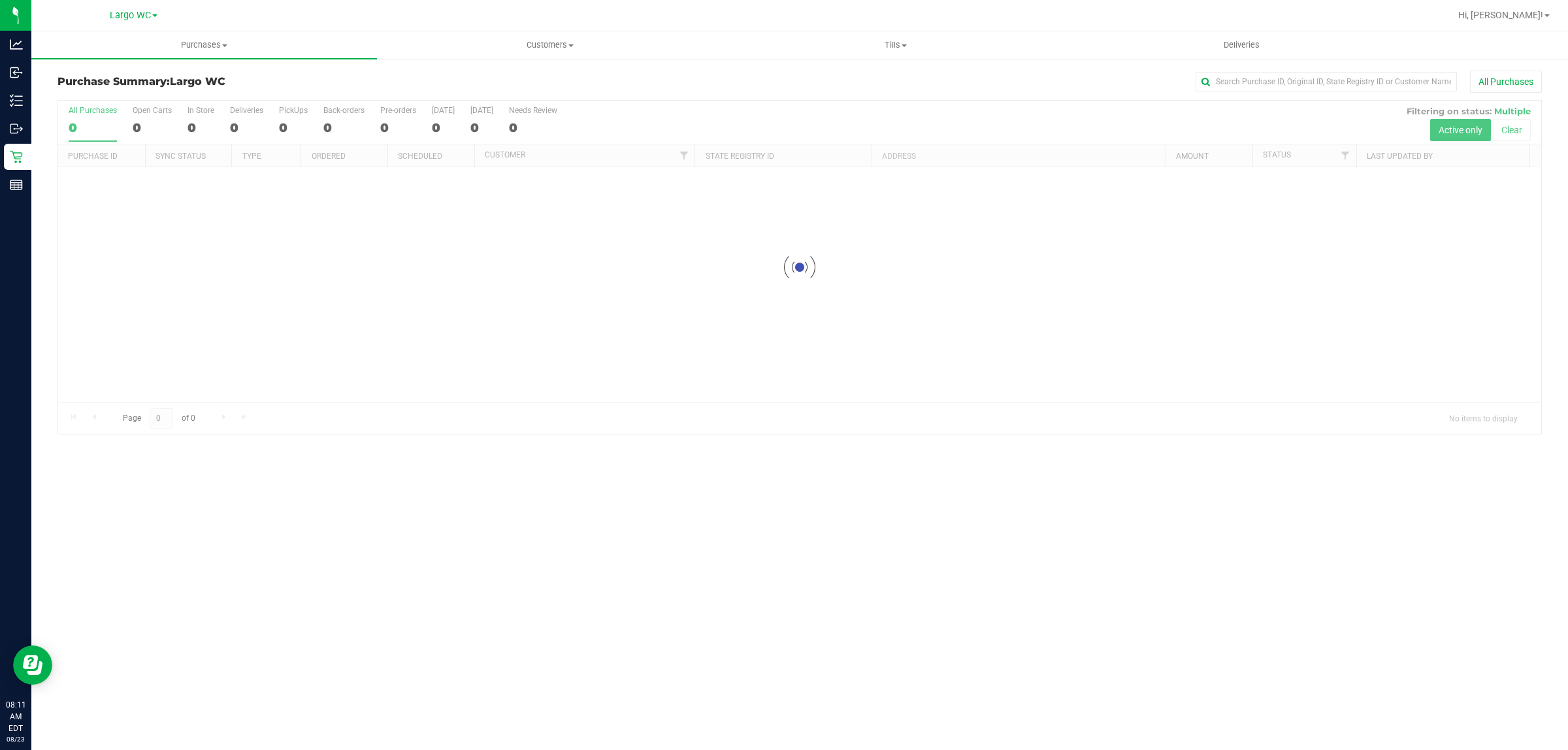
click at [301, 102] on div at bounding box center [800, 268] width 1483 height 333
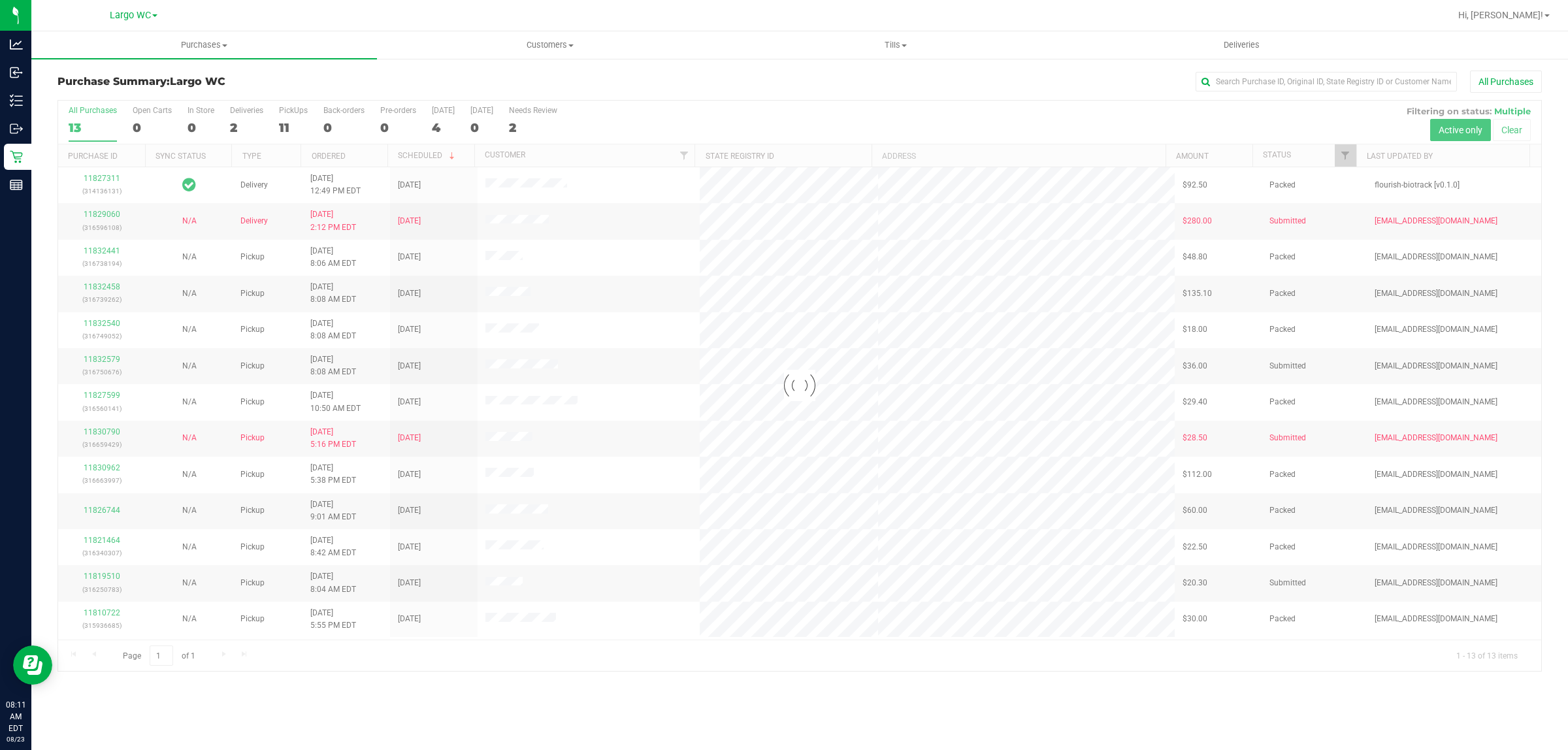
click at [294, 122] on div at bounding box center [800, 386] width 1483 height 571
click at [292, 128] on div "11" at bounding box center [293, 128] width 29 height 15
click at [0, 0] on input "PickUps 11" at bounding box center [0, 0] width 0 height 0
click at [286, 114] on div at bounding box center [800, 386] width 1483 height 571
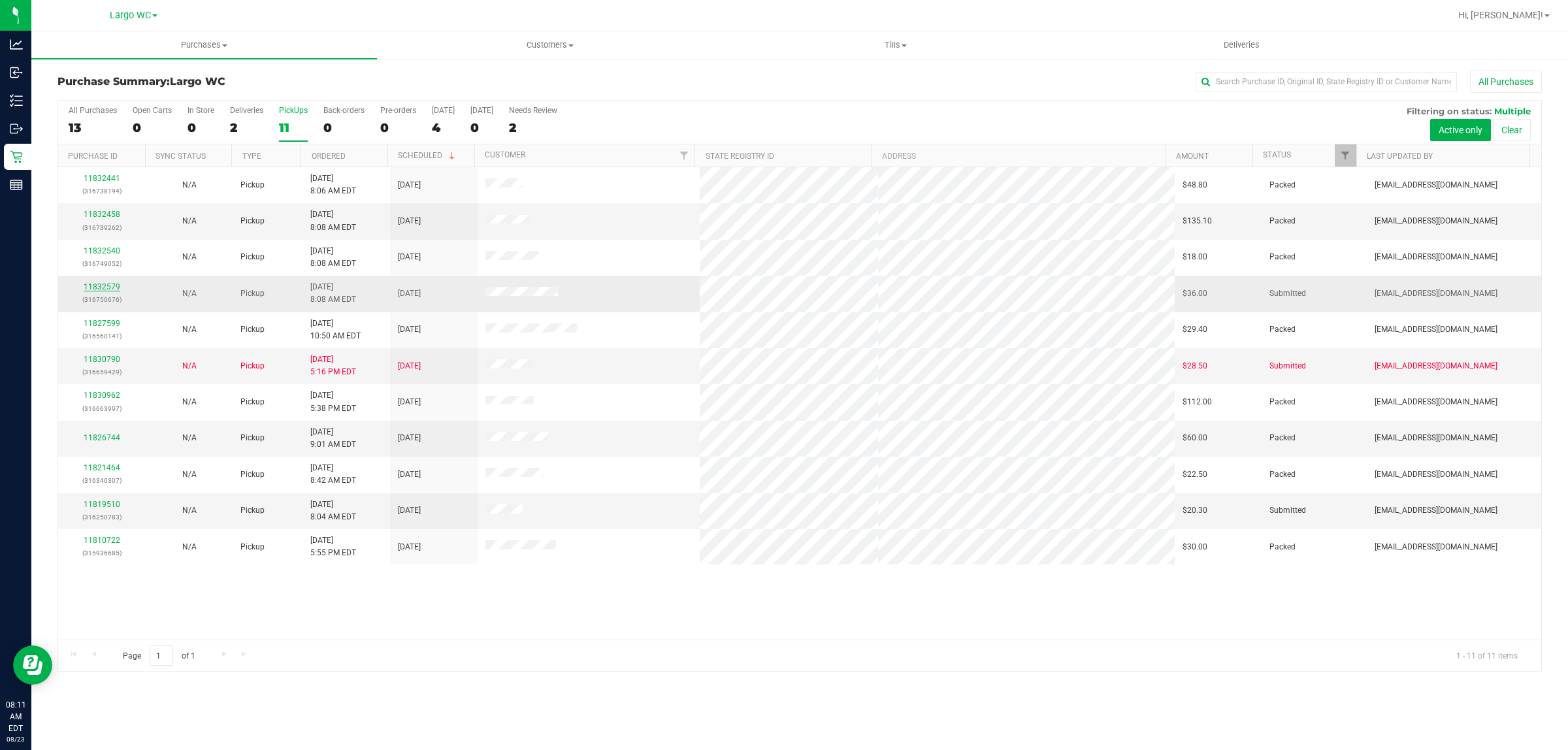
click at [98, 289] on link "11832579" at bounding box center [102, 287] width 37 height 9
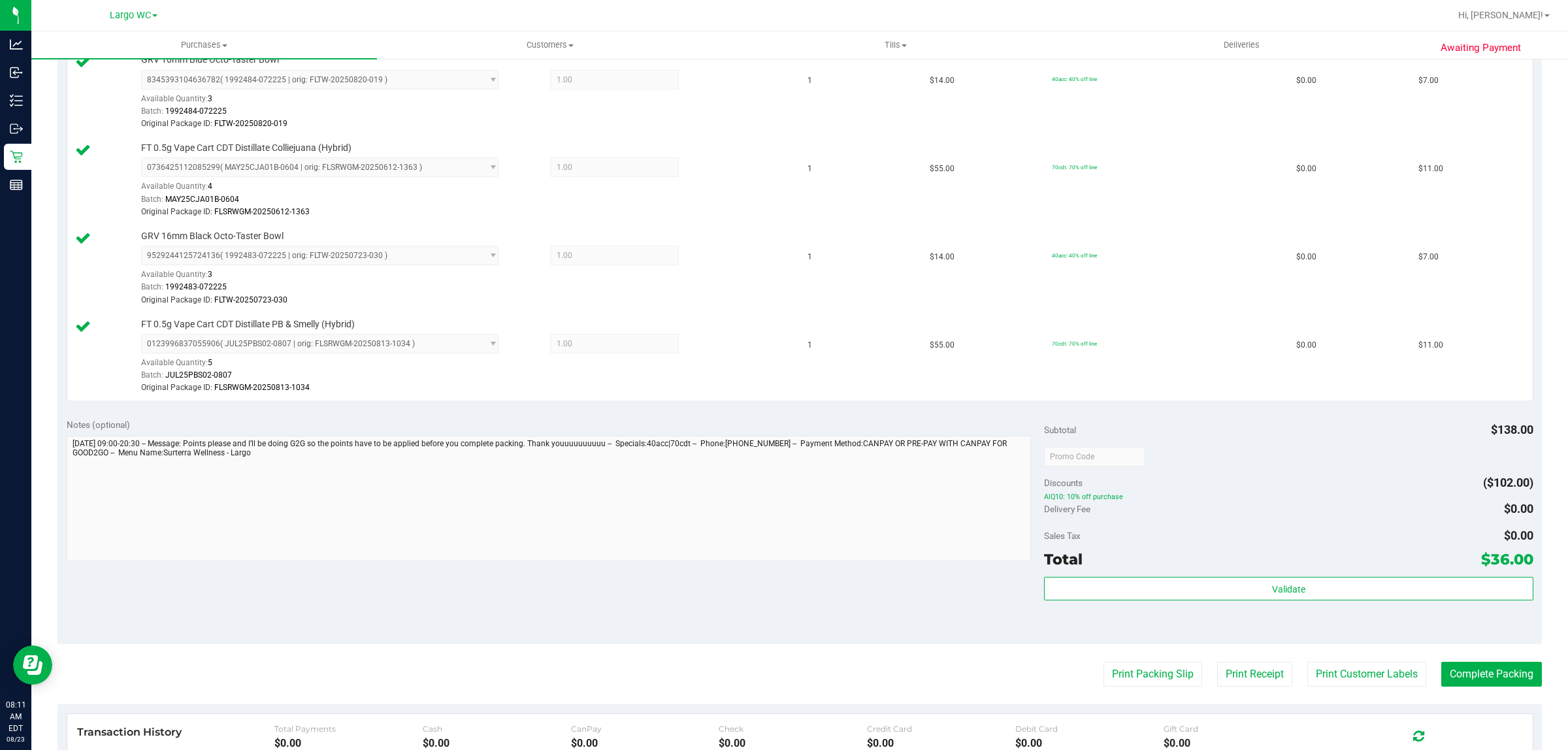
scroll to position [372, 0]
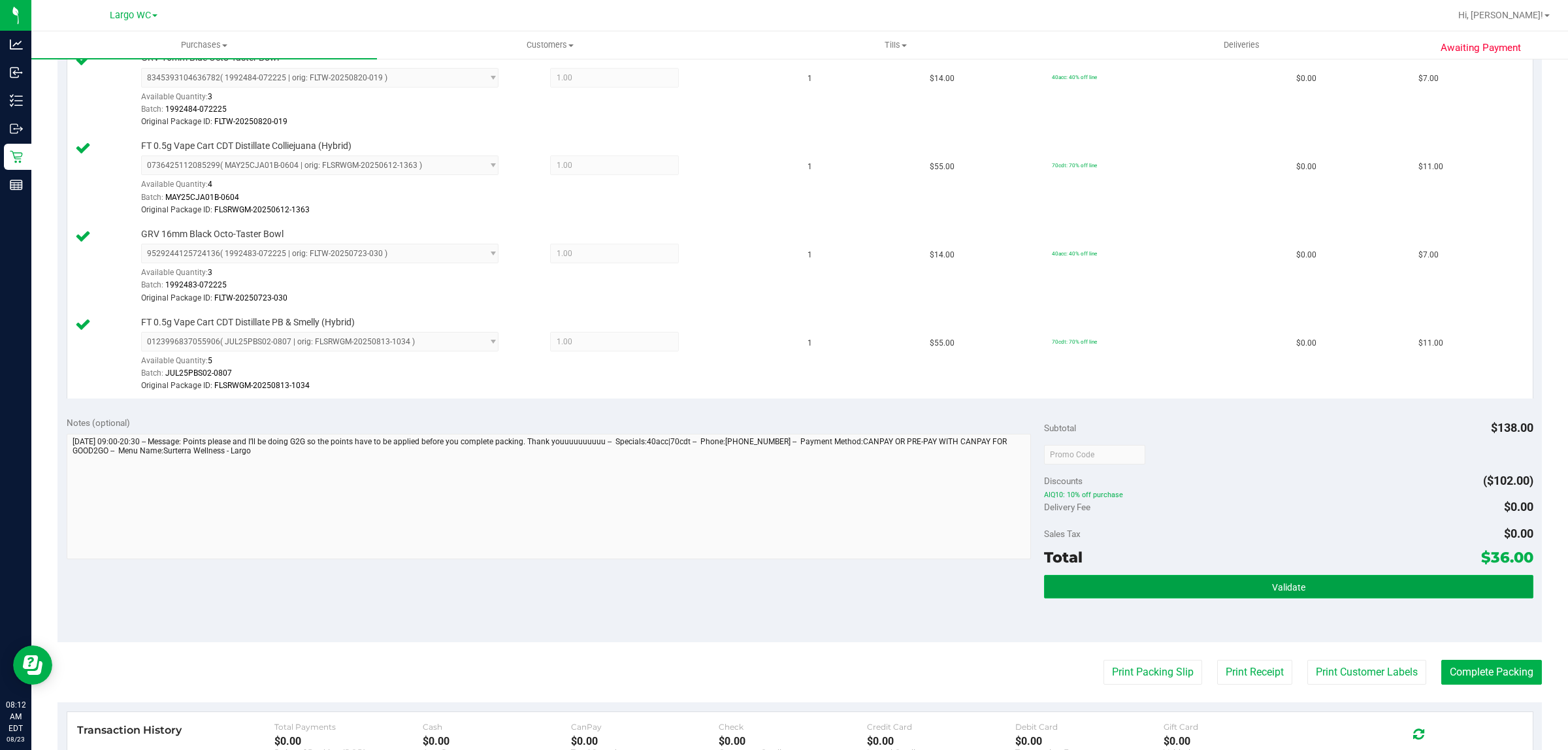
click at [1121, 590] on button "Validate" at bounding box center [1288, 587] width 489 height 23
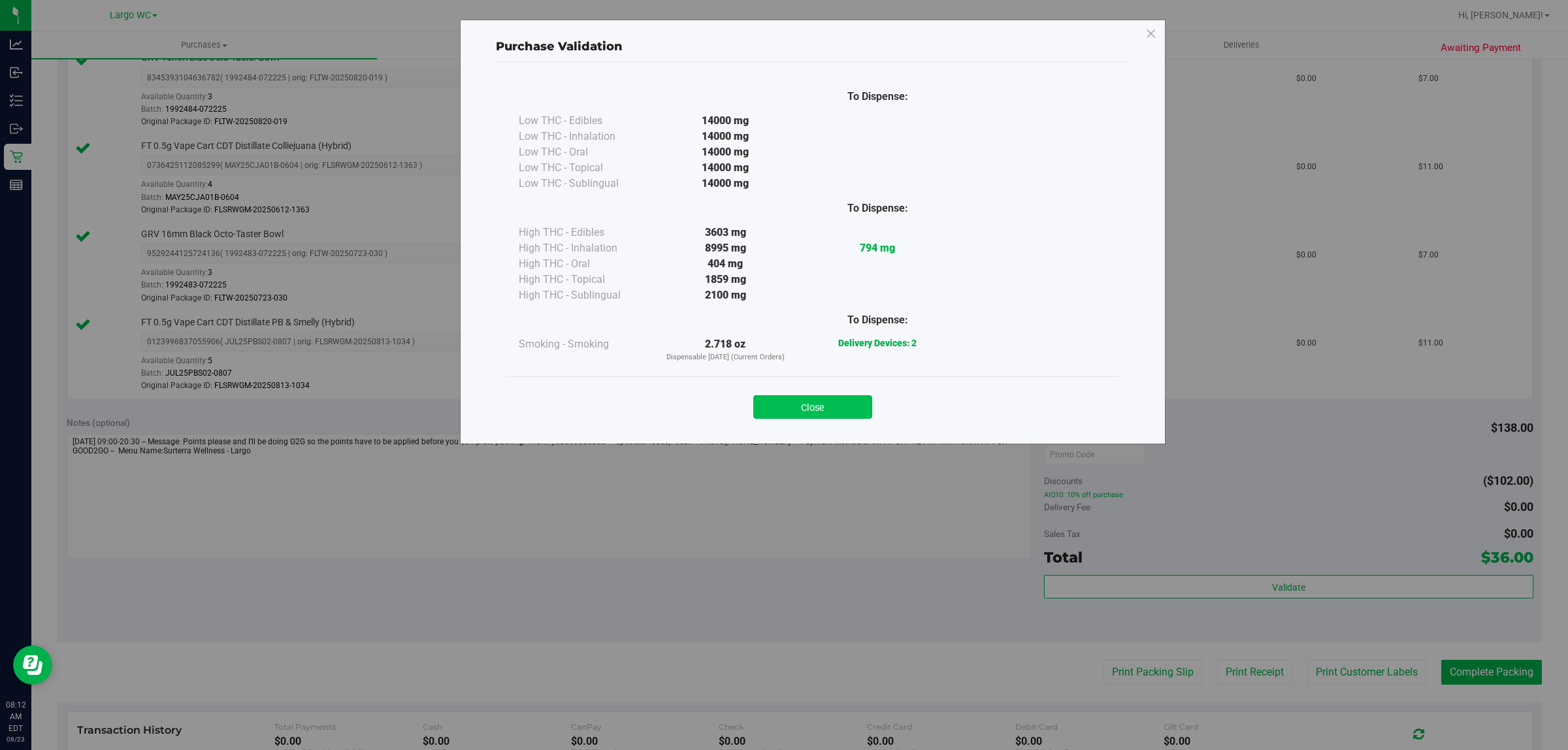
click at [816, 412] on button "Close" at bounding box center [812, 408] width 119 height 23
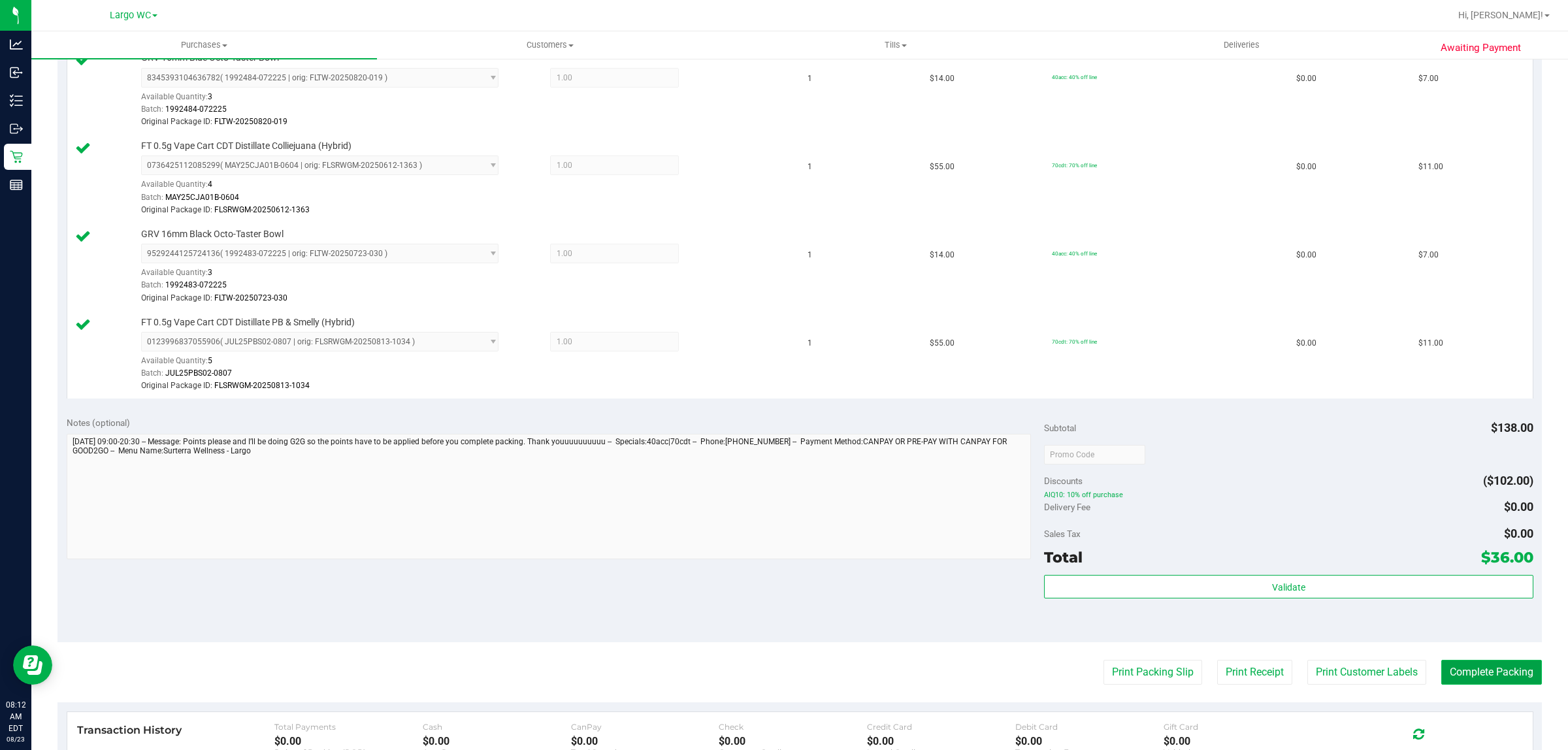
click at [1459, 677] on button "Complete Packing" at bounding box center [1491, 672] width 101 height 25
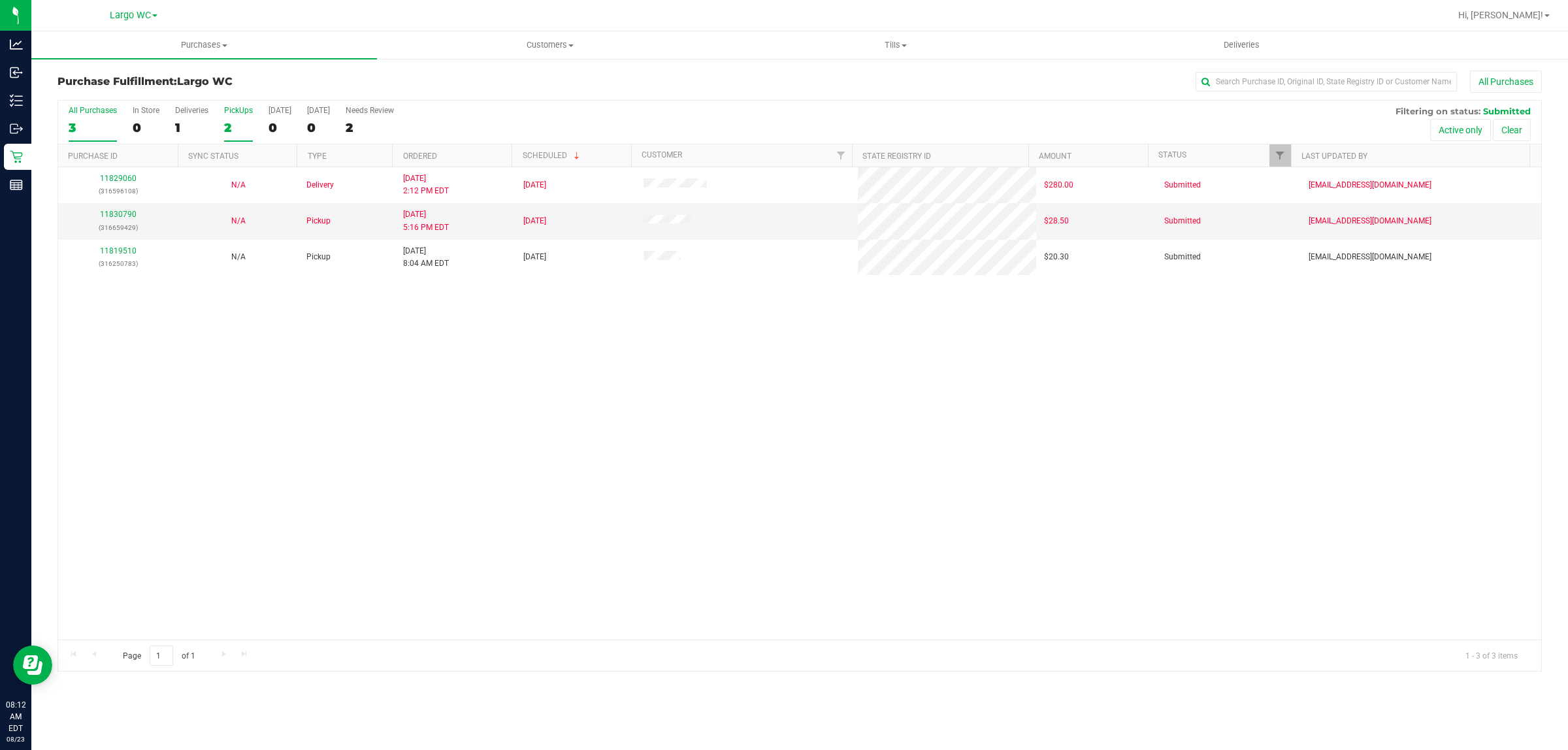
click at [230, 122] on div "2" at bounding box center [238, 128] width 29 height 15
click at [0, 0] on input "PickUps 2" at bounding box center [0, 0] width 0 height 0
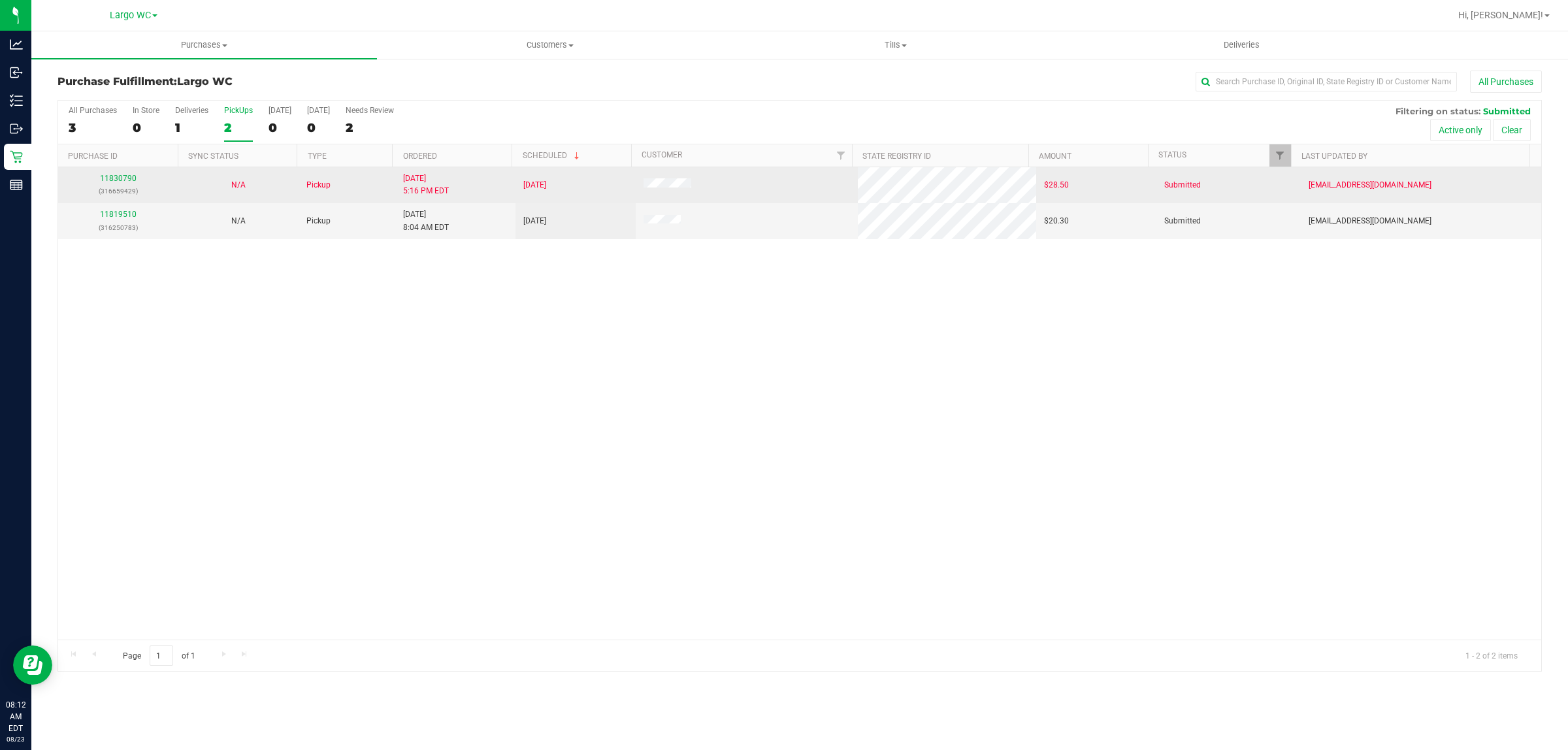
click at [100, 193] on p "(316659429)" at bounding box center [117, 191] width 104 height 12
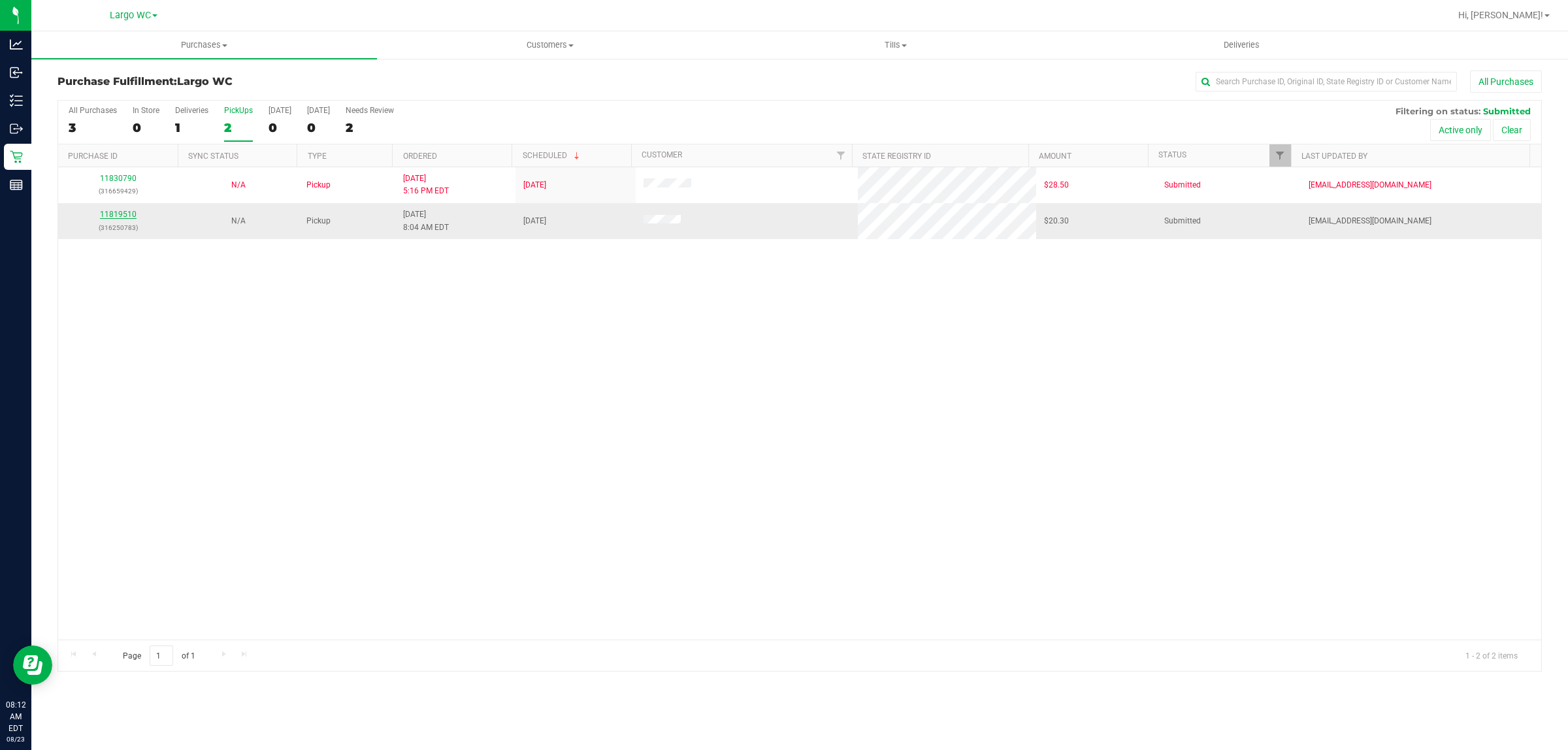
click at [126, 216] on link "11819510" at bounding box center [118, 214] width 37 height 9
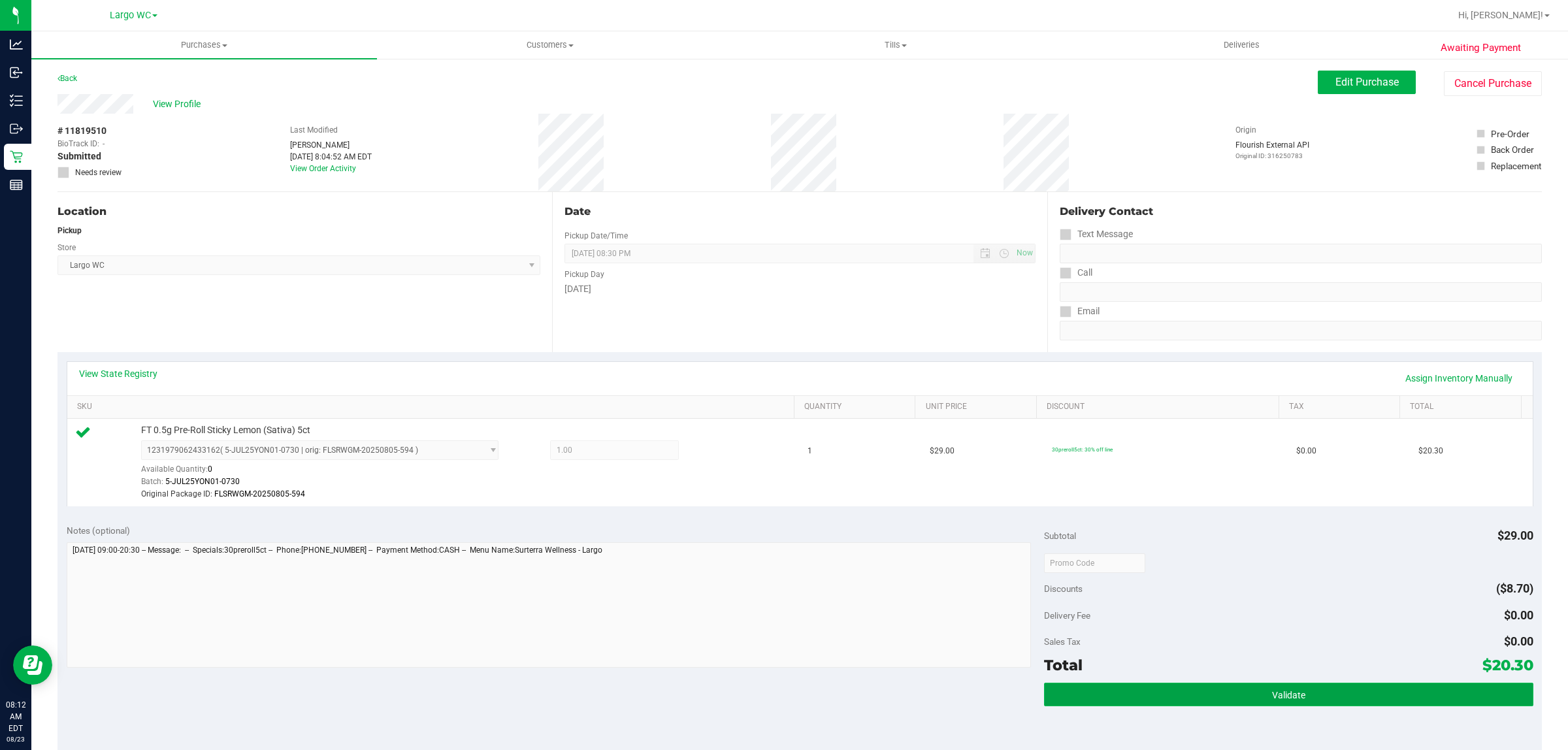
click at [1108, 698] on button "Validate" at bounding box center [1288, 695] width 489 height 23
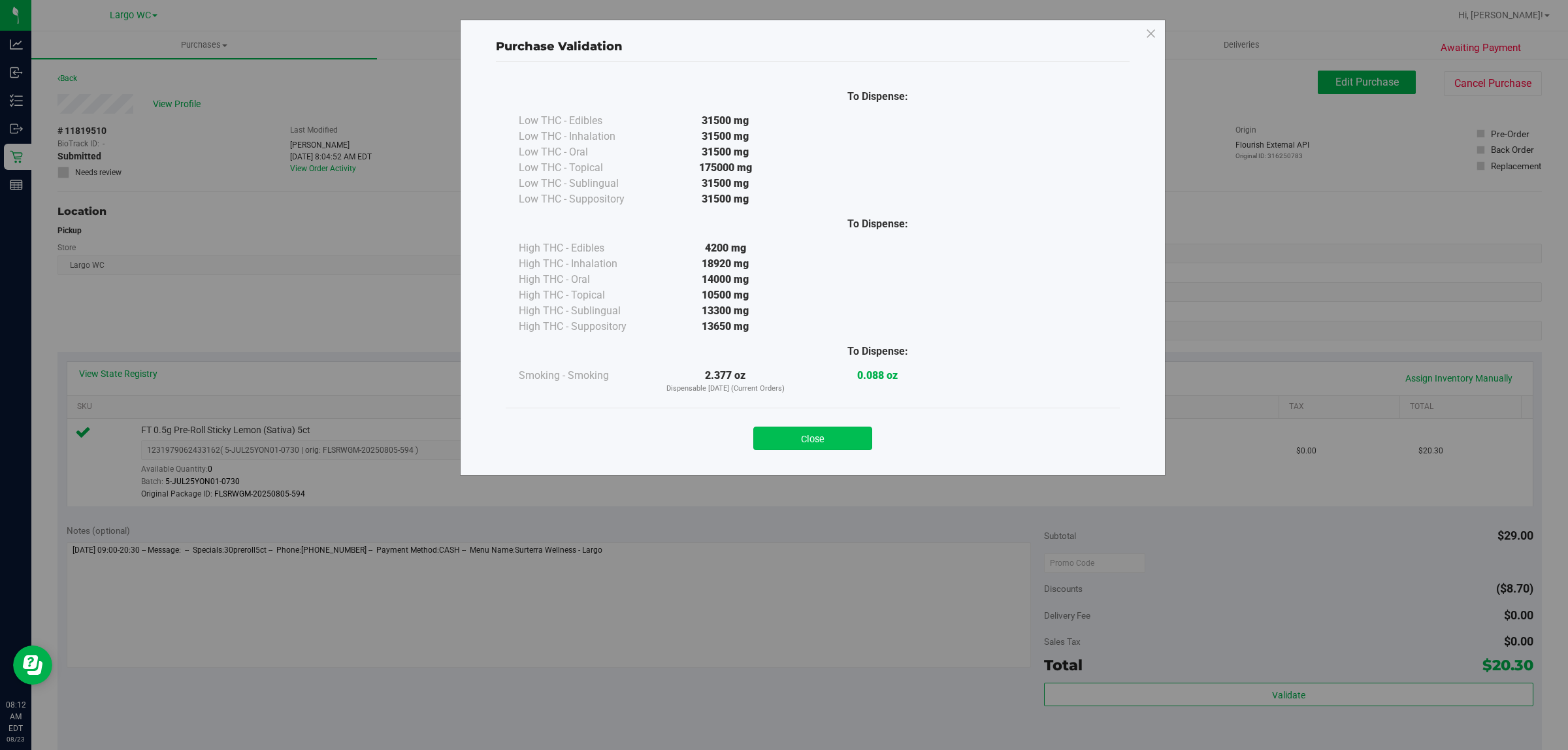
click at [792, 446] on button "Close" at bounding box center [812, 438] width 119 height 23
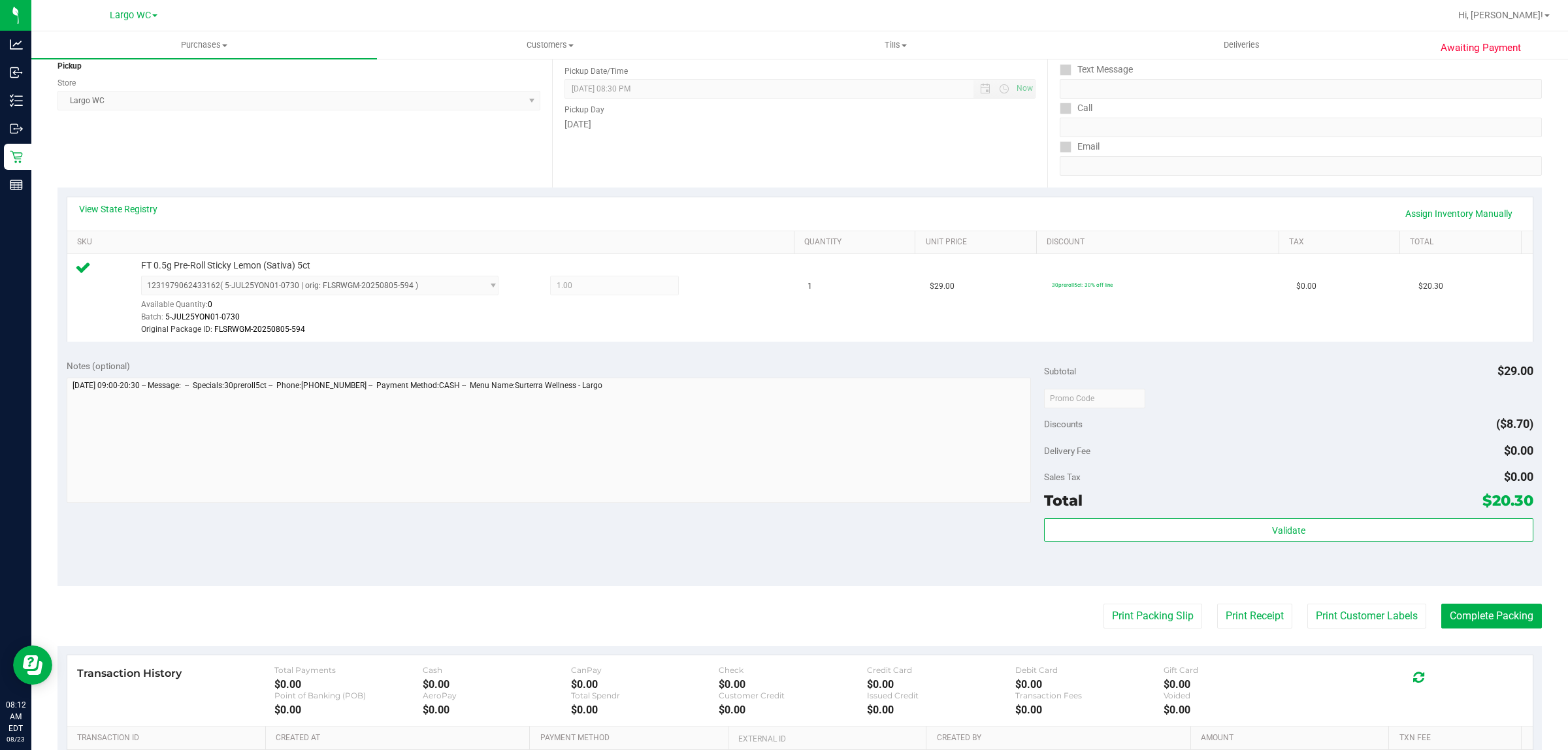
scroll to position [208, 0]
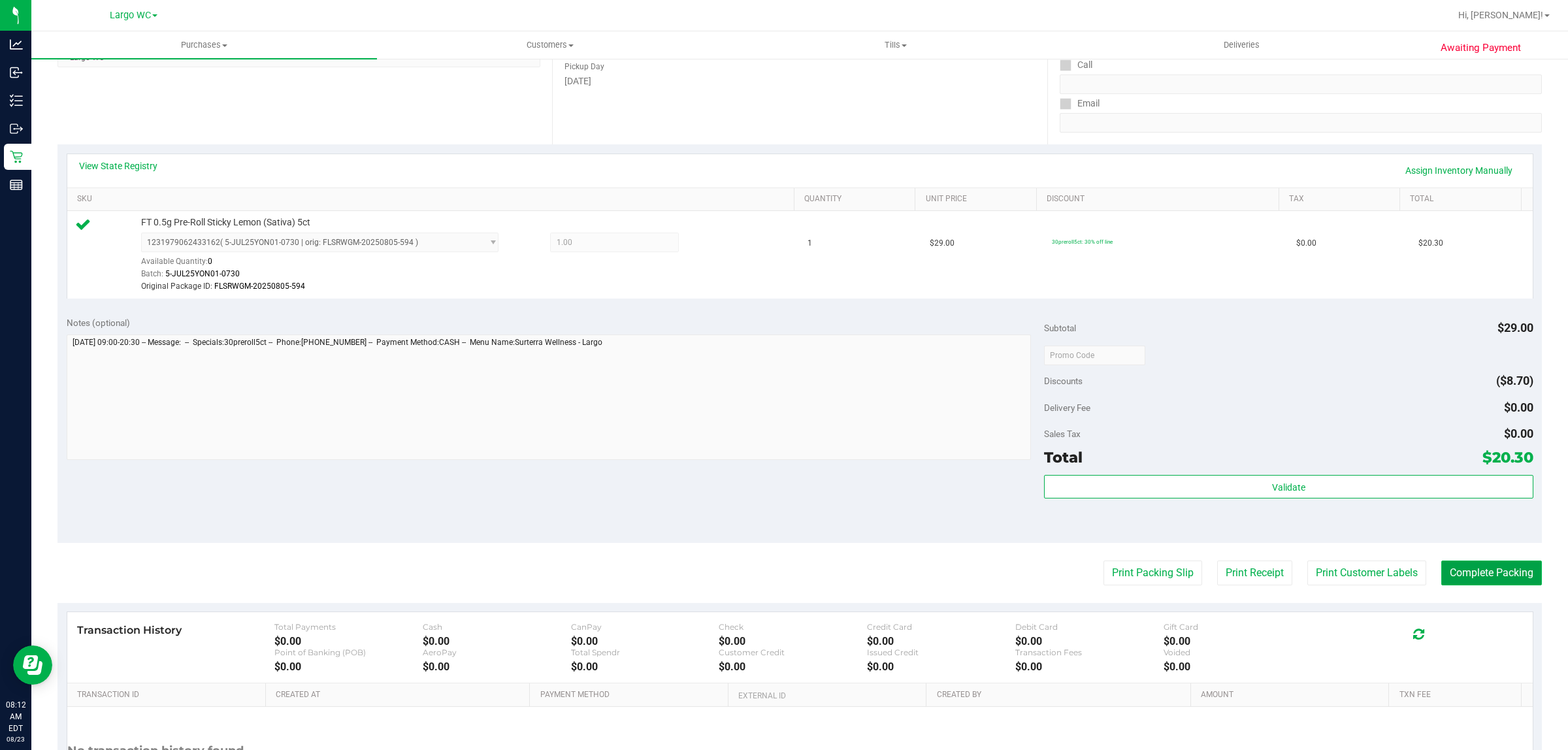
click at [1456, 574] on button "Complete Packing" at bounding box center [1491, 573] width 101 height 25
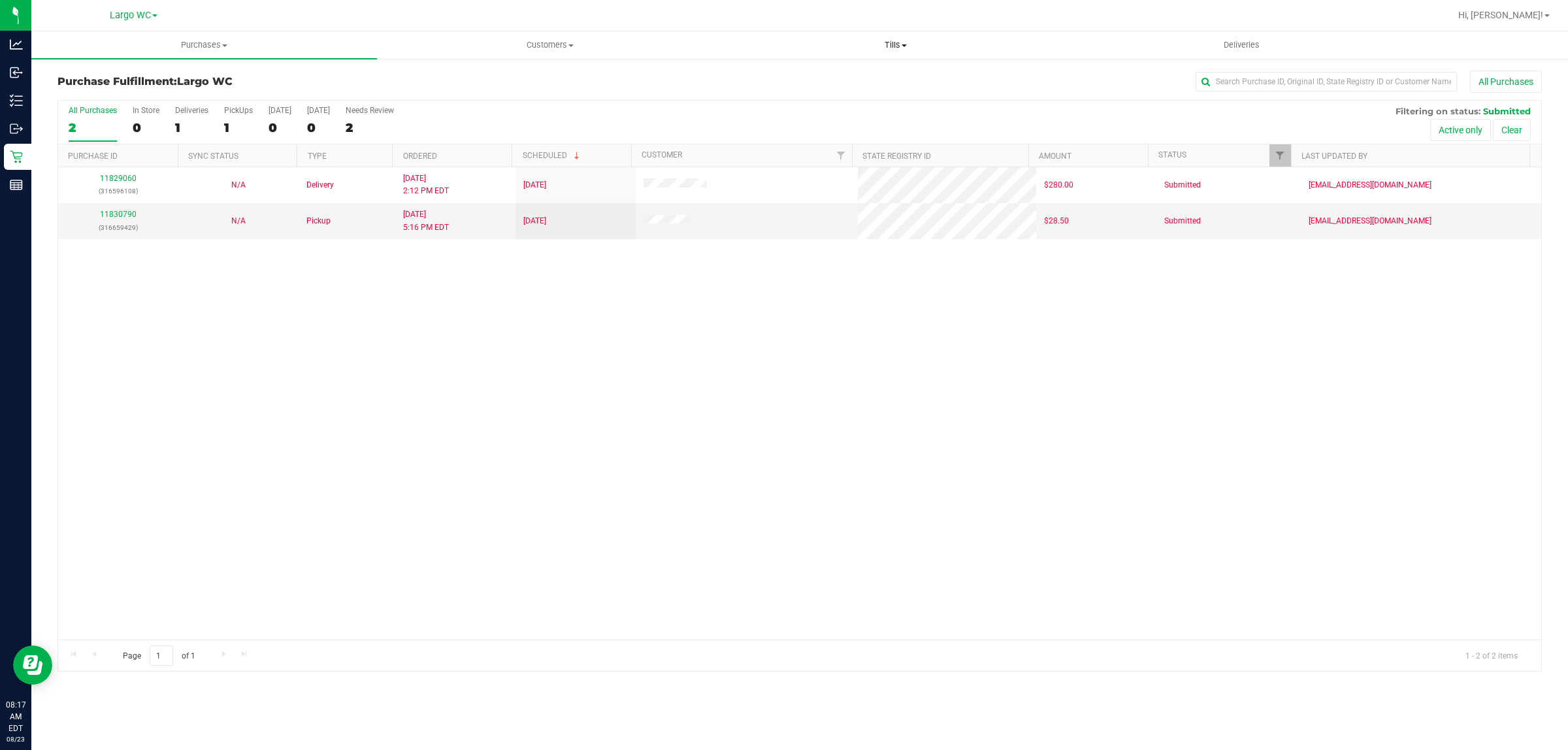
click at [892, 44] on span "Tills" at bounding box center [895, 45] width 344 height 12
click at [750, 78] on span "Manage tills" at bounding box center [767, 78] width 88 height 11
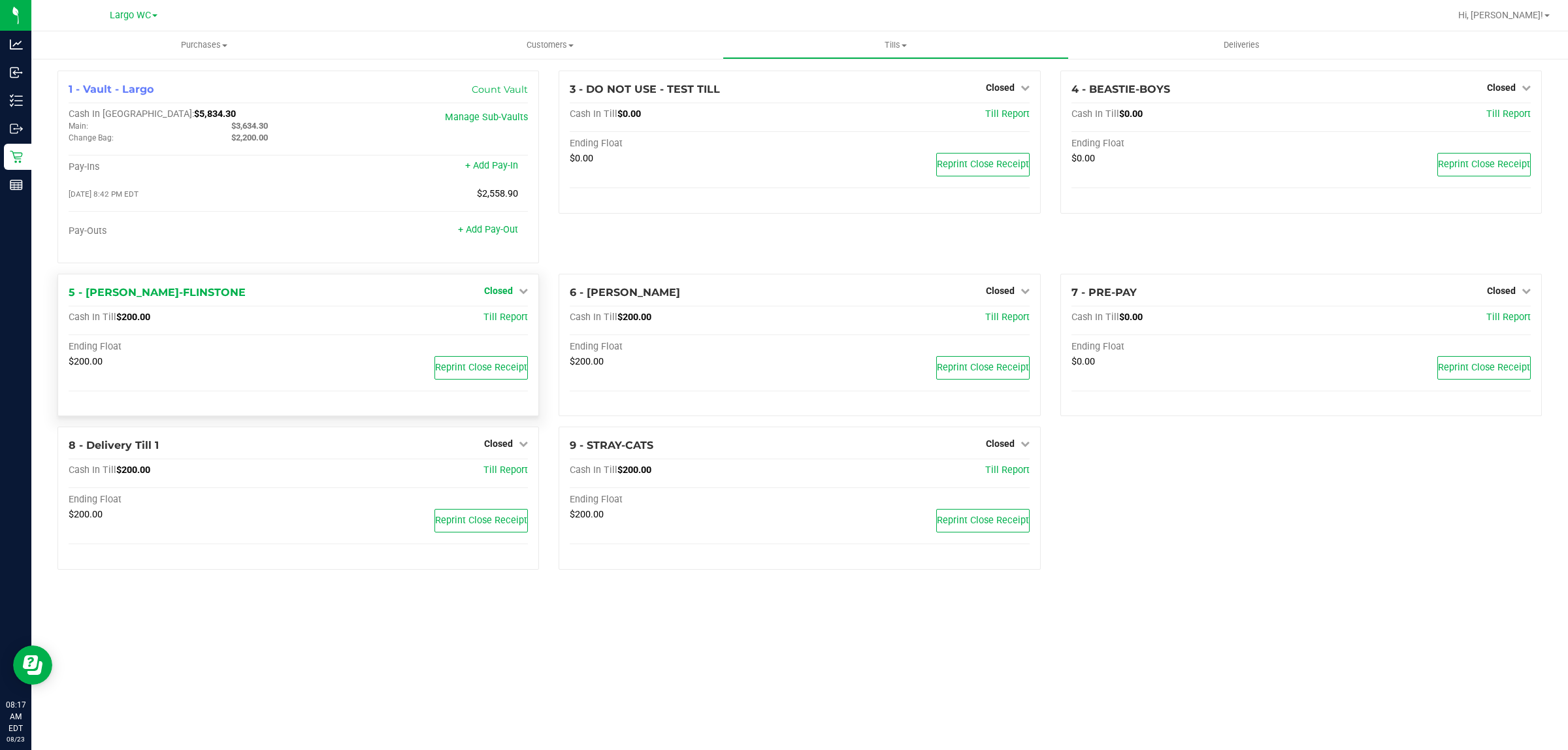
click at [495, 289] on span "Closed" at bounding box center [498, 291] width 29 height 11
click at [502, 316] on div "Open Till" at bounding box center [498, 318] width 97 height 17
click at [504, 322] on link "Open Till" at bounding box center [498, 318] width 35 height 11
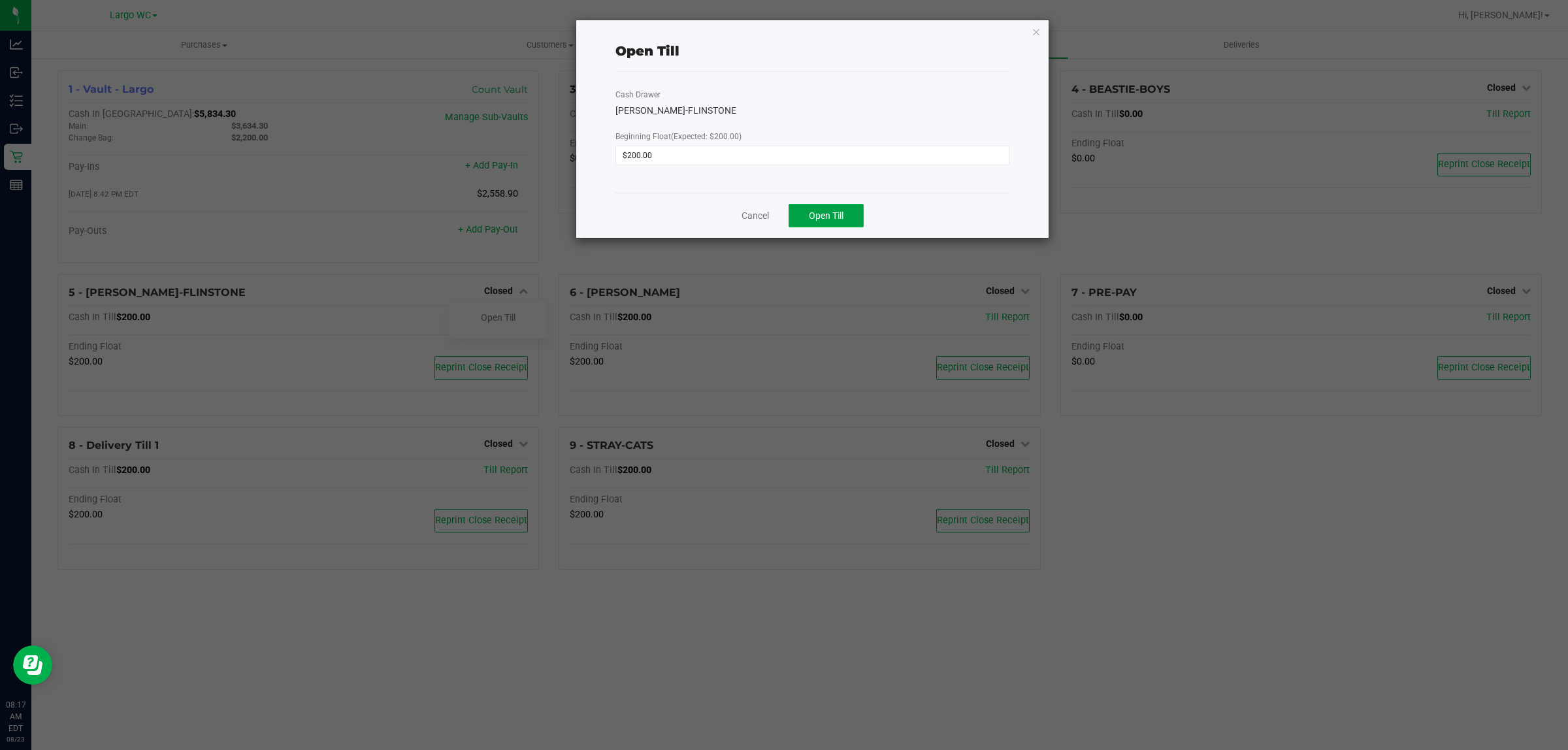
click at [831, 212] on span "Open Till" at bounding box center [826, 216] width 35 height 11
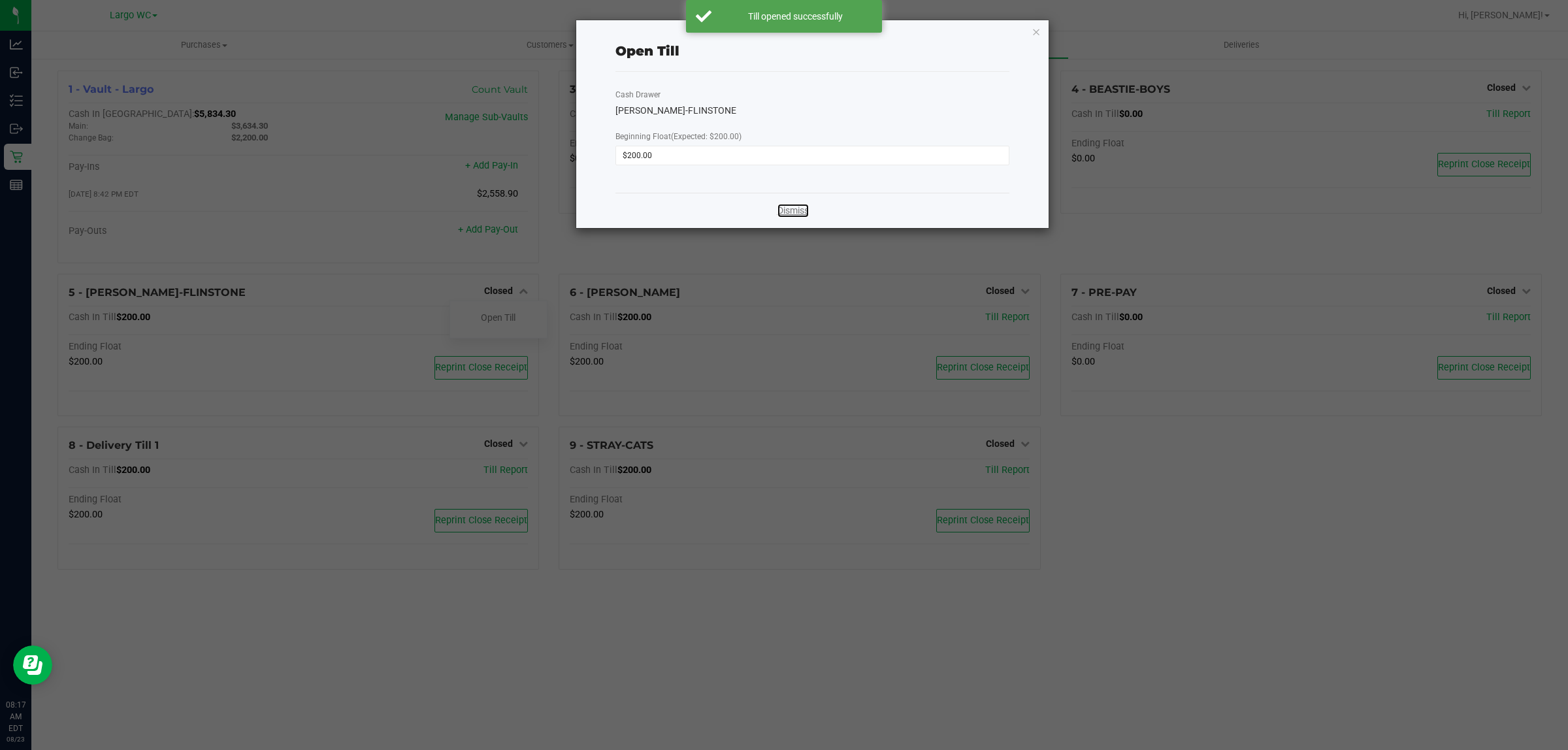
click at [786, 212] on link "Dismiss" at bounding box center [793, 211] width 32 height 13
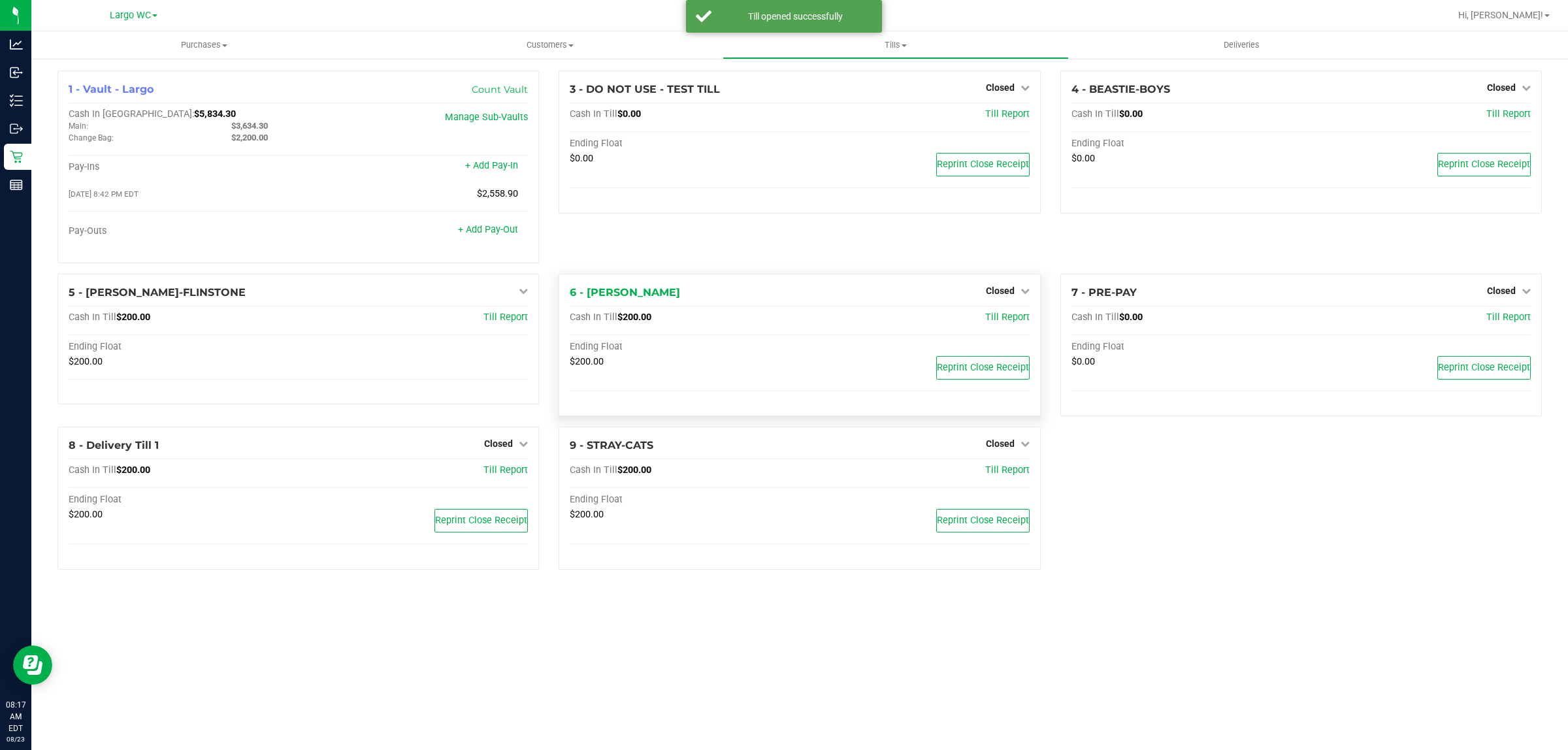
click at [1000, 288] on div "Closed" at bounding box center [1008, 291] width 44 height 16
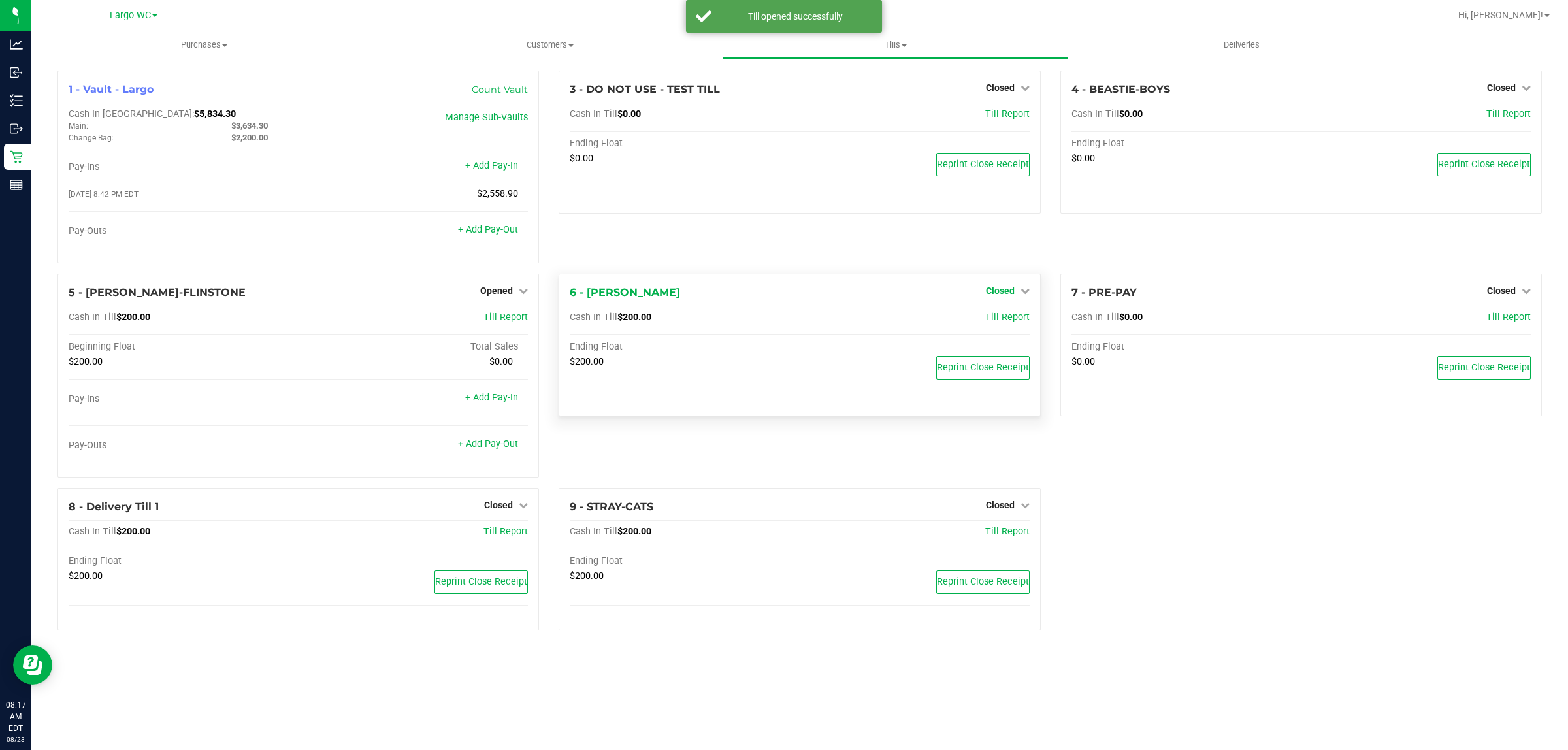
click at [1001, 296] on span "Closed" at bounding box center [1001, 291] width 29 height 11
click at [988, 326] on div "Open Till" at bounding box center [1000, 318] width 97 height 17
click at [993, 321] on link "Open Till" at bounding box center [1001, 318] width 35 height 11
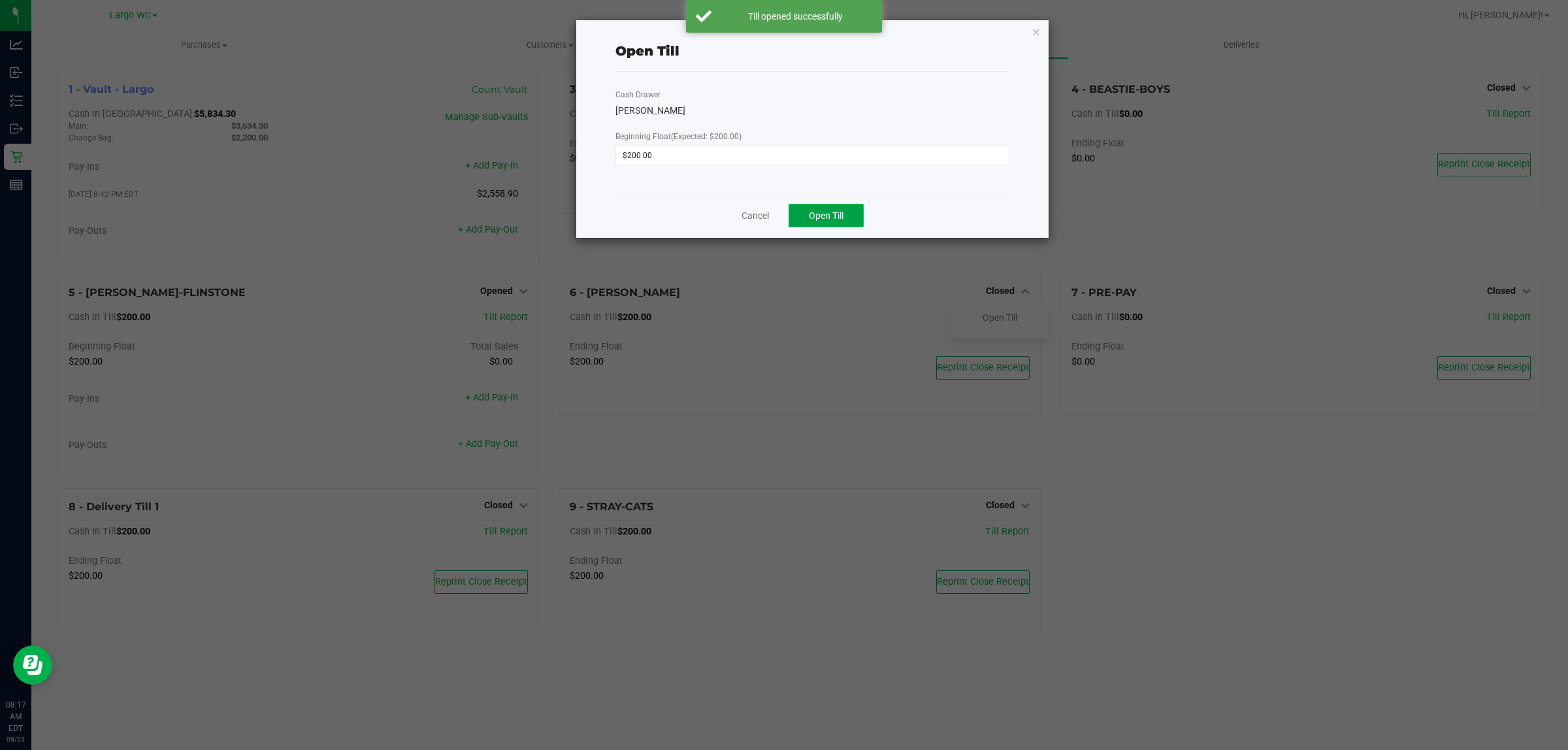
click at [823, 208] on button "Open Till" at bounding box center [826, 216] width 75 height 23
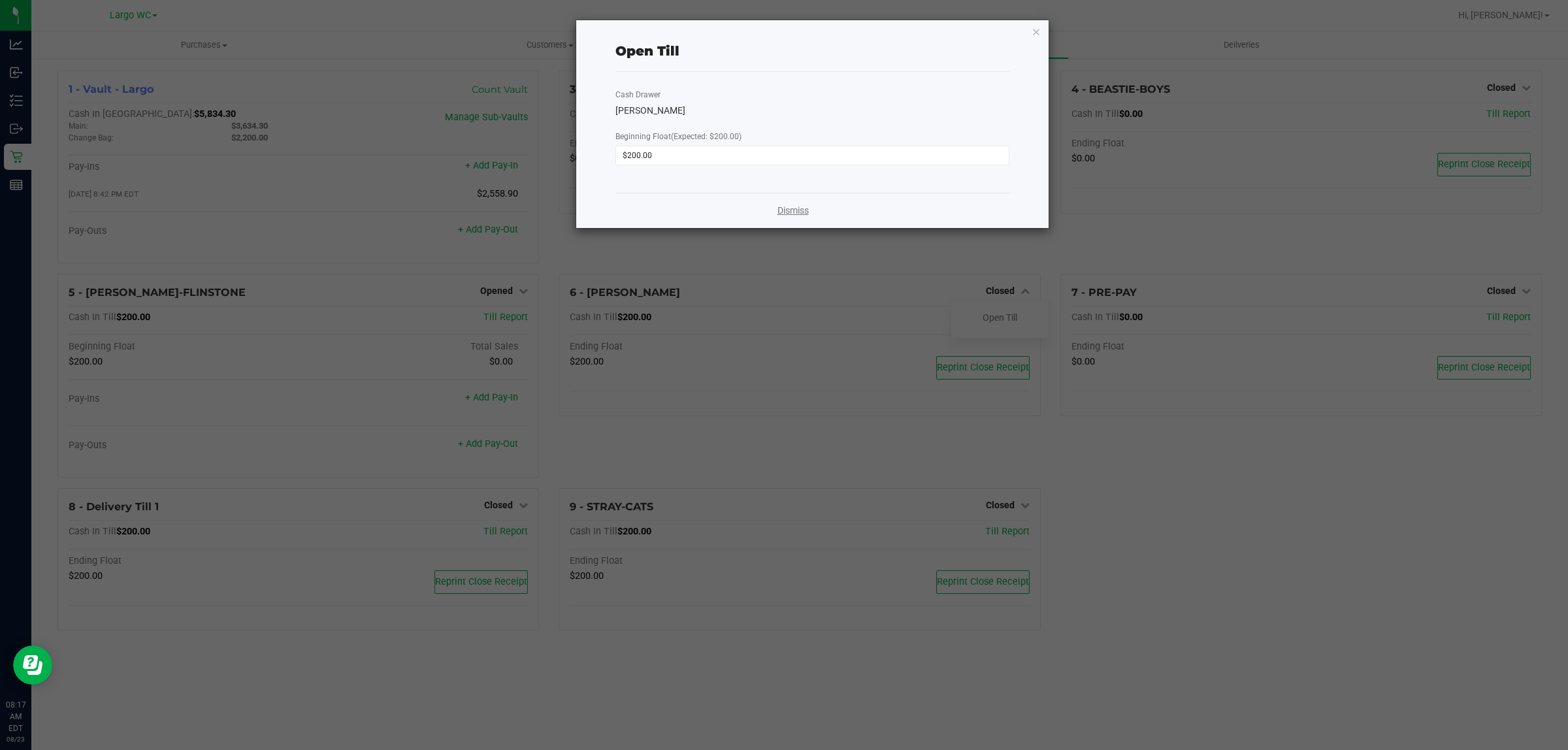
click at [783, 217] on link "Dismiss" at bounding box center [793, 211] width 32 height 13
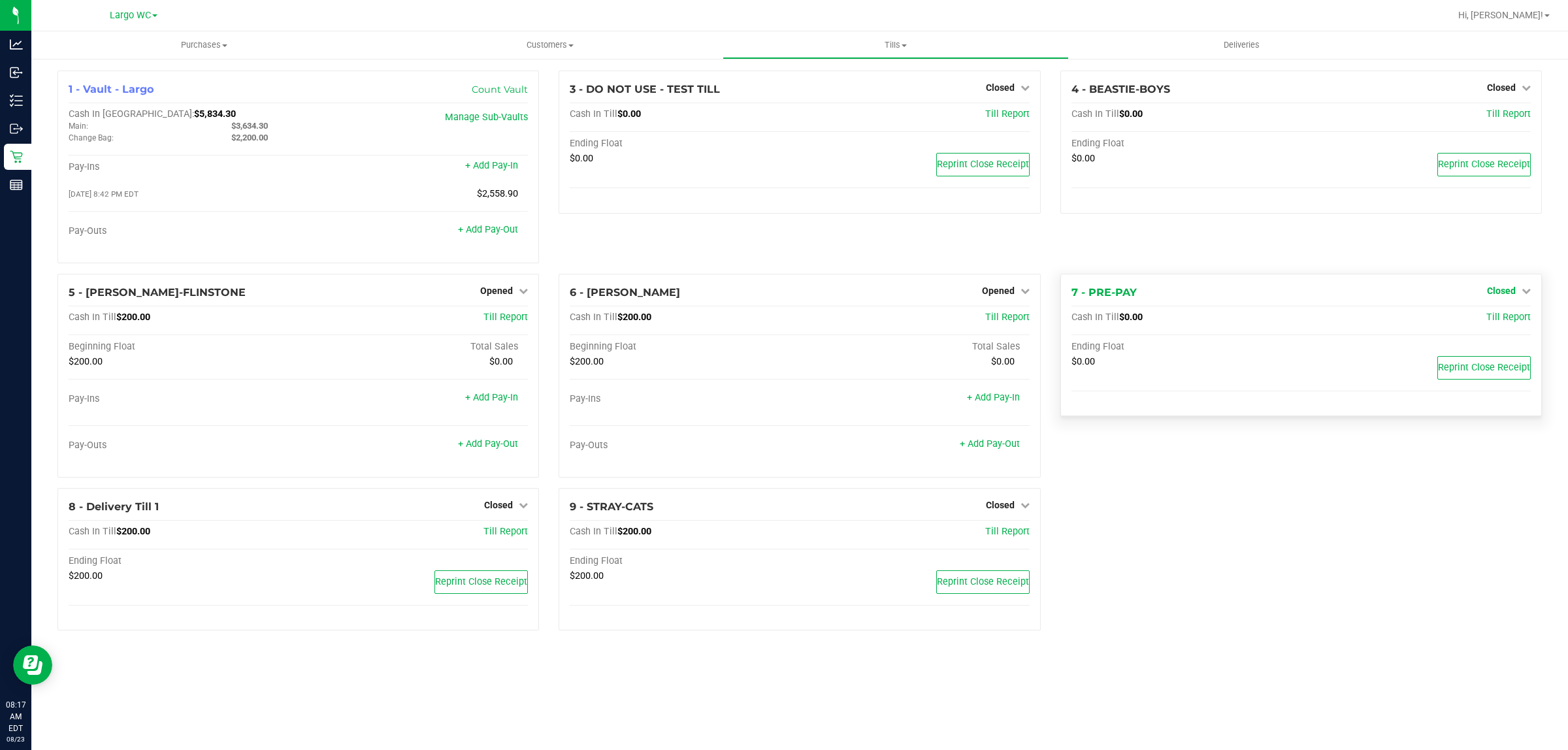
click at [1495, 295] on span "Closed" at bounding box center [1501, 291] width 29 height 11
click at [1490, 322] on link "Open Till" at bounding box center [1501, 318] width 35 height 11
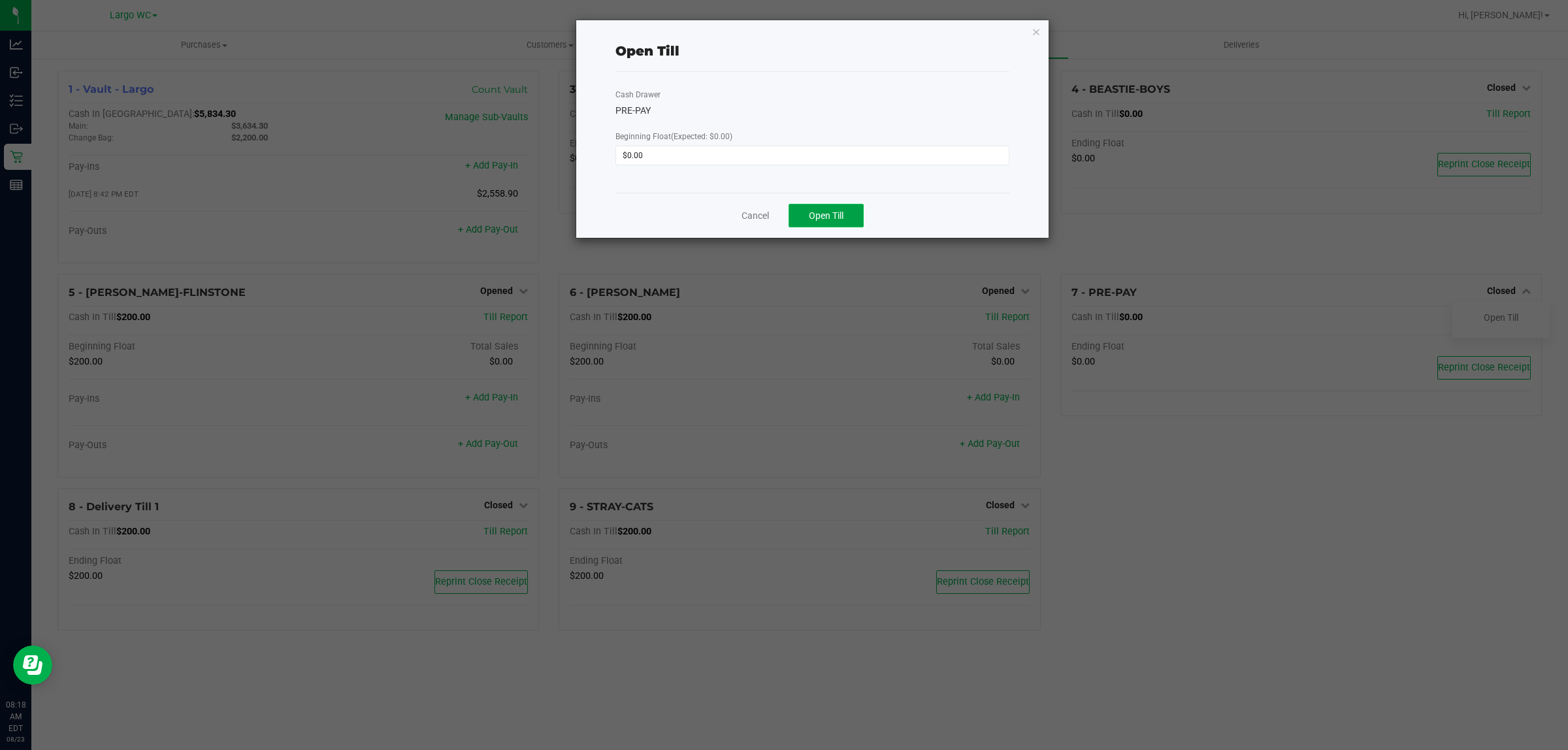
click at [855, 207] on button "Open Till" at bounding box center [826, 216] width 75 height 23
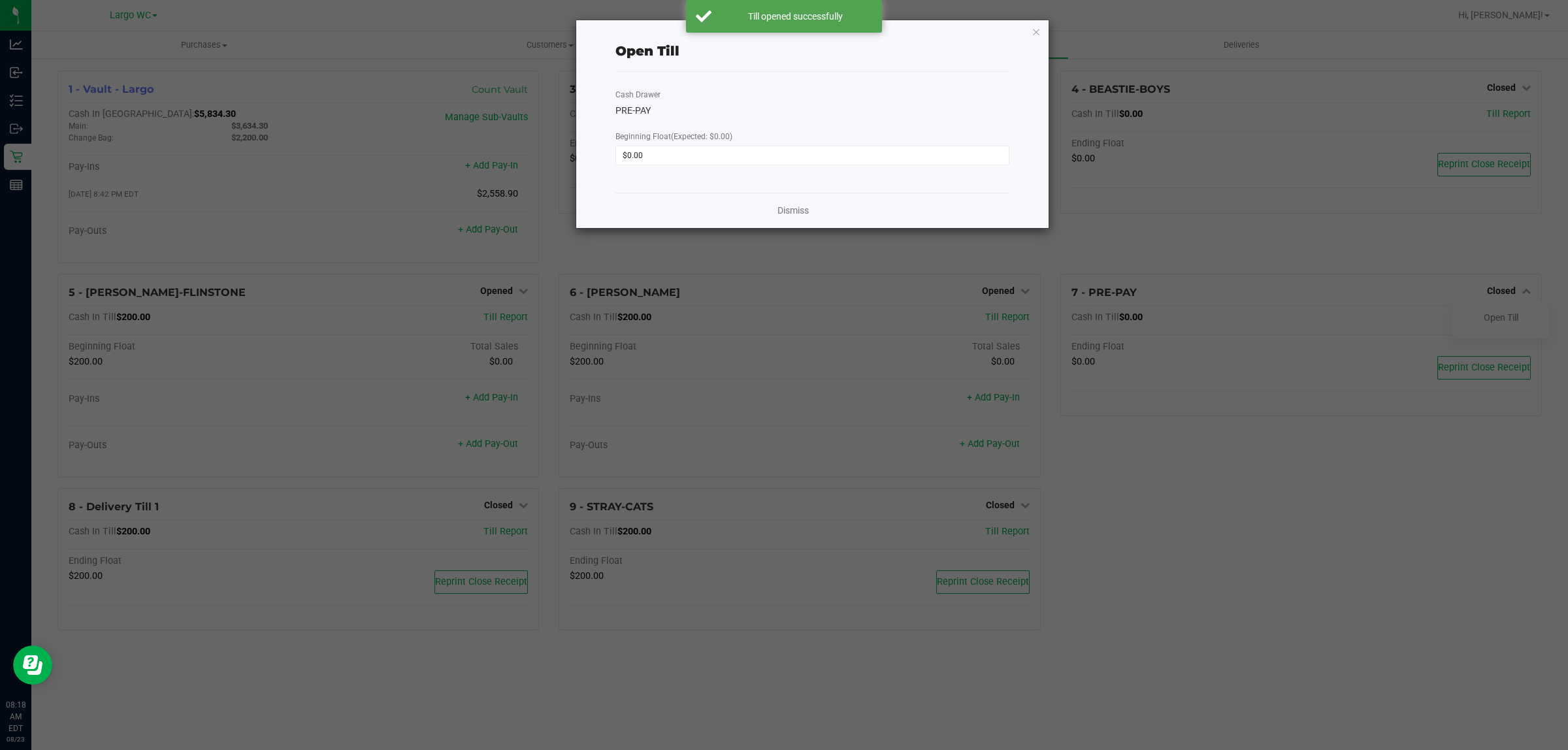
click at [811, 213] on div "Dismiss" at bounding box center [812, 210] width 394 height 35
click at [796, 212] on link "Dismiss" at bounding box center [793, 211] width 32 height 13
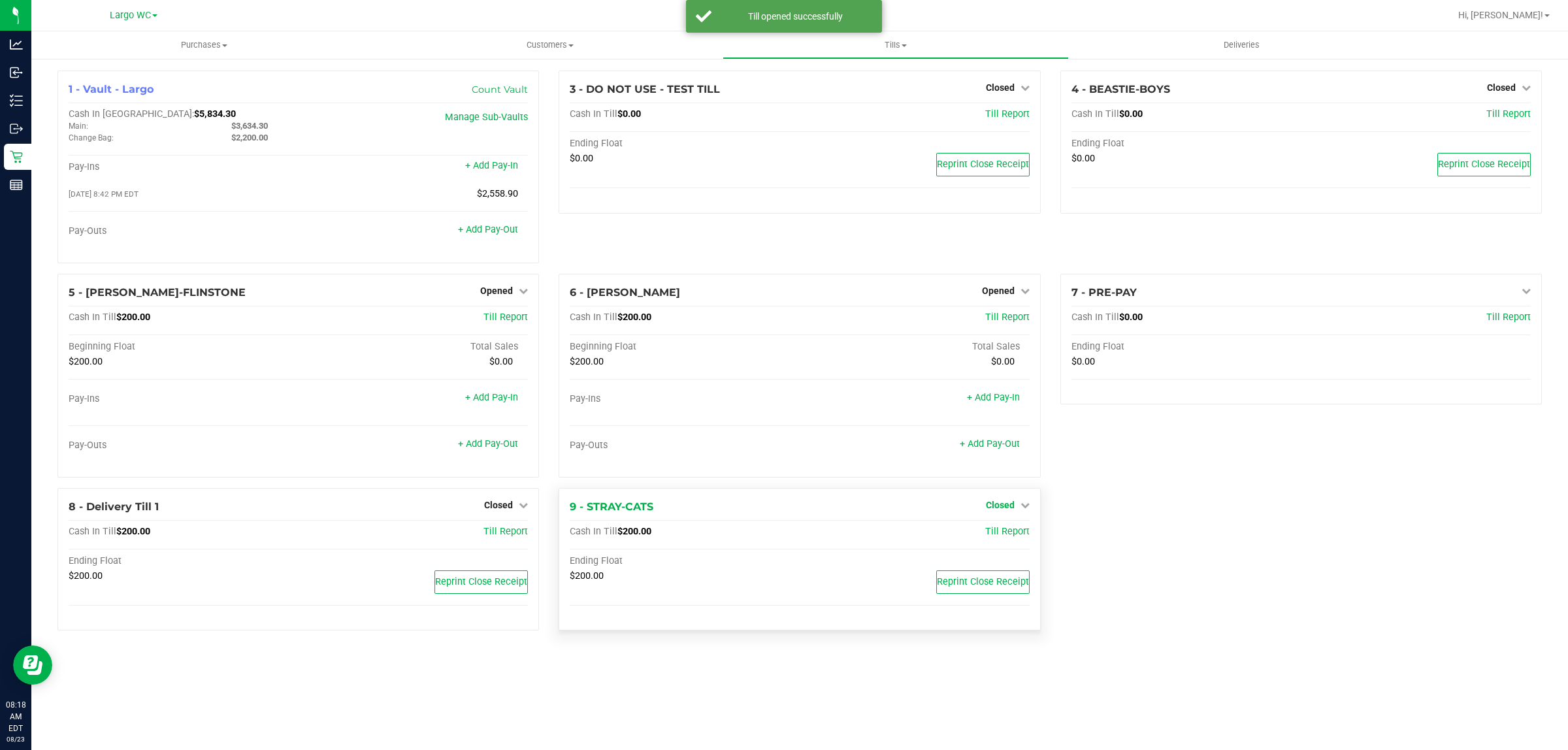
click at [1011, 505] on span "Closed" at bounding box center [1001, 505] width 29 height 11
click at [997, 541] on div "Open Till" at bounding box center [1000, 532] width 97 height 17
click at [998, 533] on link "Open Till" at bounding box center [1001, 532] width 35 height 11
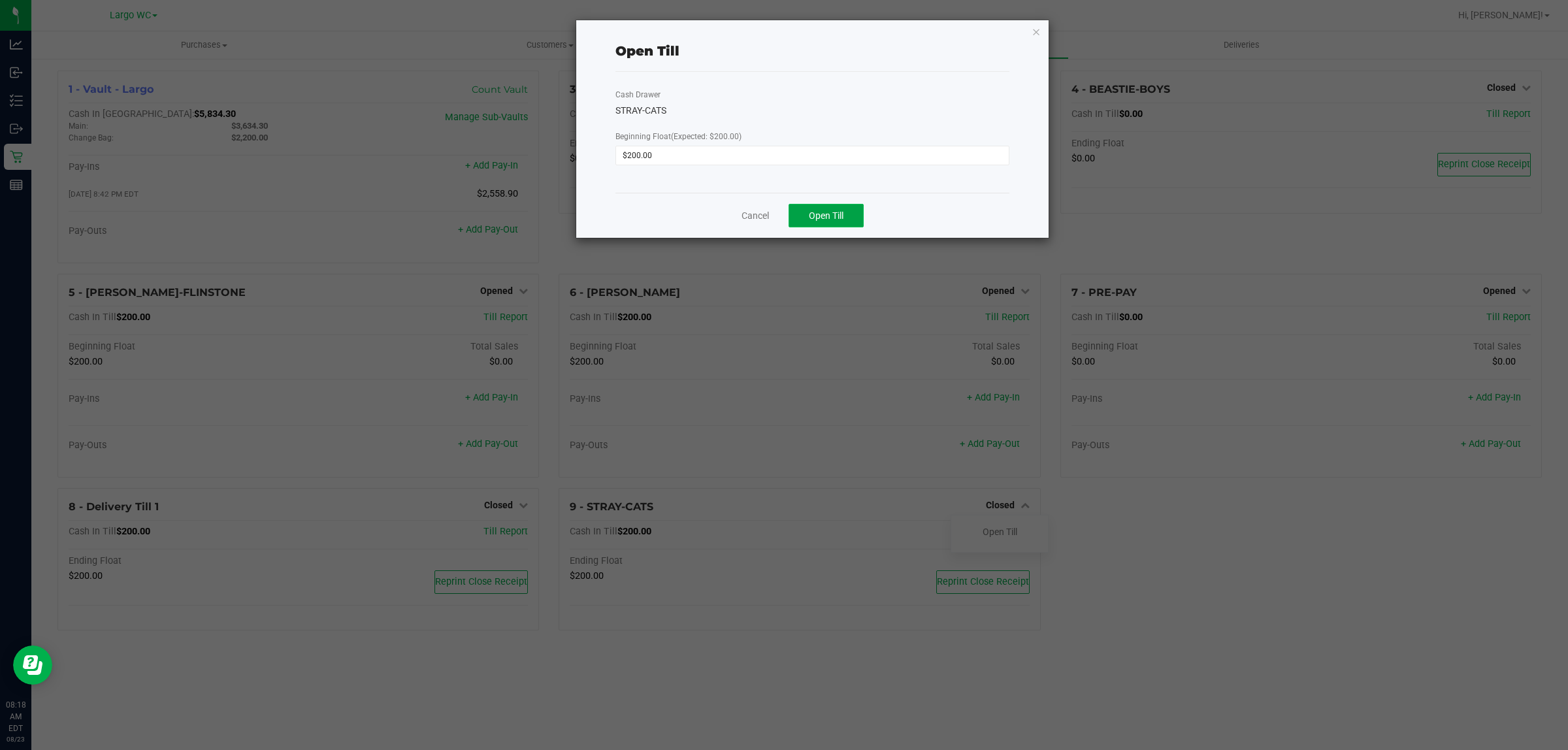
drag, startPoint x: 818, startPoint y: 208, endPoint x: 817, endPoint y: 214, distance: 6.1
click at [817, 210] on button "Open Till" at bounding box center [826, 216] width 75 height 23
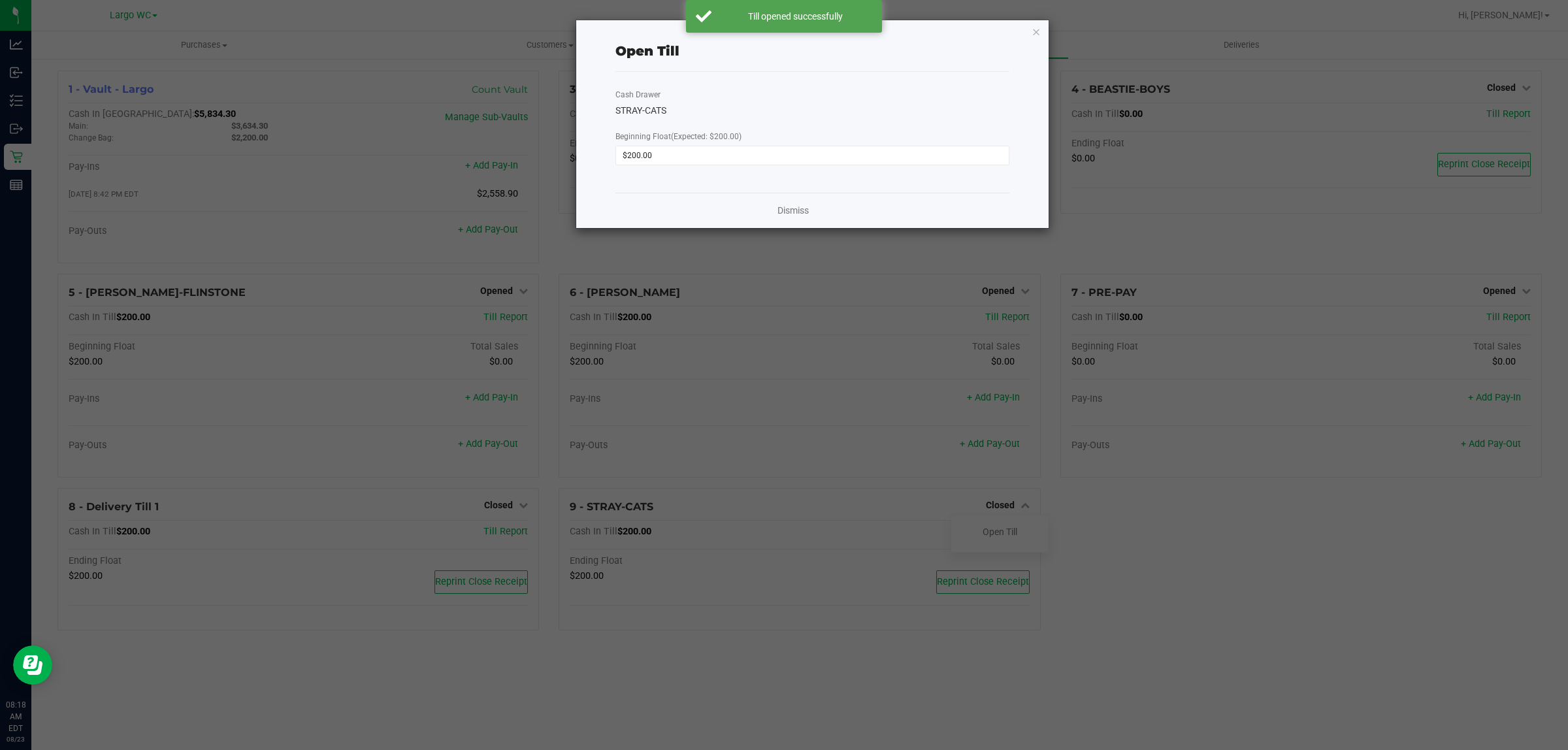
click at [796, 220] on div "Dismiss" at bounding box center [812, 210] width 394 height 35
click at [796, 217] on link "Dismiss" at bounding box center [793, 211] width 32 height 13
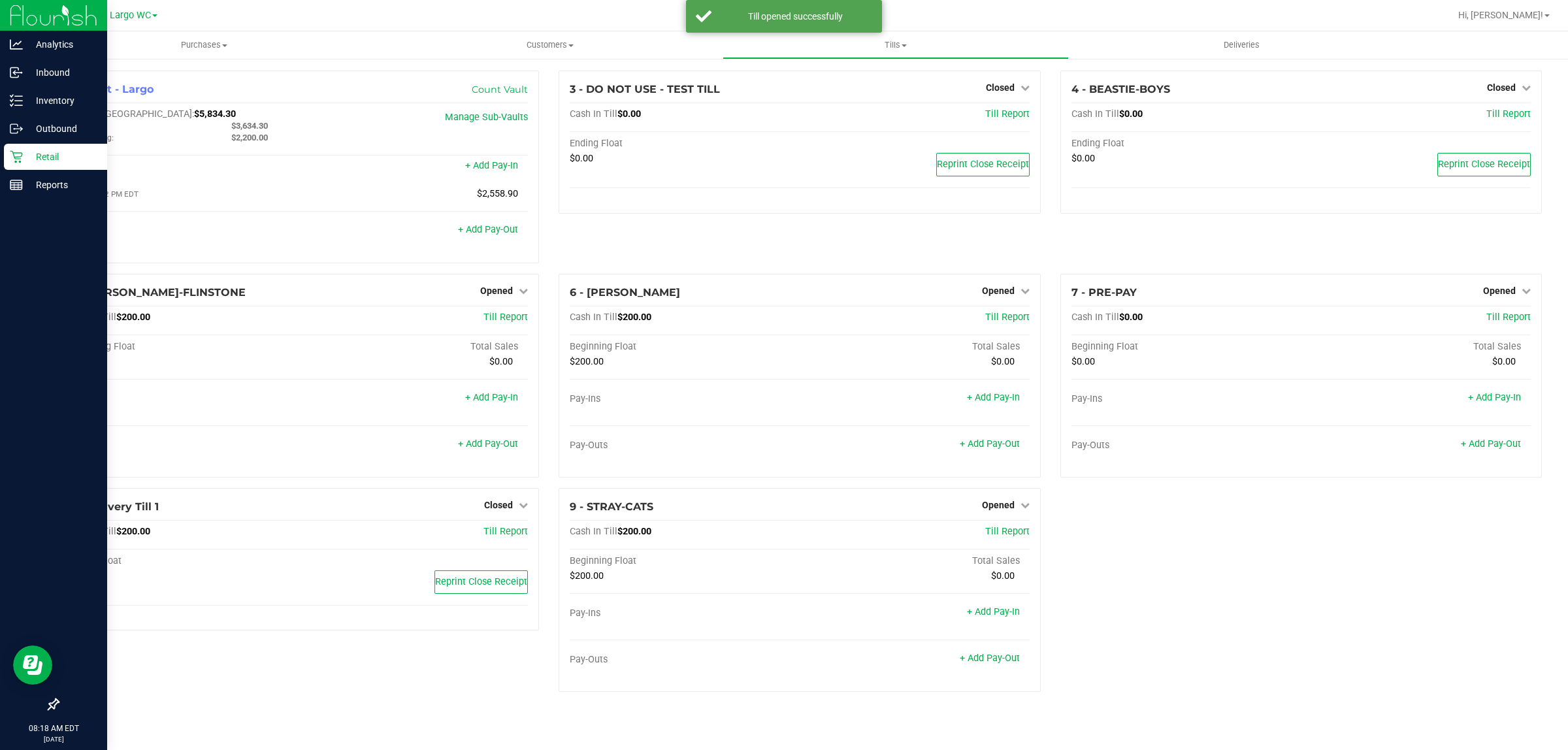
click at [10, 155] on icon at bounding box center [17, 157] width 13 height 13
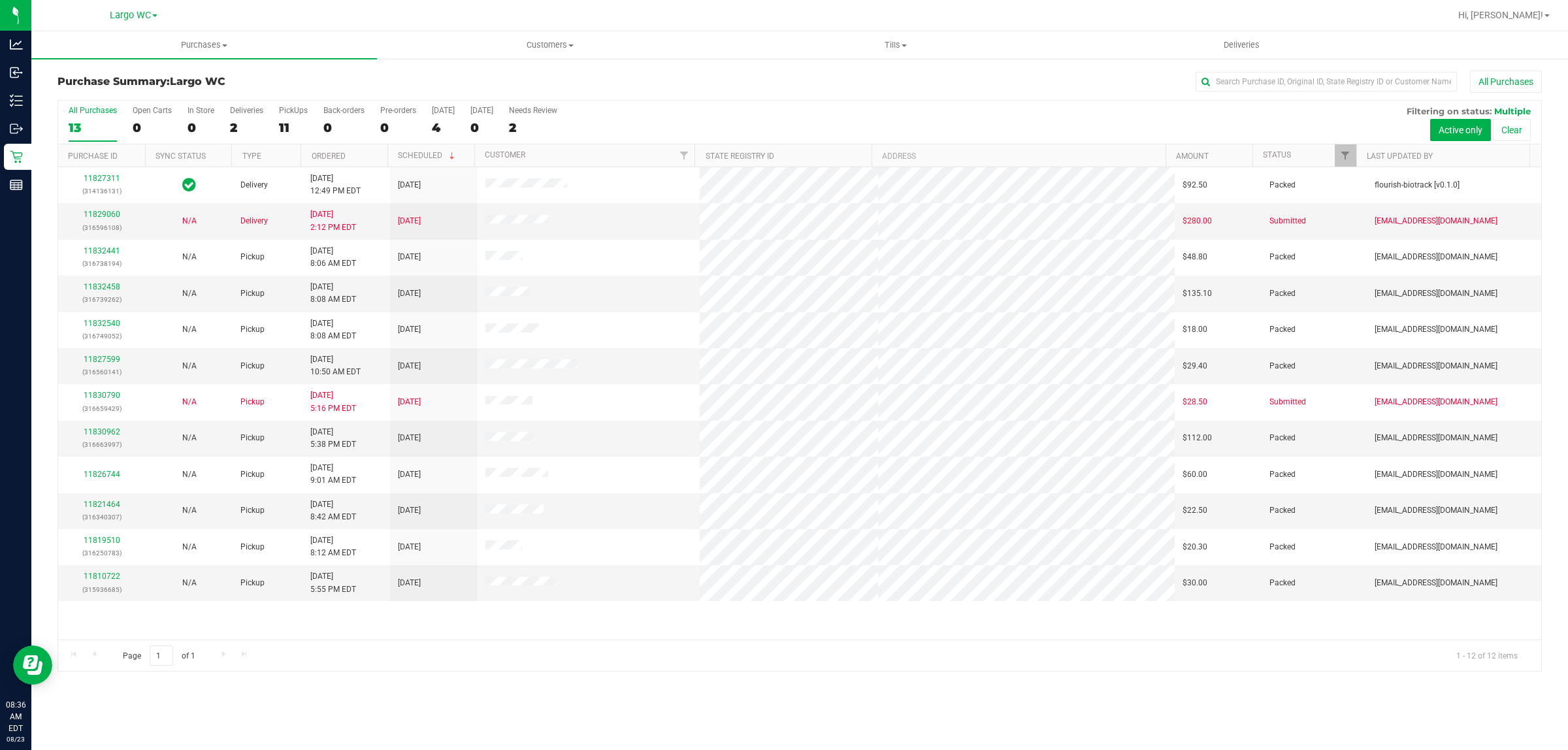
click at [289, 120] on div "11" at bounding box center [293, 128] width 29 height 15
click at [0, 0] on input "PickUps 11" at bounding box center [0, 0] width 0 height 0
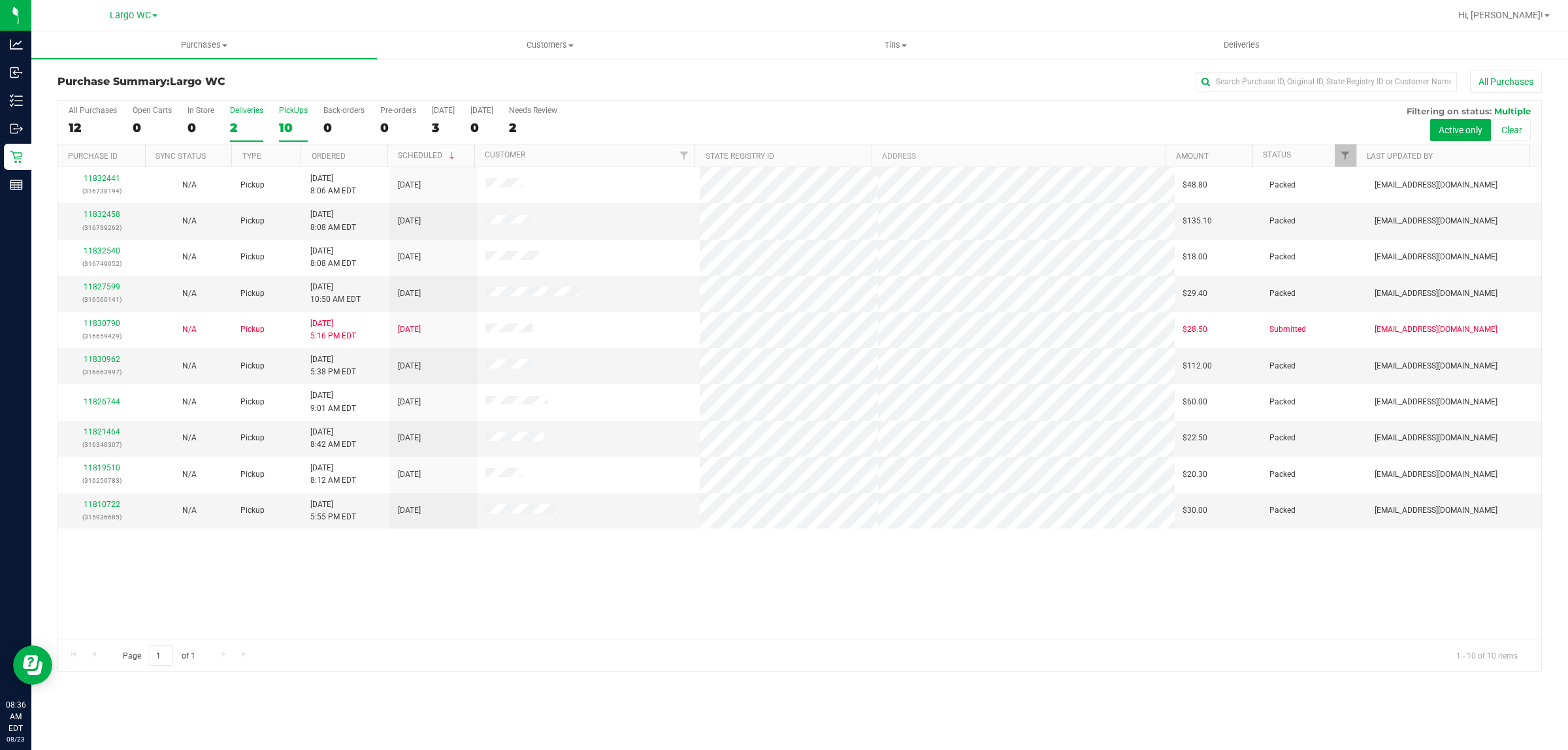
click at [250, 128] on div "2" at bounding box center [247, 128] width 33 height 15
click at [0, 0] on input "Deliveries 2" at bounding box center [0, 0] width 0 height 0
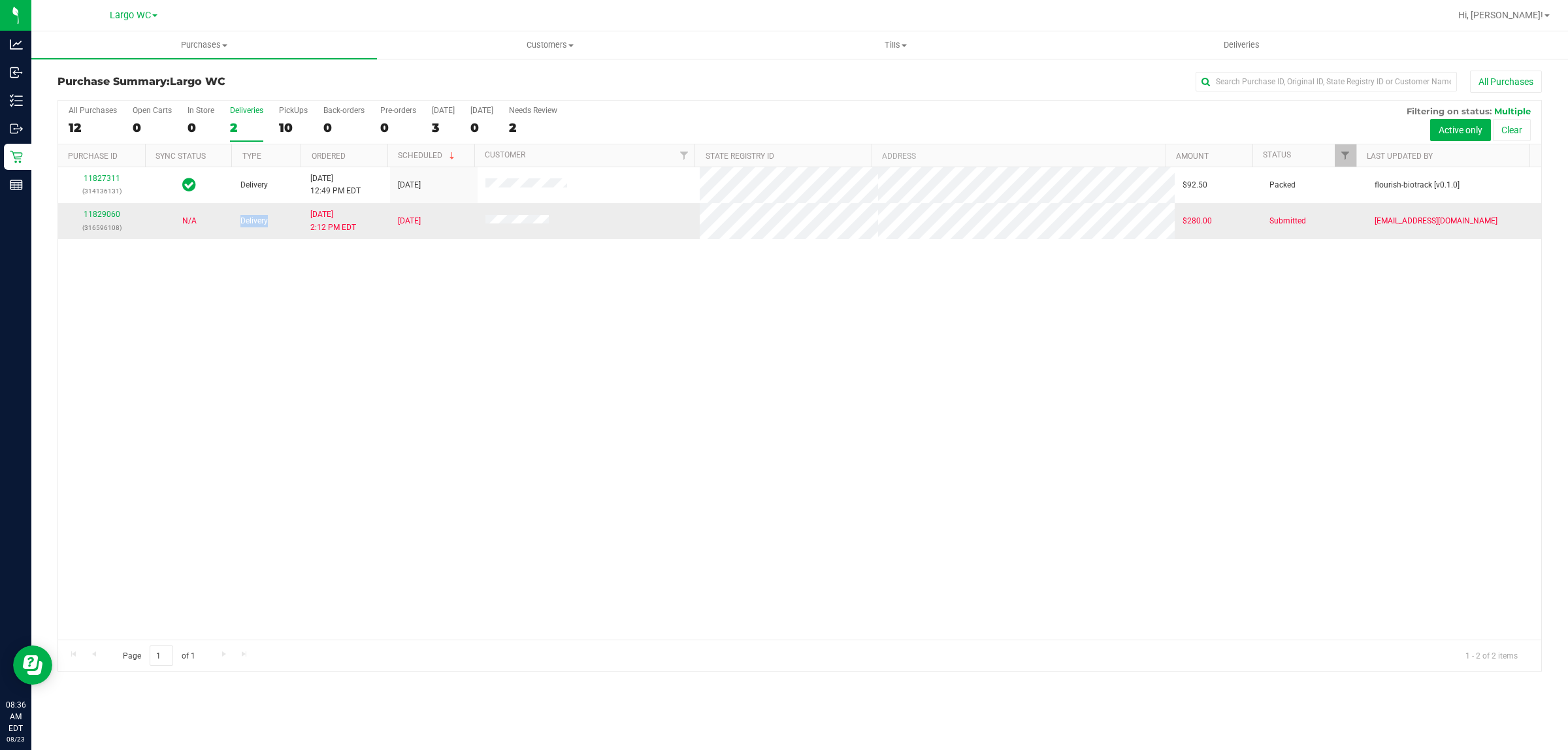
drag, startPoint x: 234, startPoint y: 224, endPoint x: 282, endPoint y: 240, distance: 50.6
click at [278, 222] on td "Delivery" at bounding box center [267, 221] width 70 height 35
click at [280, 246] on div "11827311 (314136131) Delivery [DATE] 12:49 PM EDT 8/27/2025 $92.50 Packed flour…" at bounding box center [800, 403] width 1483 height 472
click at [112, 213] on link "11829060" at bounding box center [102, 214] width 37 height 9
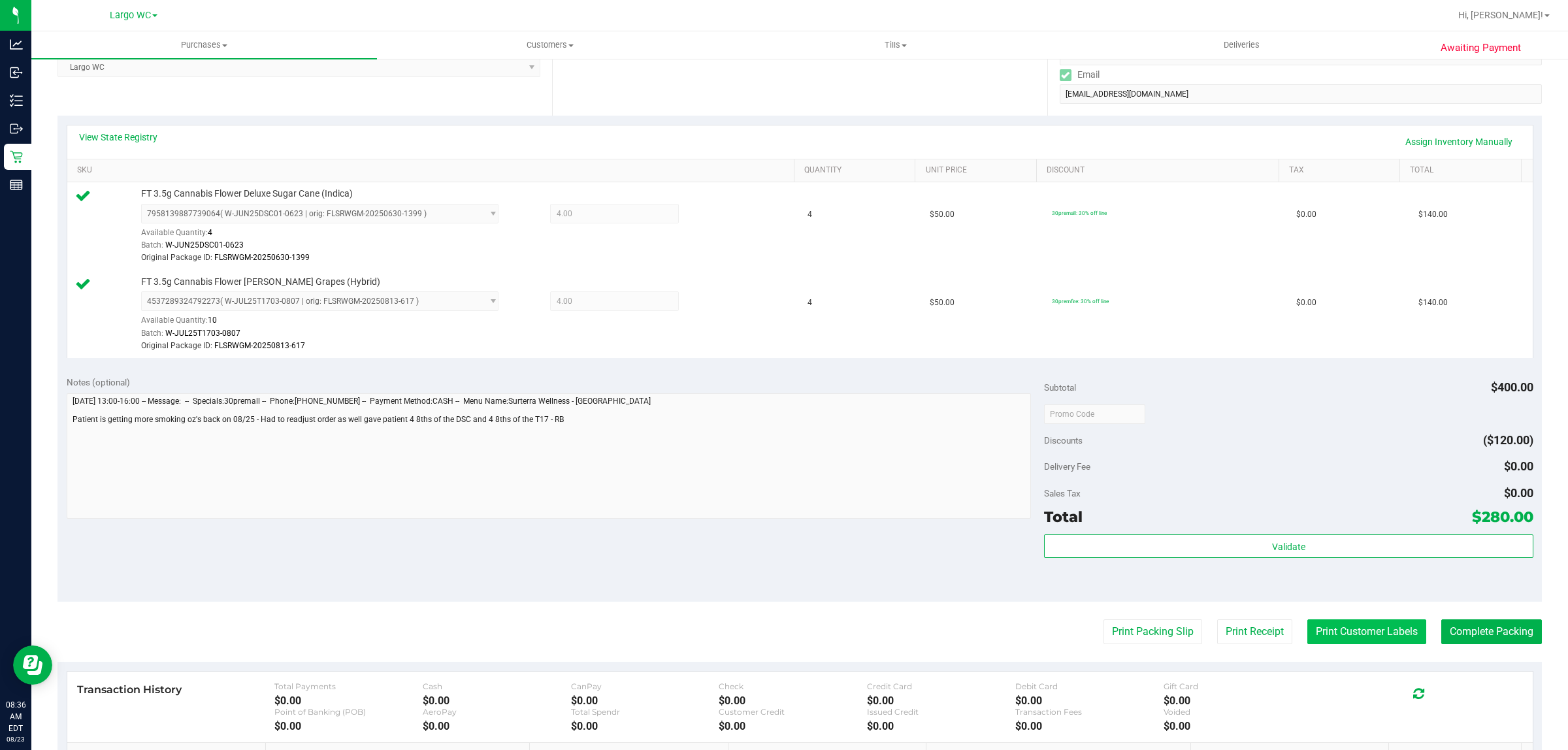
scroll to position [245, 0]
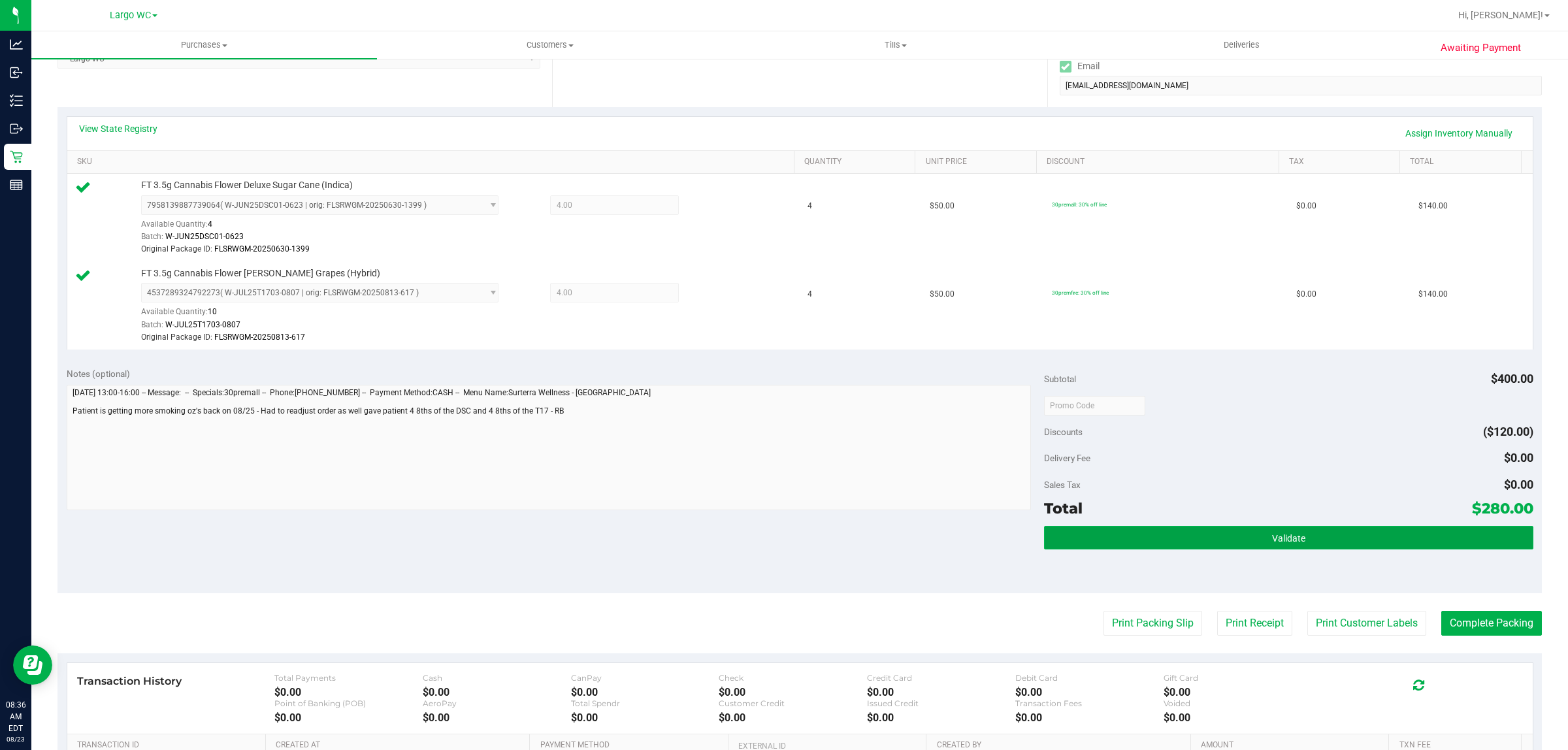
click at [1323, 544] on button "Validate" at bounding box center [1288, 538] width 489 height 23
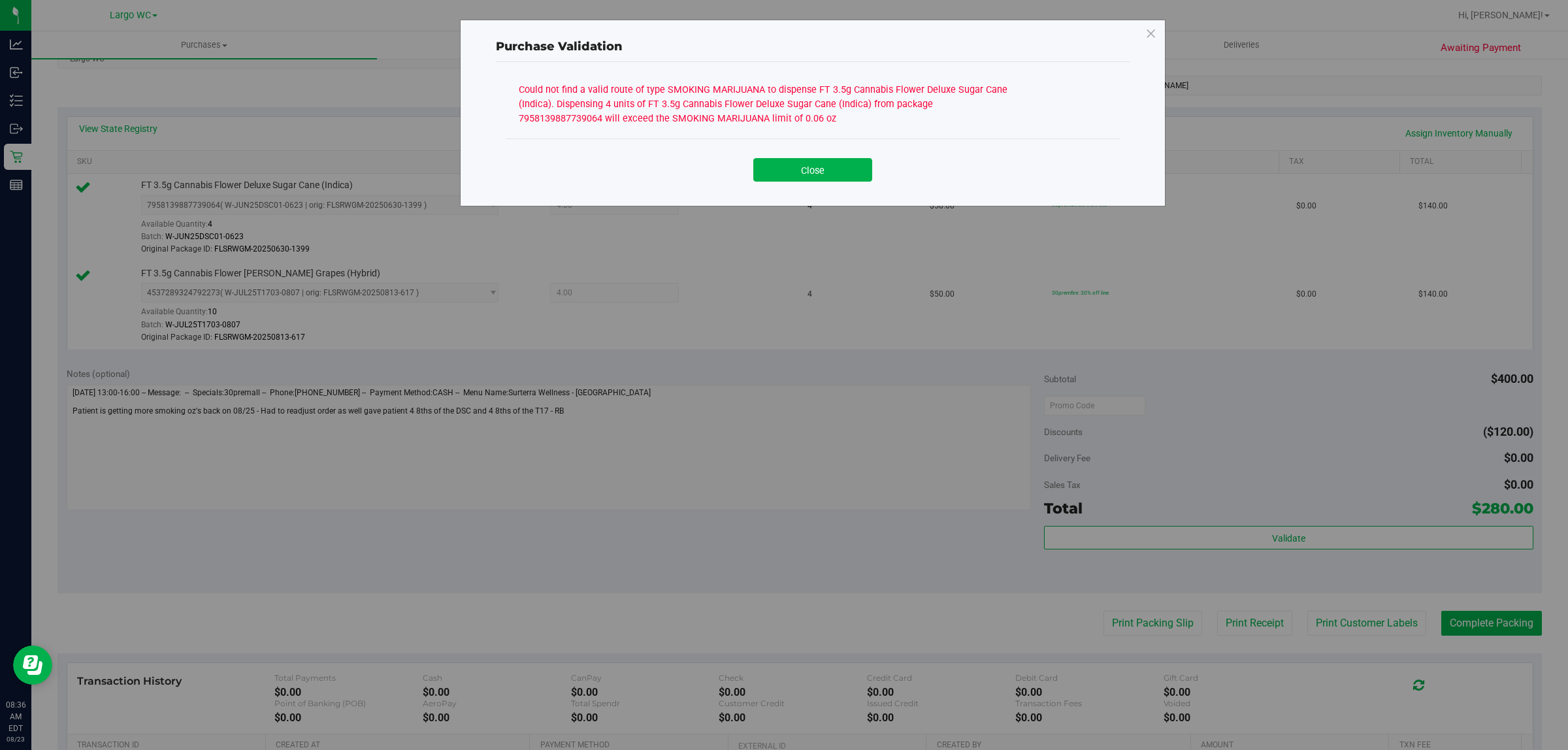
click at [818, 187] on div "Close" at bounding box center [812, 165] width 614 height 53
click at [807, 180] on button "Close" at bounding box center [812, 170] width 119 height 23
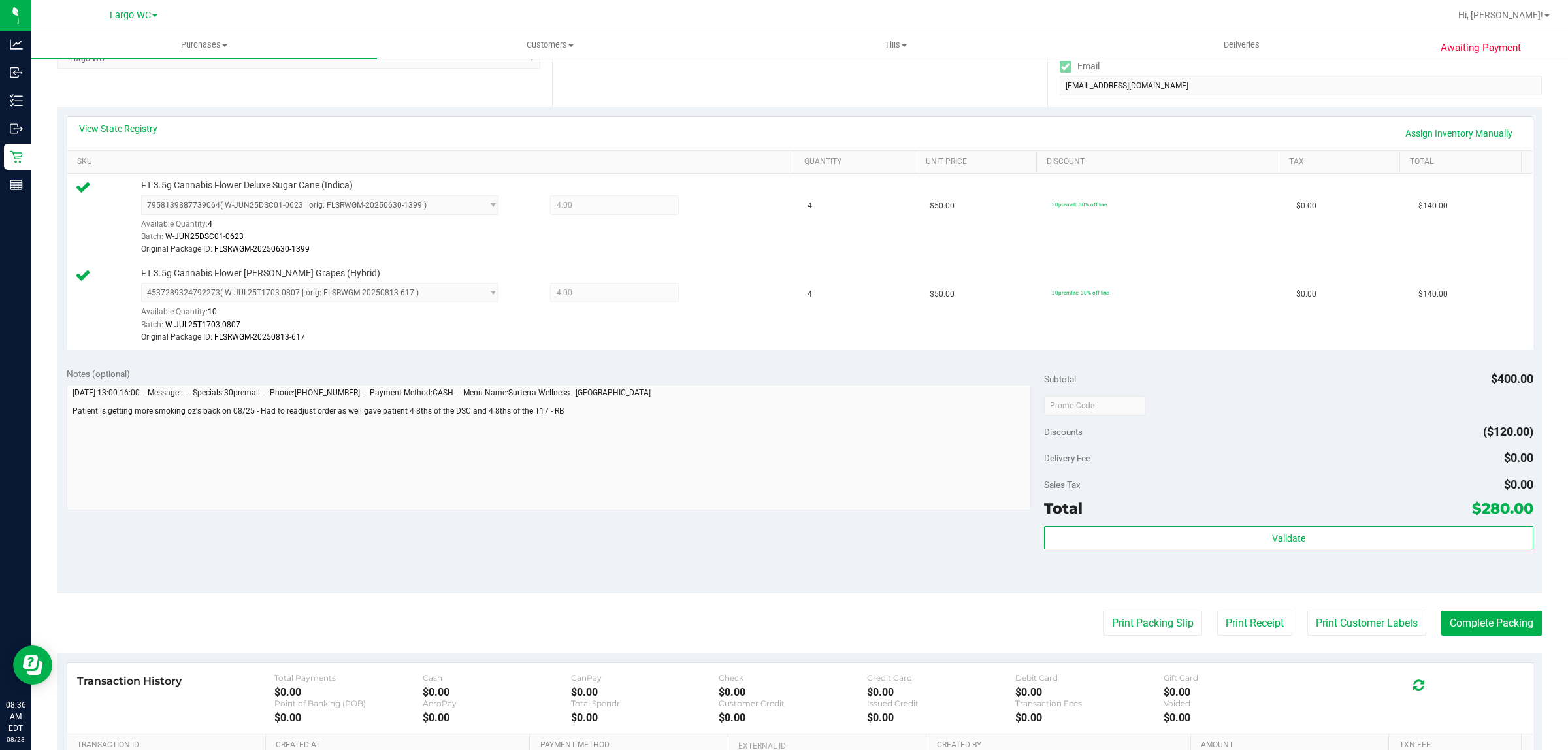
scroll to position [0, 0]
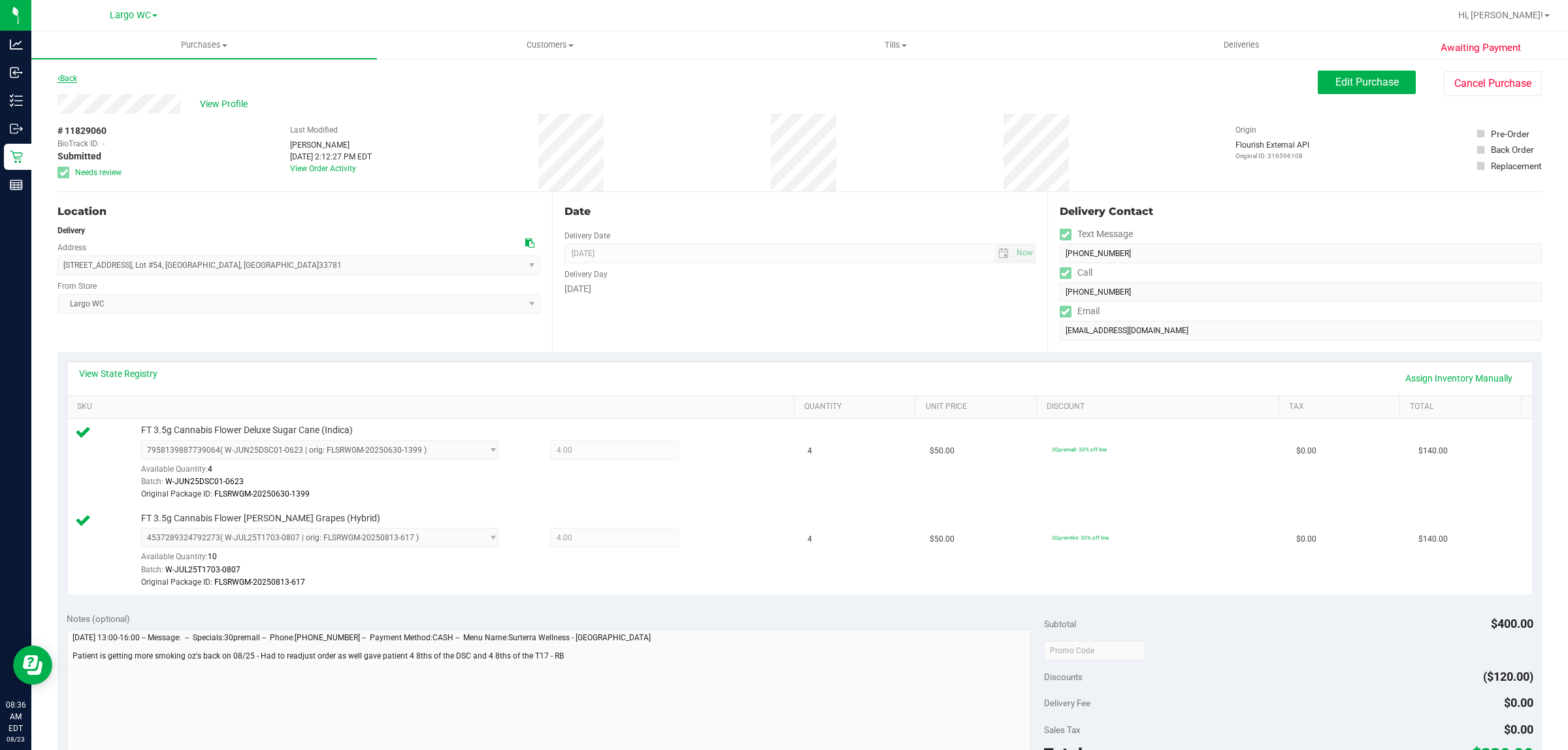
click at [75, 78] on link "Back" at bounding box center [67, 78] width 20 height 9
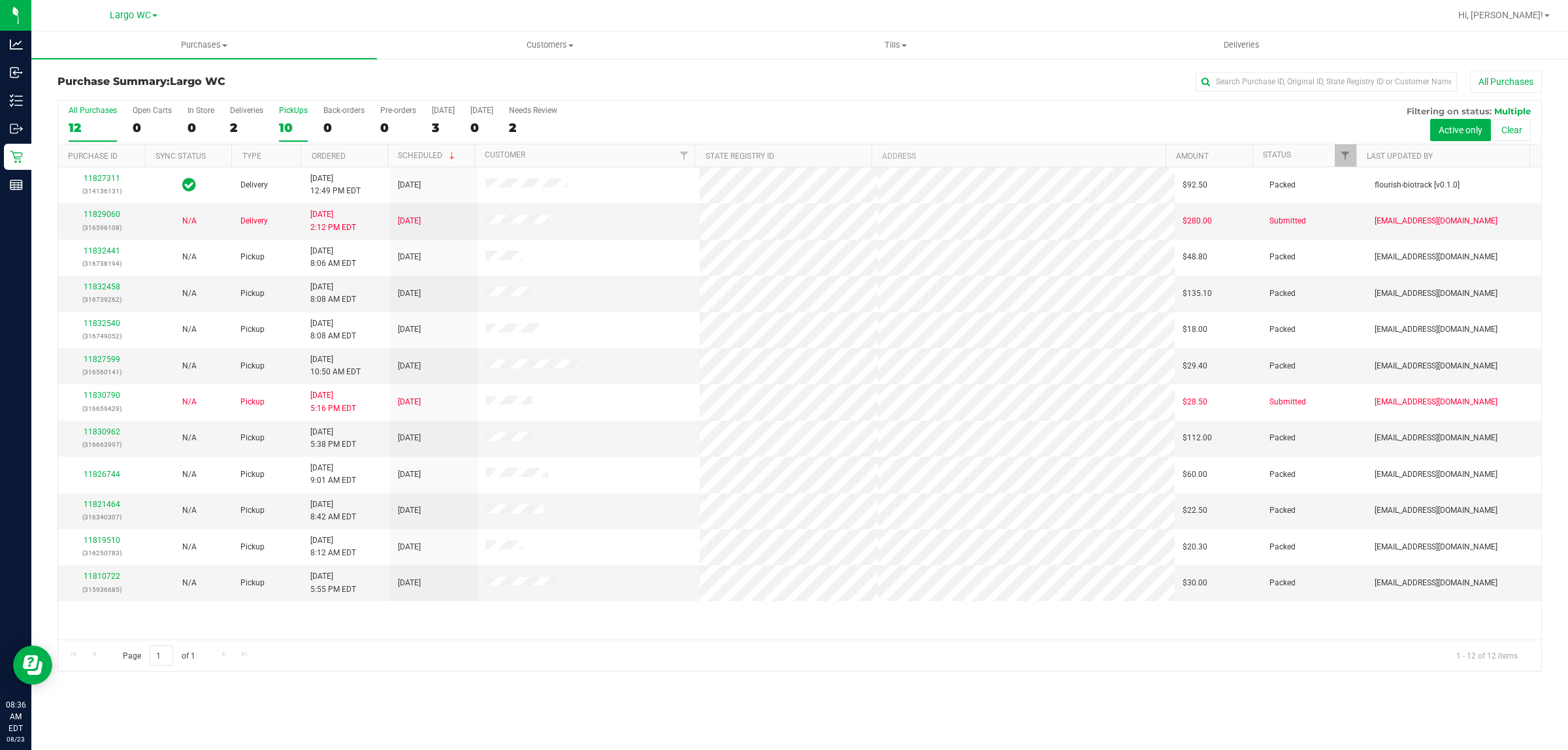
click at [299, 126] on div "10" at bounding box center [293, 128] width 29 height 15
click at [0, 0] on input "PickUps 10" at bounding box center [0, 0] width 0 height 0
